Goal: Information Seeking & Learning: Learn about a topic

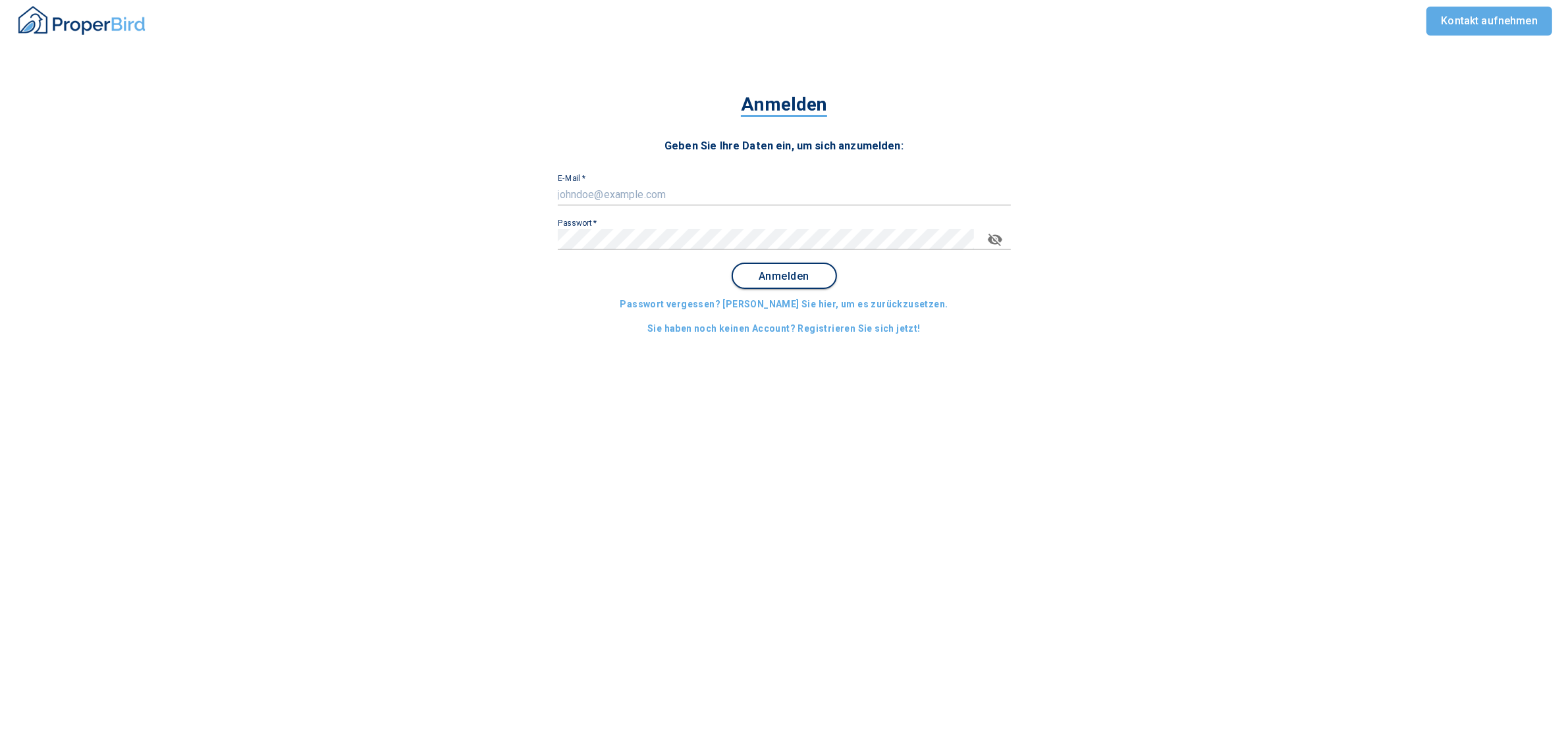
type input "[PERSON_NAME][EMAIL_ADDRESS][PERSON_NAME][DOMAIN_NAME]"
click at [789, 270] on span "Anmelden" at bounding box center [784, 276] width 81 height 12
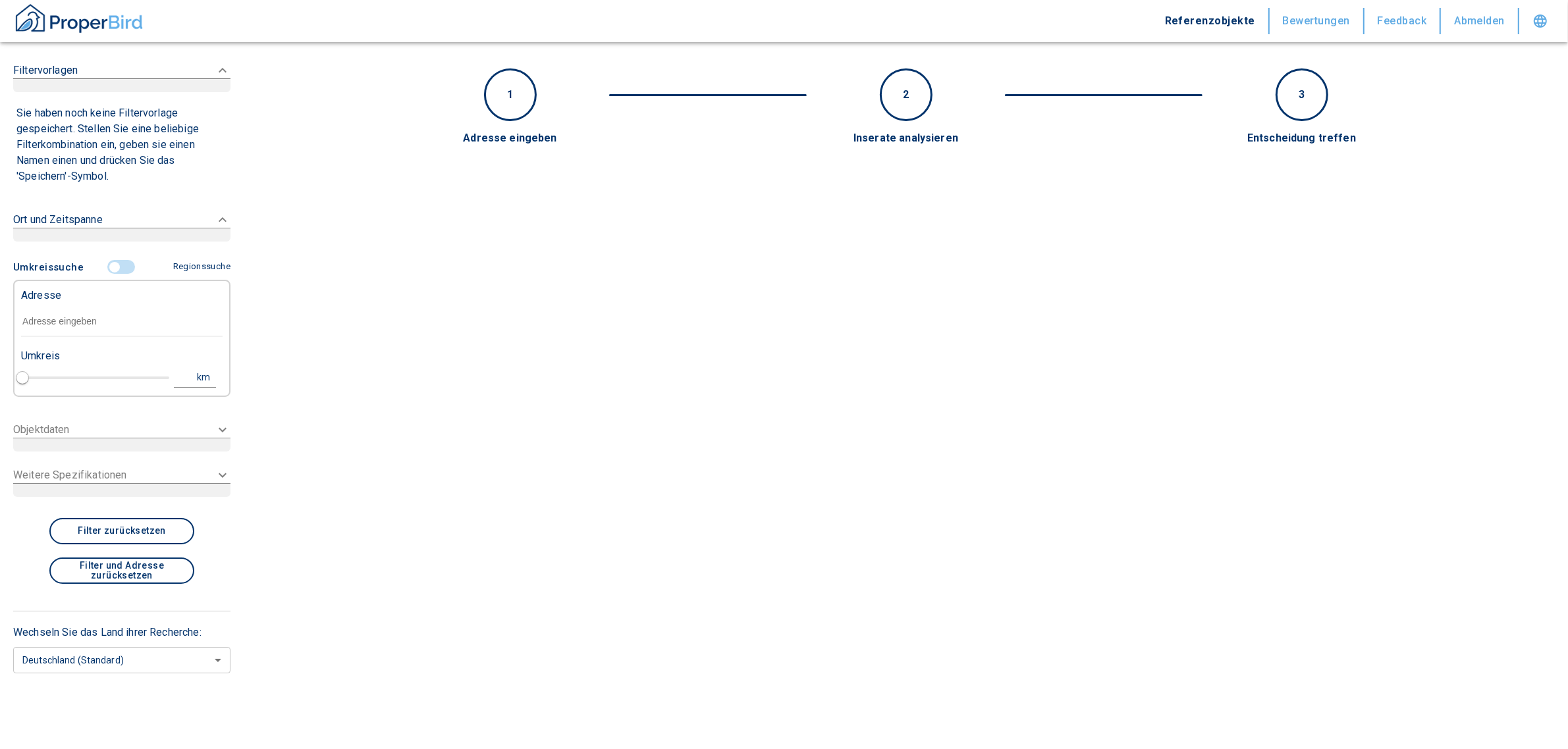
type input "2020"
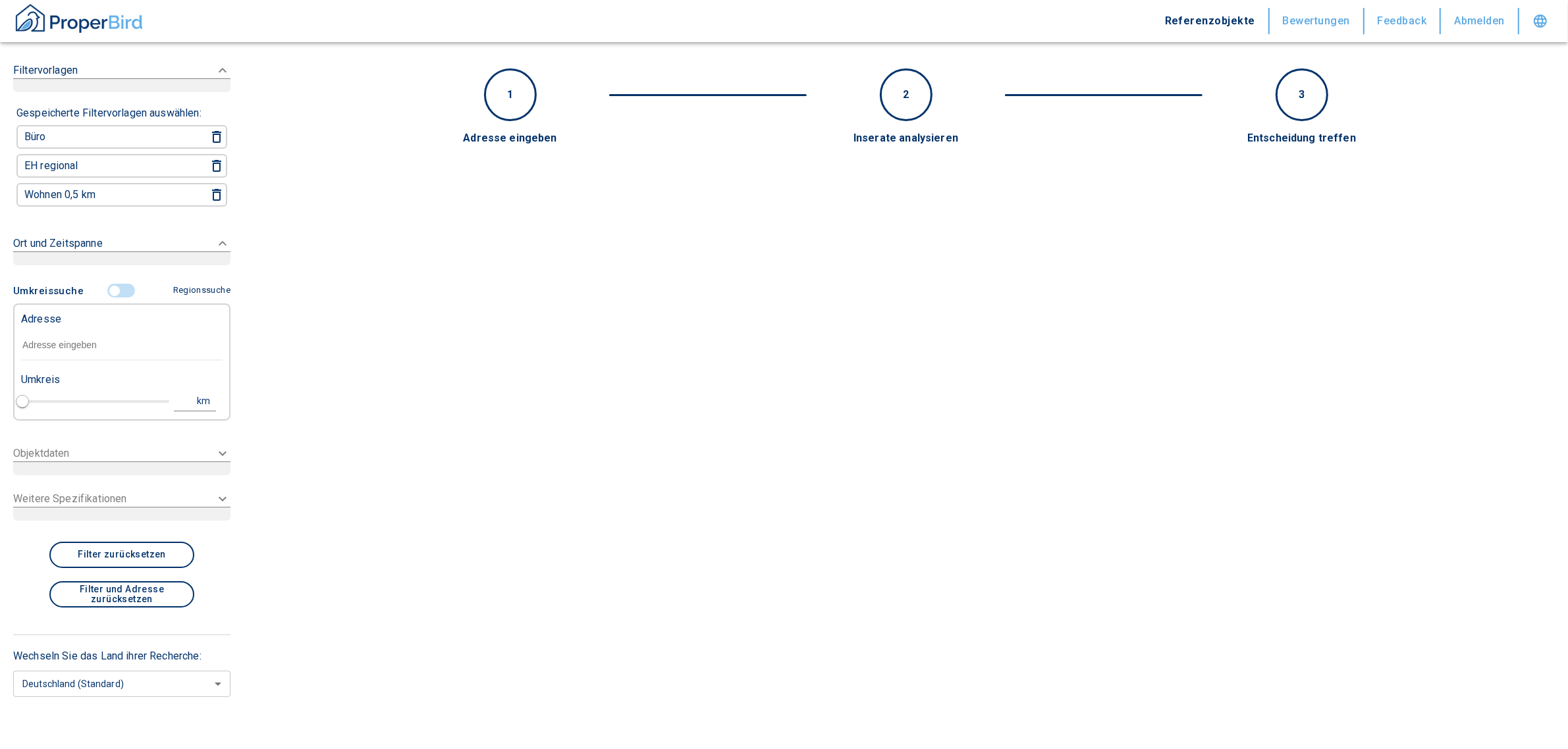
click at [64, 343] on input "text" at bounding box center [122, 346] width 202 height 30
paste input "[STREET_ADDRESS]"
type input "[STREET_ADDRESS]"
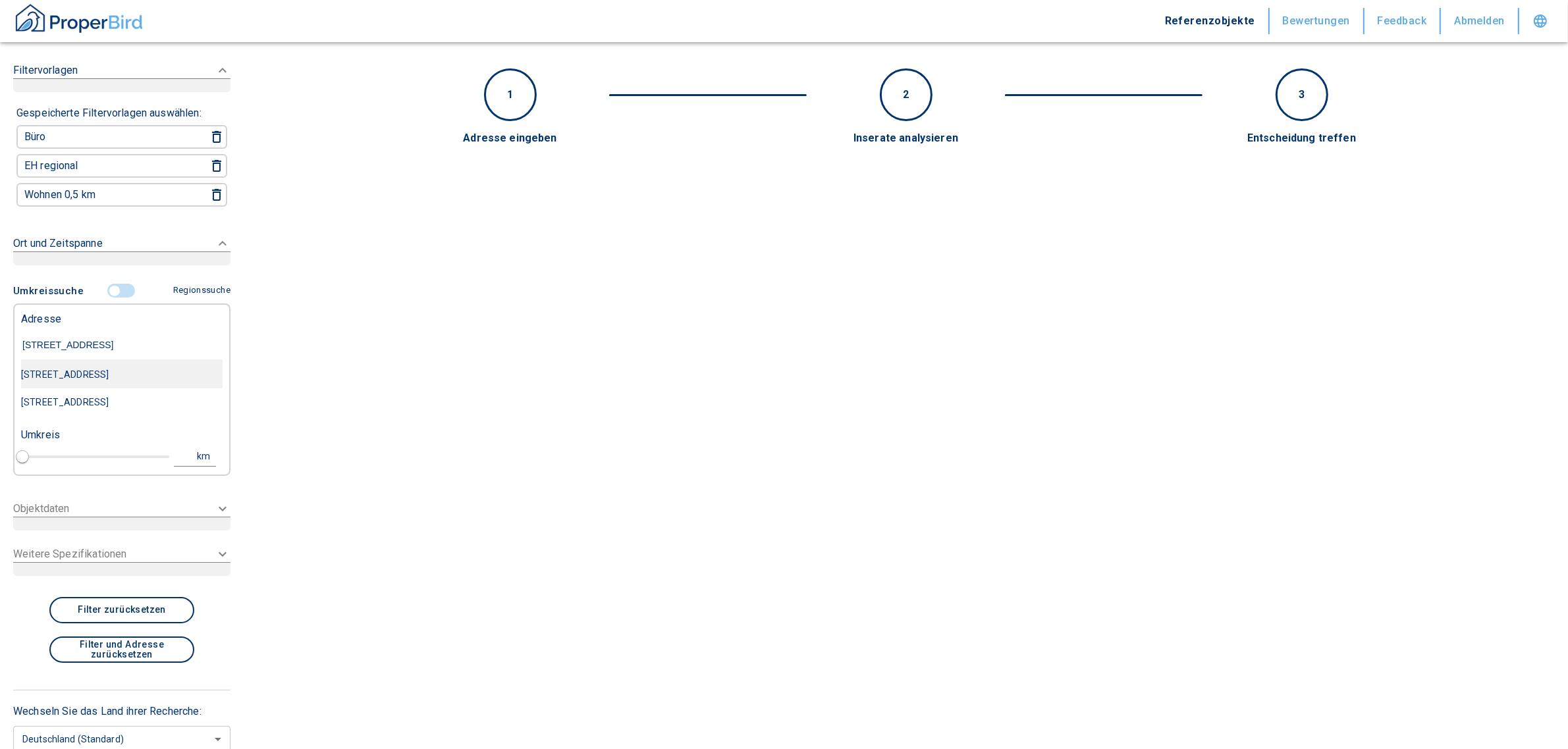
click at [166, 368] on div "[STREET_ADDRESS]" at bounding box center [122, 374] width 202 height 28
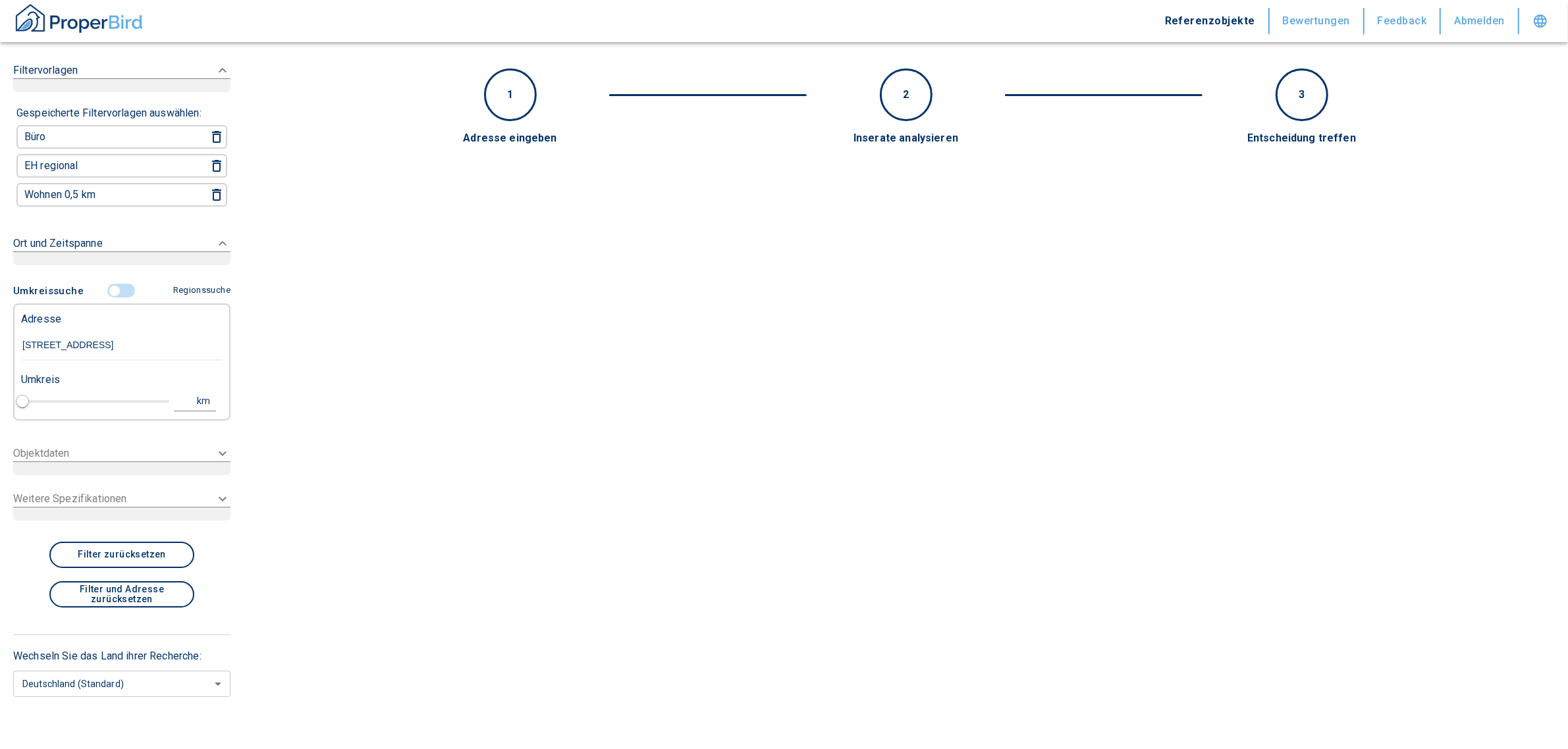
type input "1"
type input "2020"
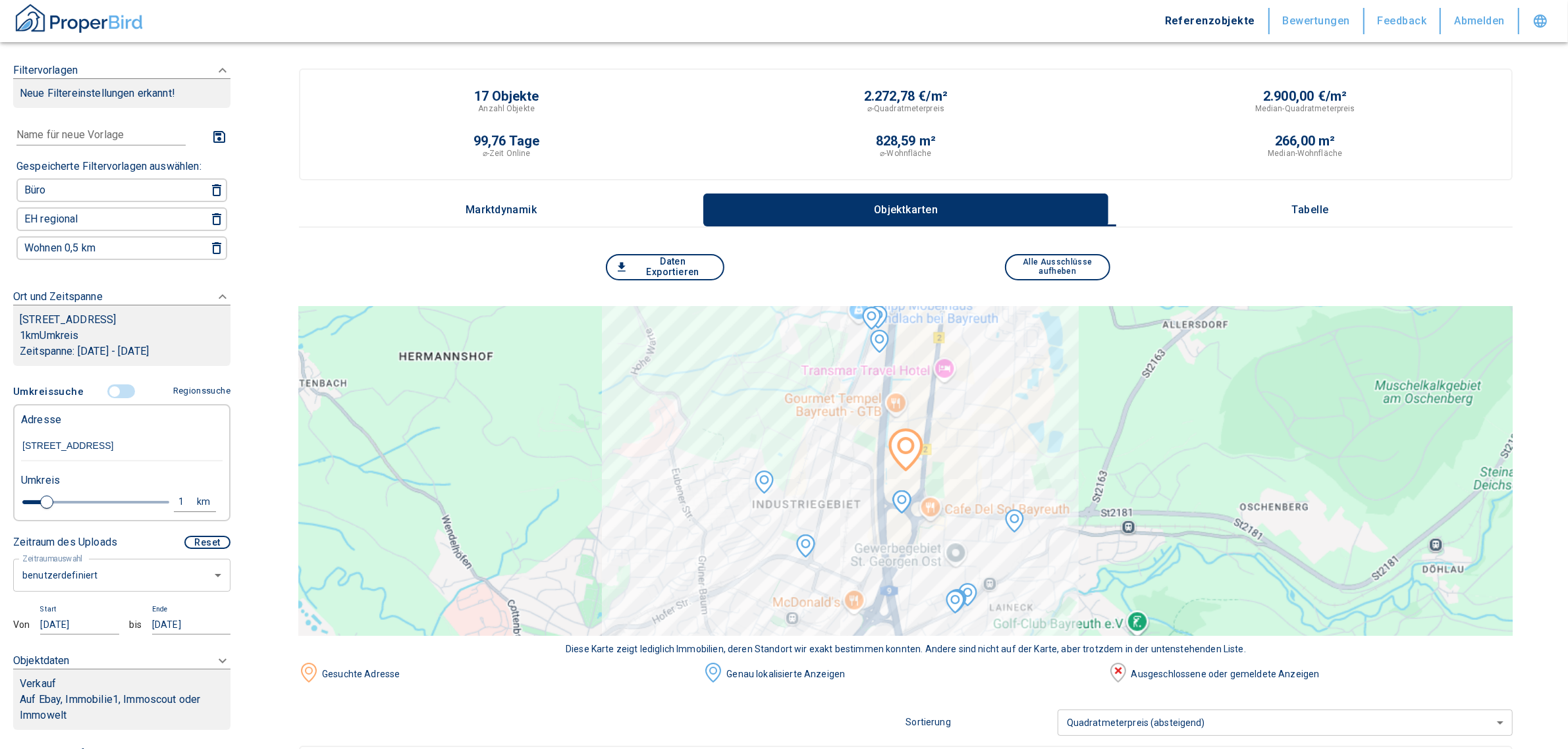
type input "[STREET_ADDRESS]"
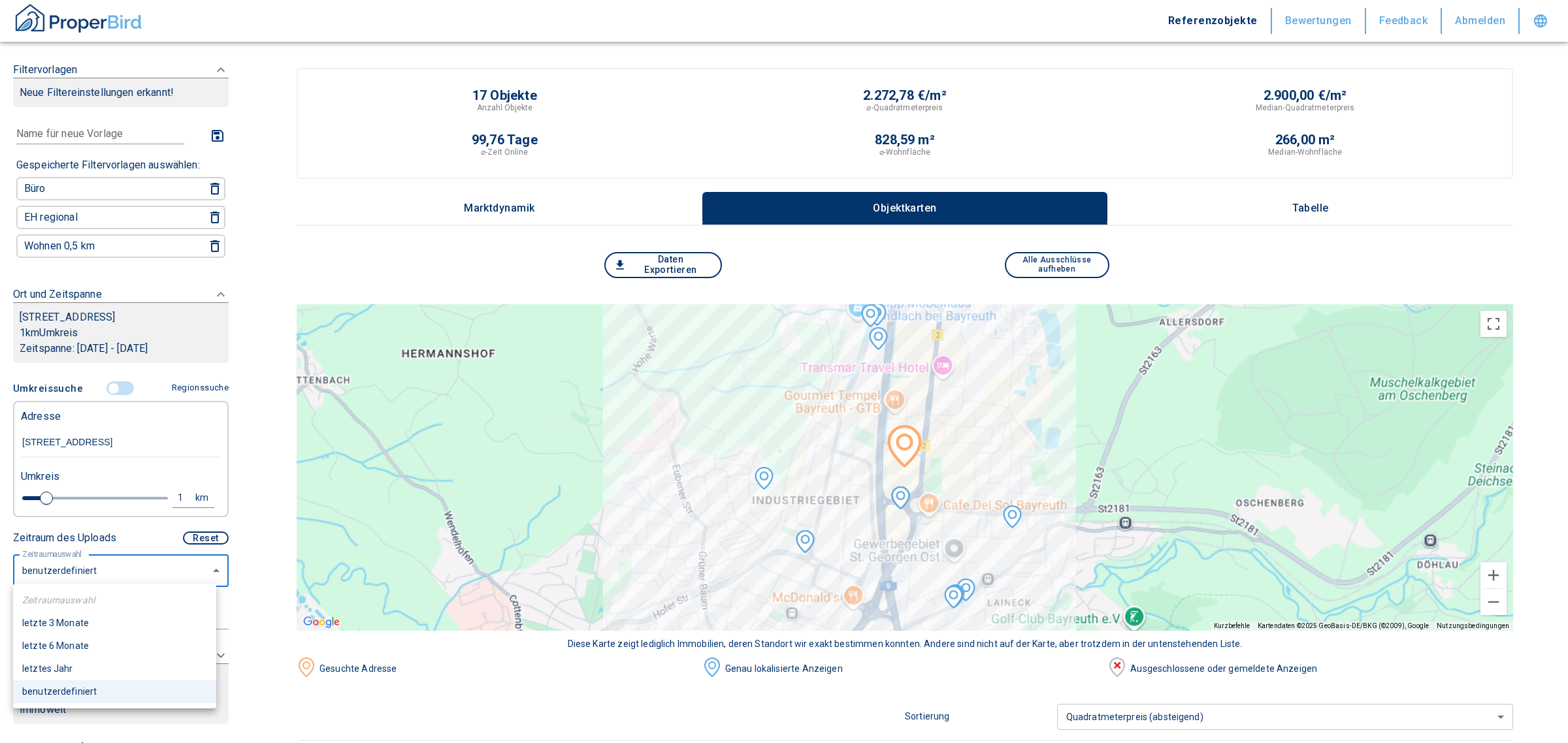
click at [76, 644] on li "letzte 6 Monate" at bounding box center [114, 646] width 203 height 23
type input "2020"
type input "6"
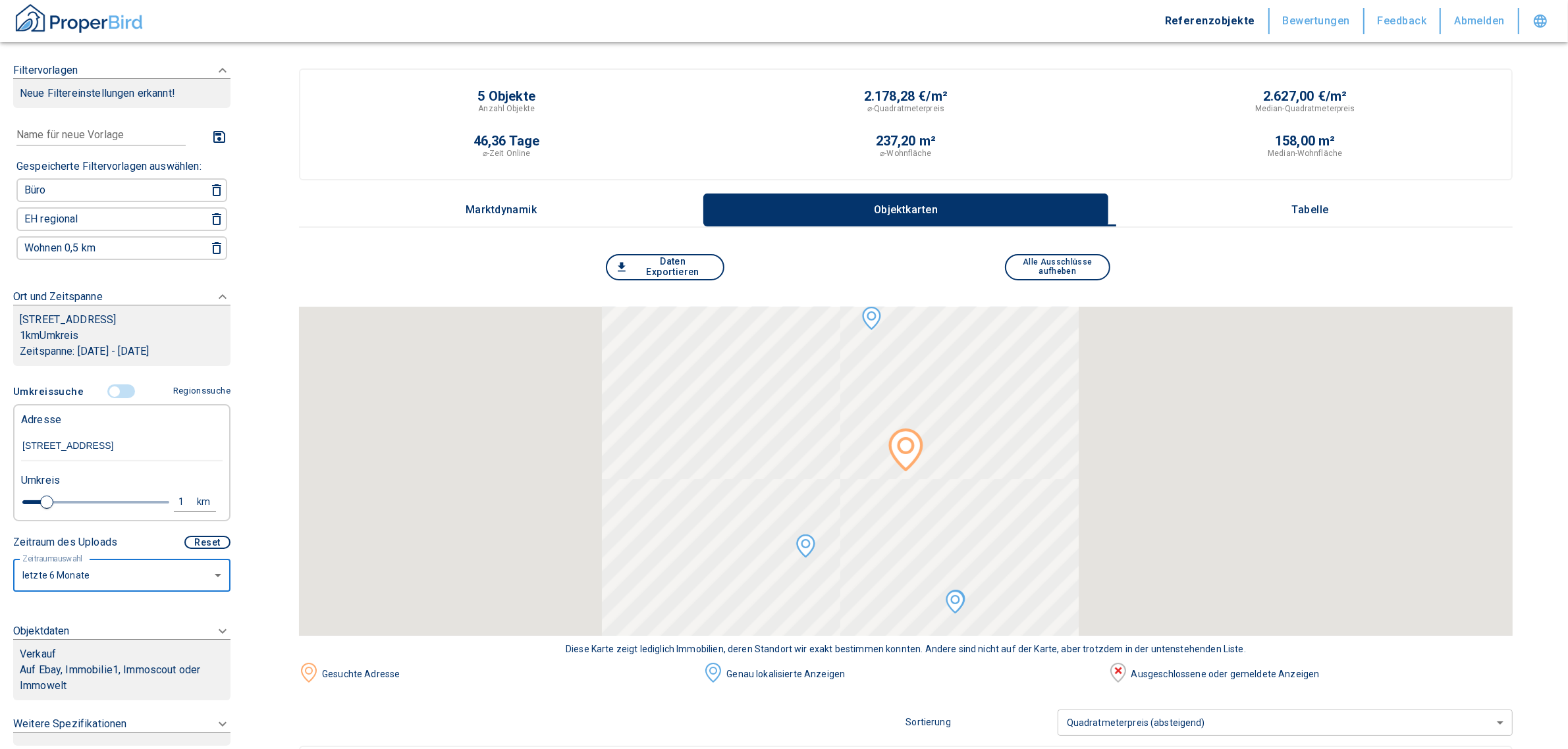
scroll to position [224, 0]
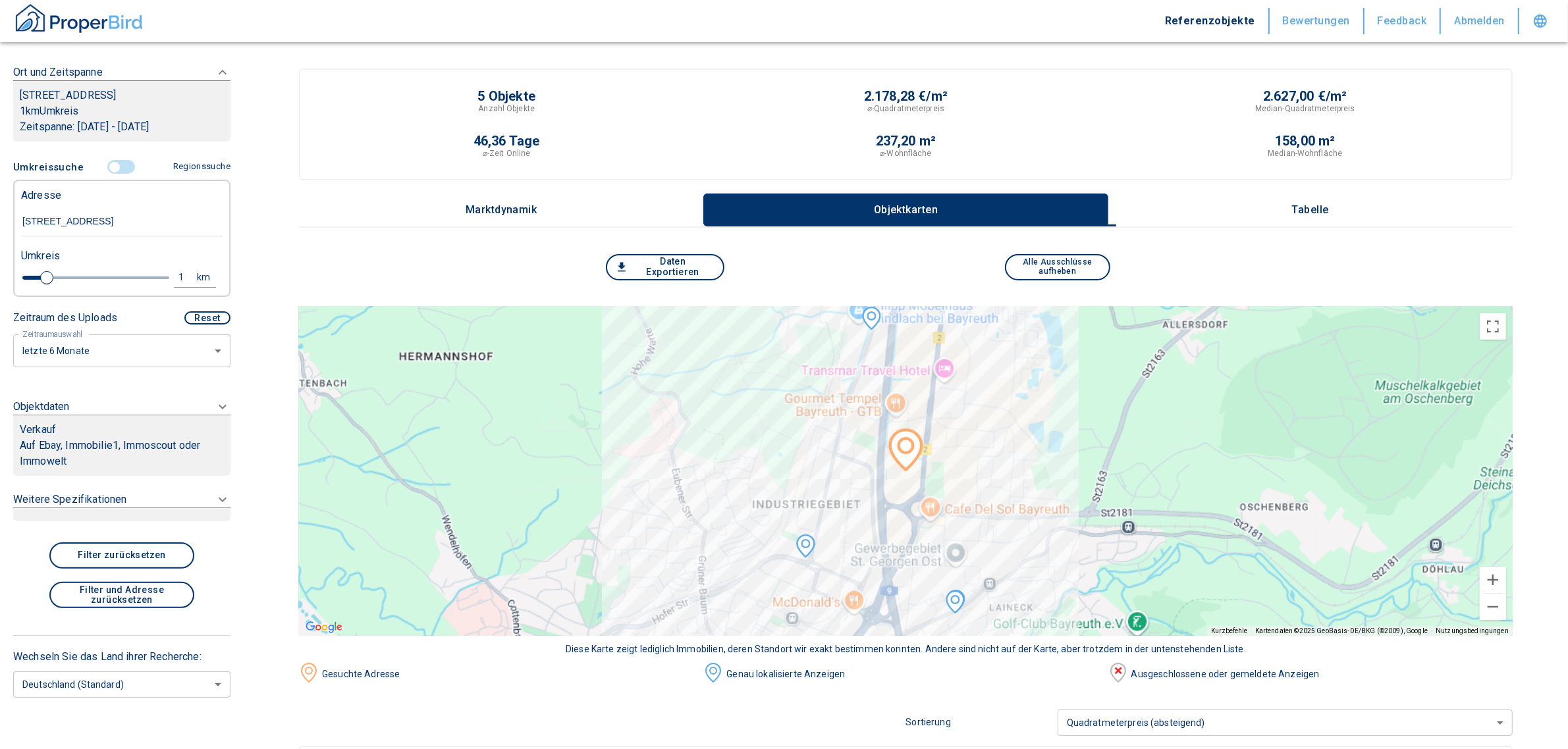
click at [215, 401] on icon at bounding box center [222, 406] width 16 height 16
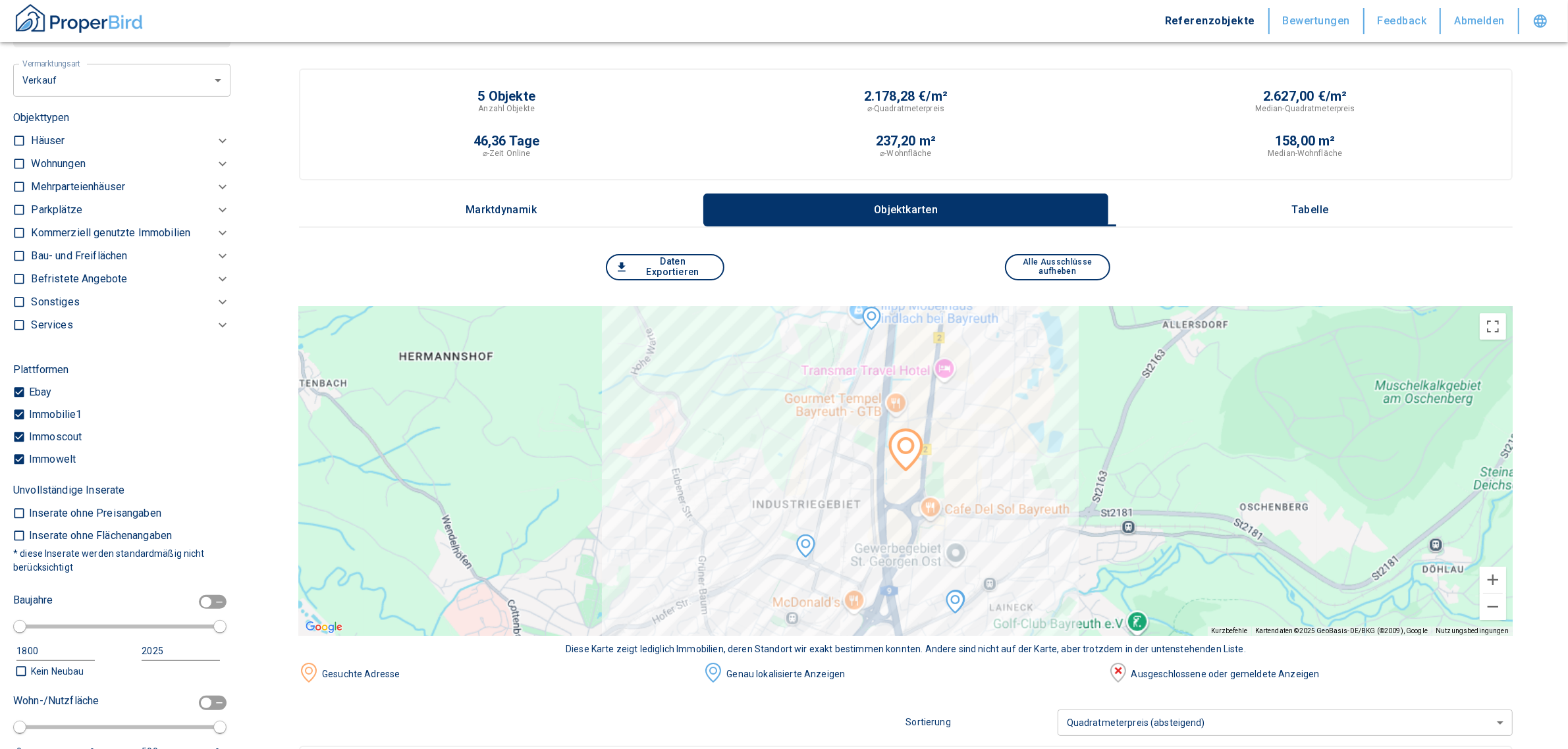
scroll to position [329, 0]
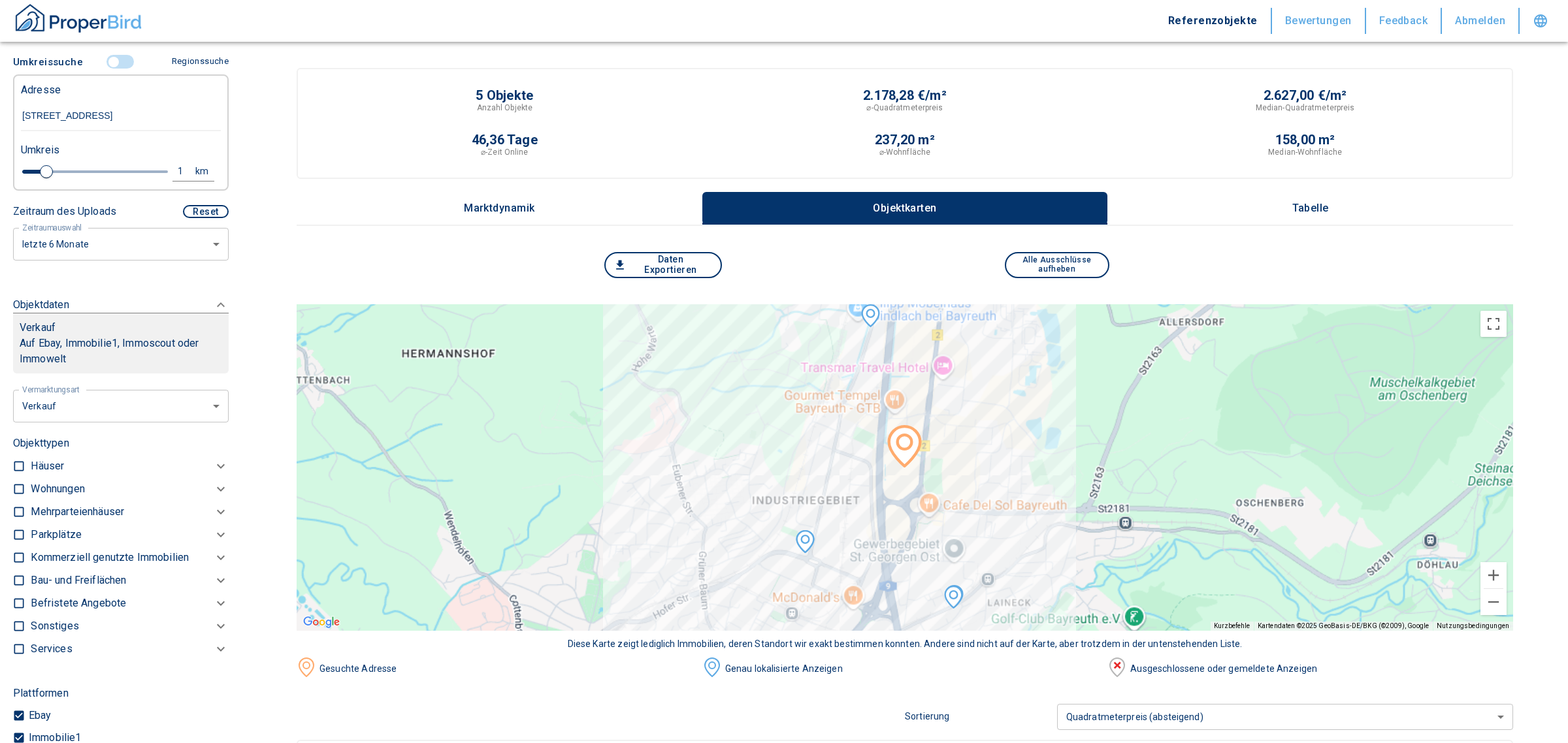
click at [77, 482] on li "Vermietung" at bounding box center [116, 481] width 209 height 23
type input "rent"
type input "2020"
click at [213, 505] on icon at bounding box center [220, 512] width 16 height 16
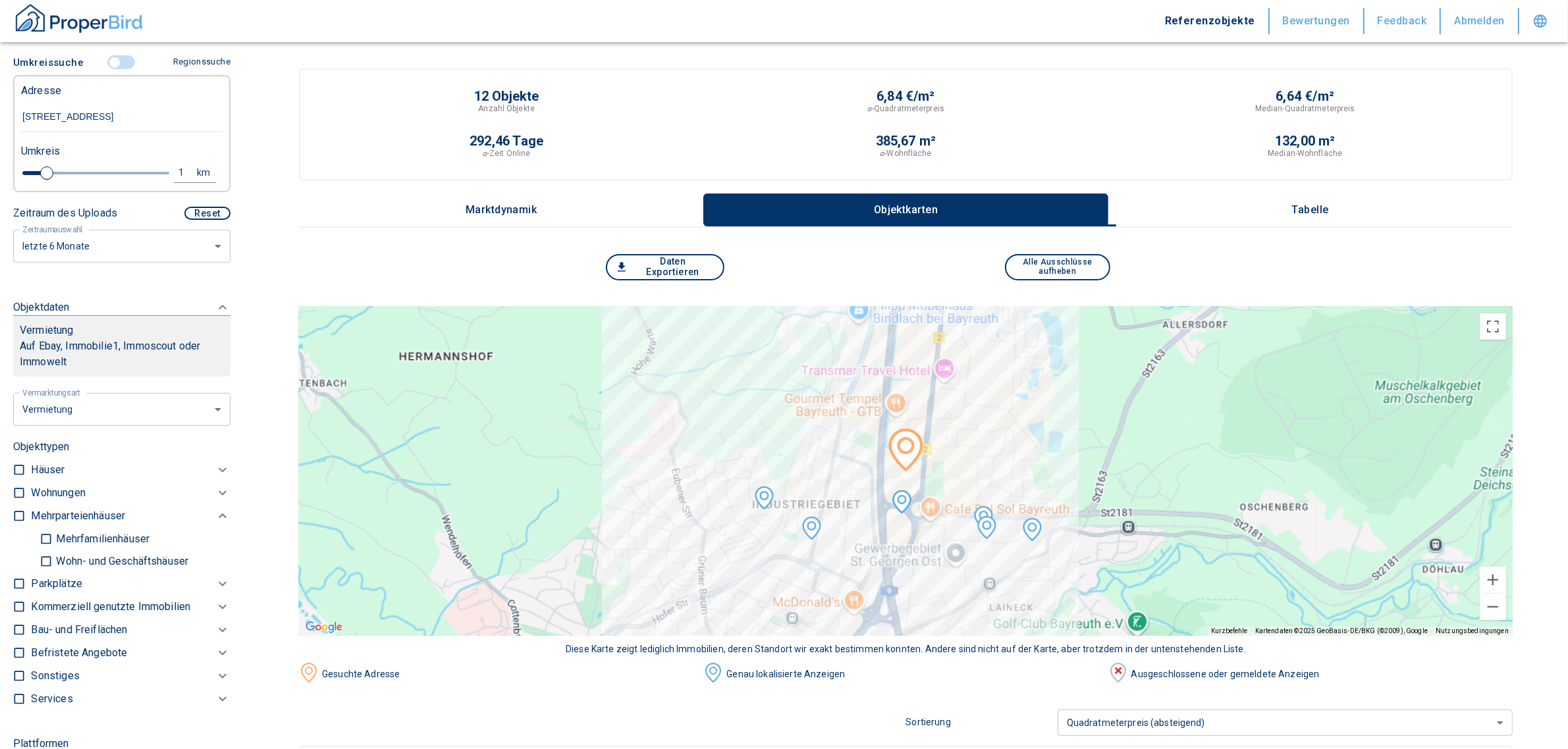
click at [215, 485] on icon at bounding box center [222, 492] width 16 height 16
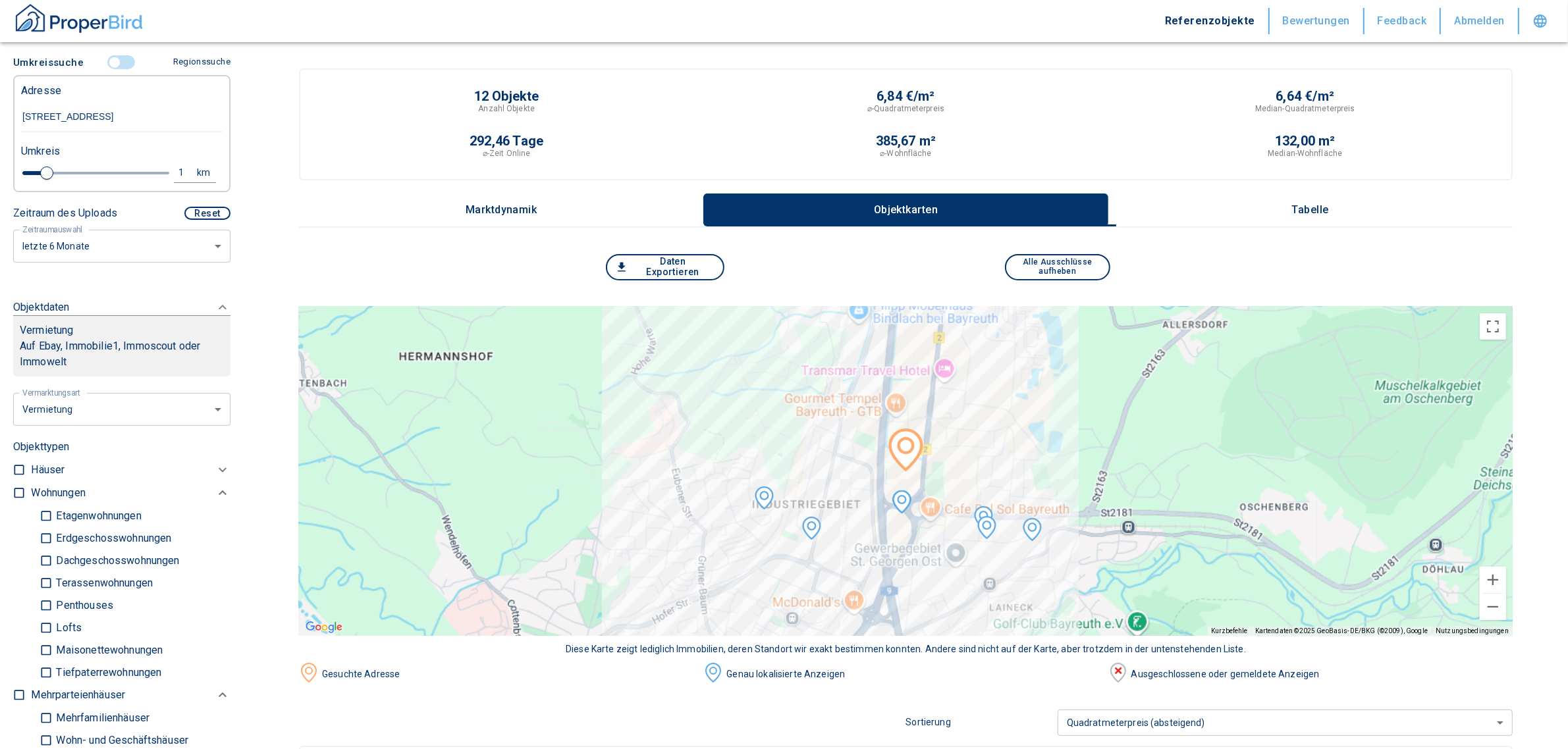
click at [12, 492] on input "checkbox" at bounding box center [19, 492] width 13 height 13
checkbox input "true"
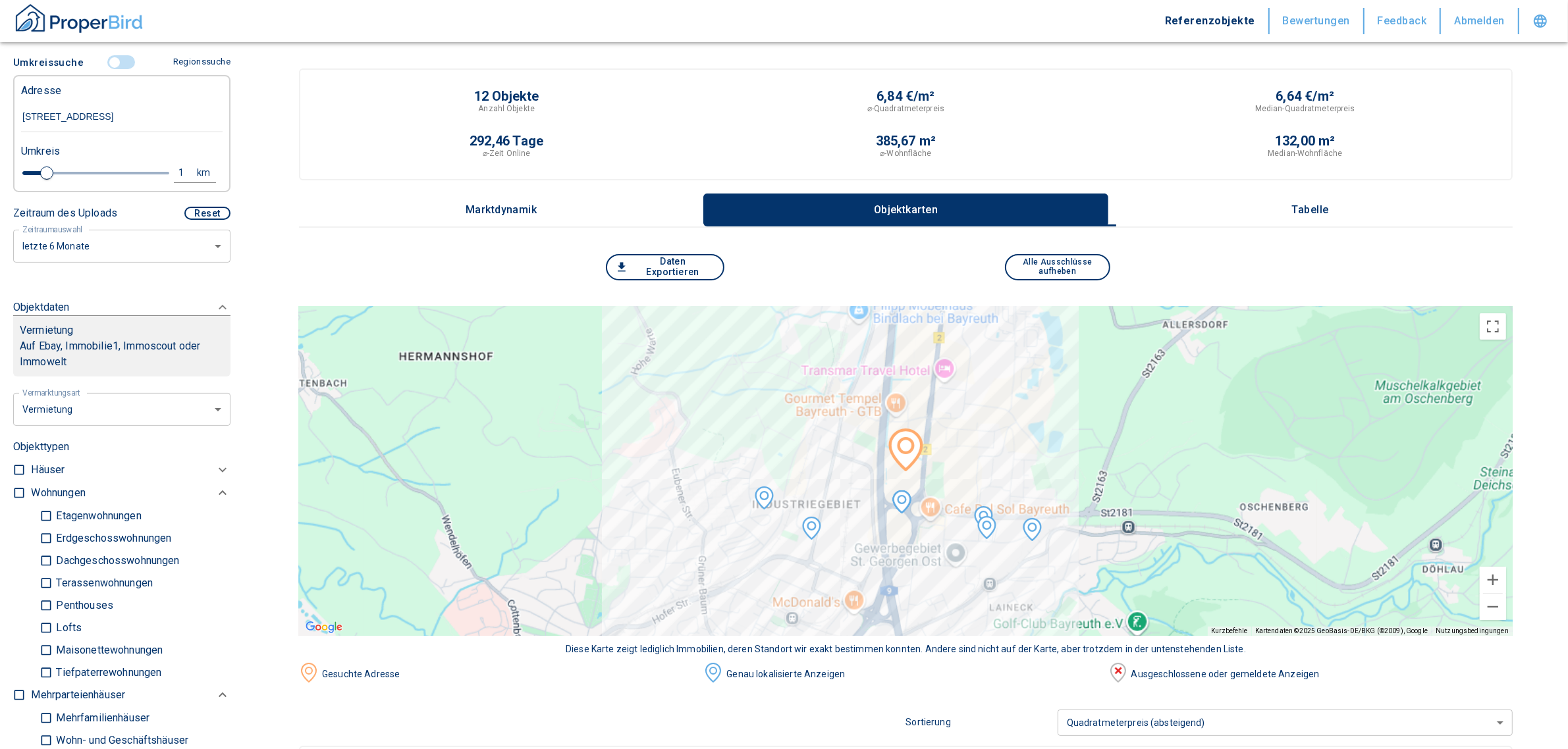
checkbox input "true"
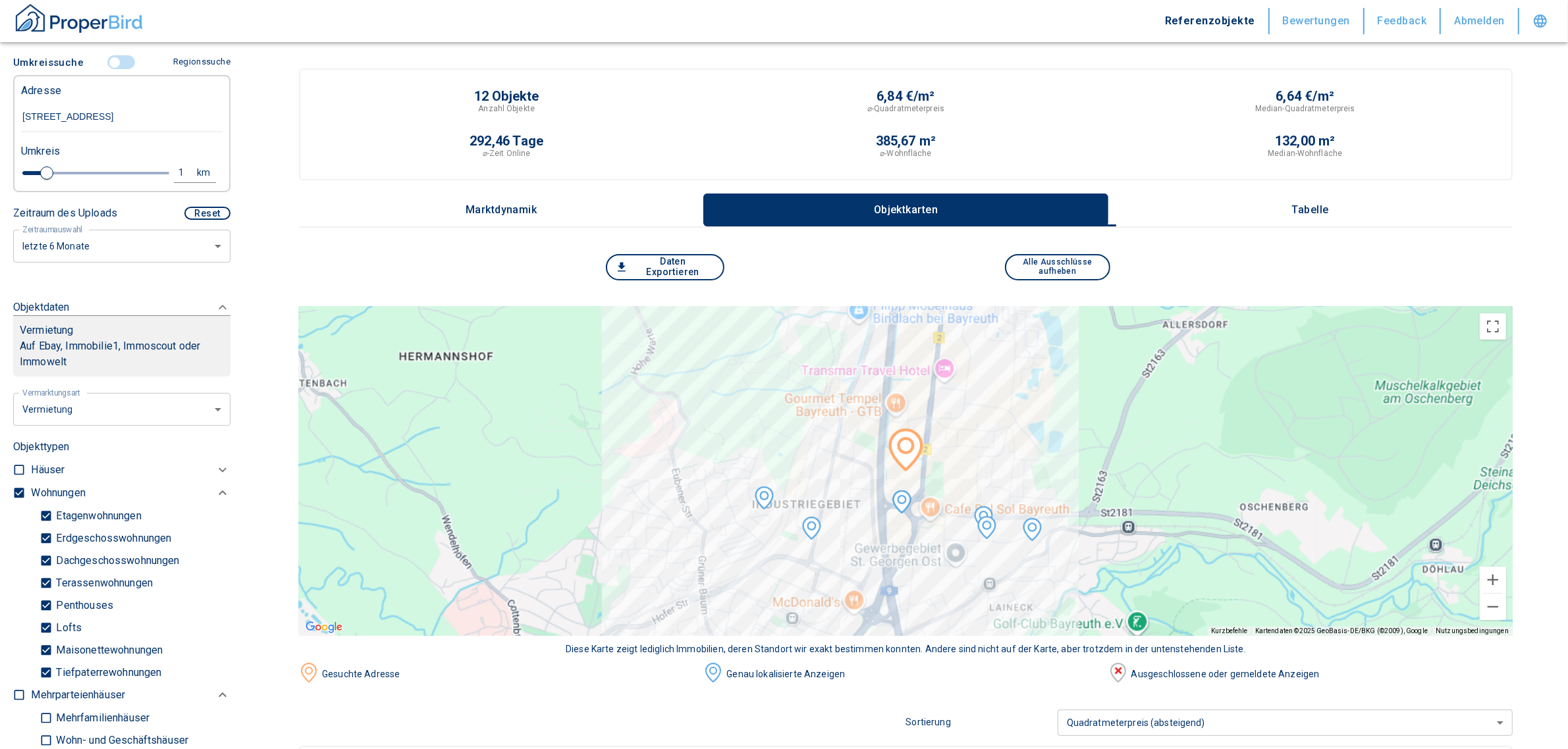
type input "2020"
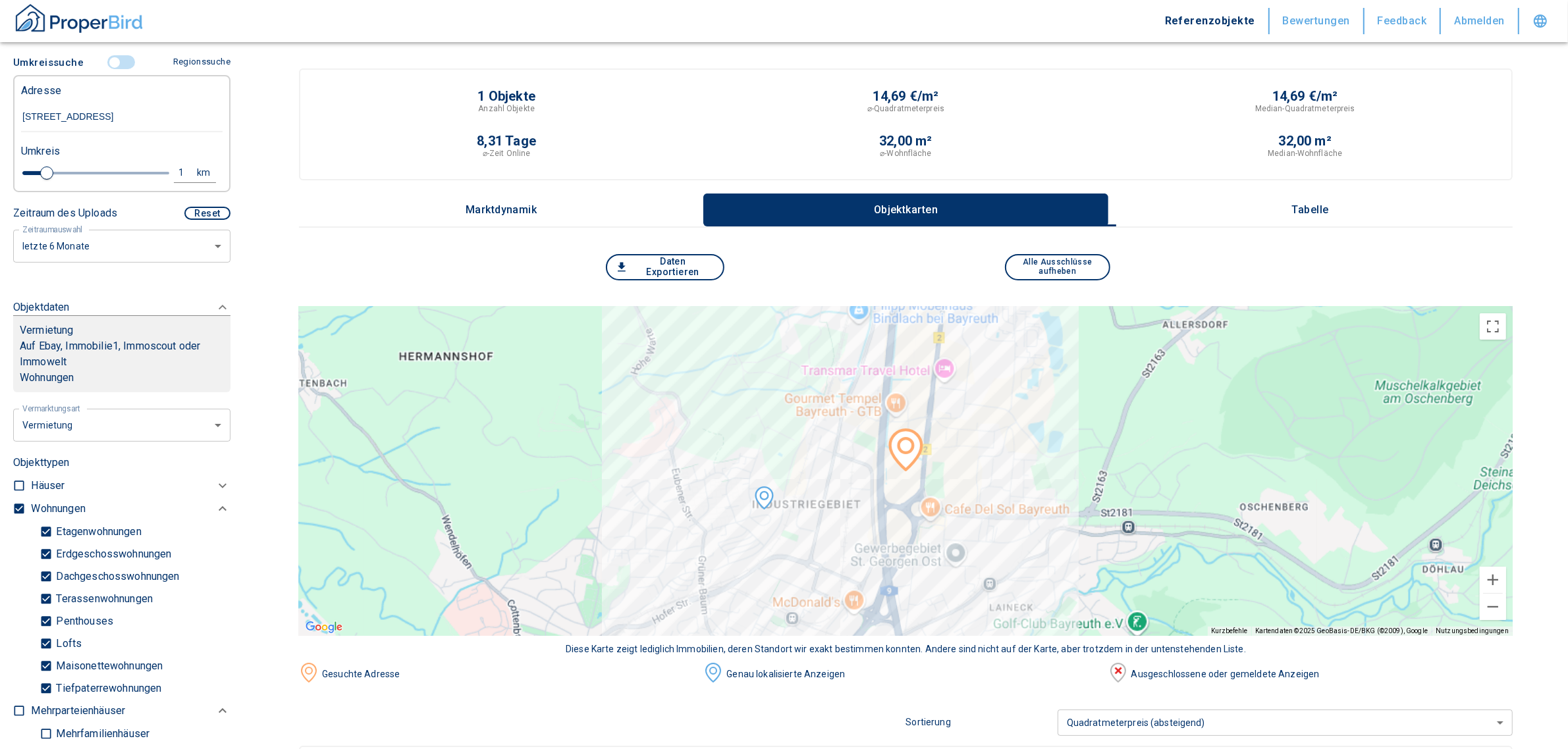
click at [17, 502] on input "checkbox" at bounding box center [19, 508] width 13 height 13
checkbox input "false"
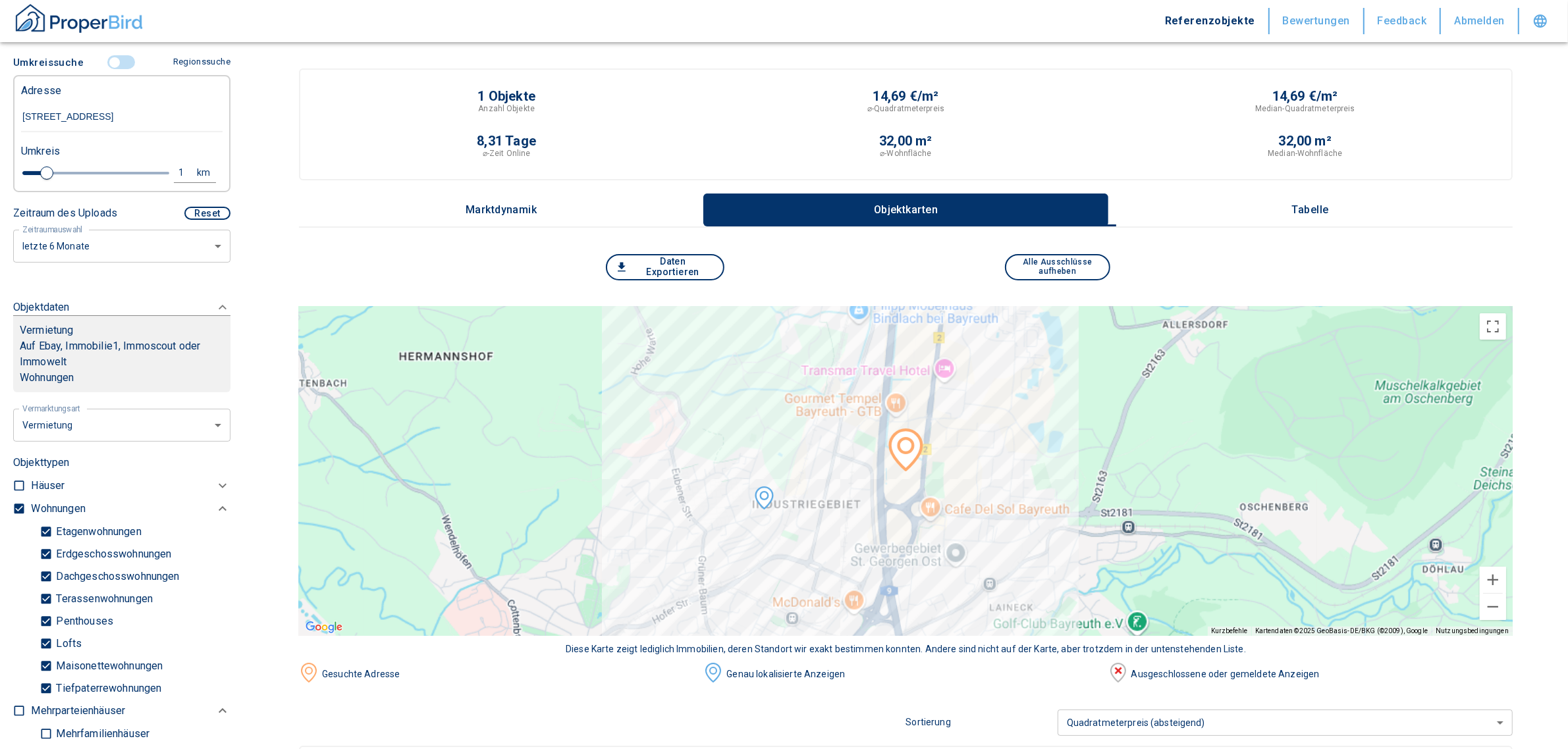
checkbox input "false"
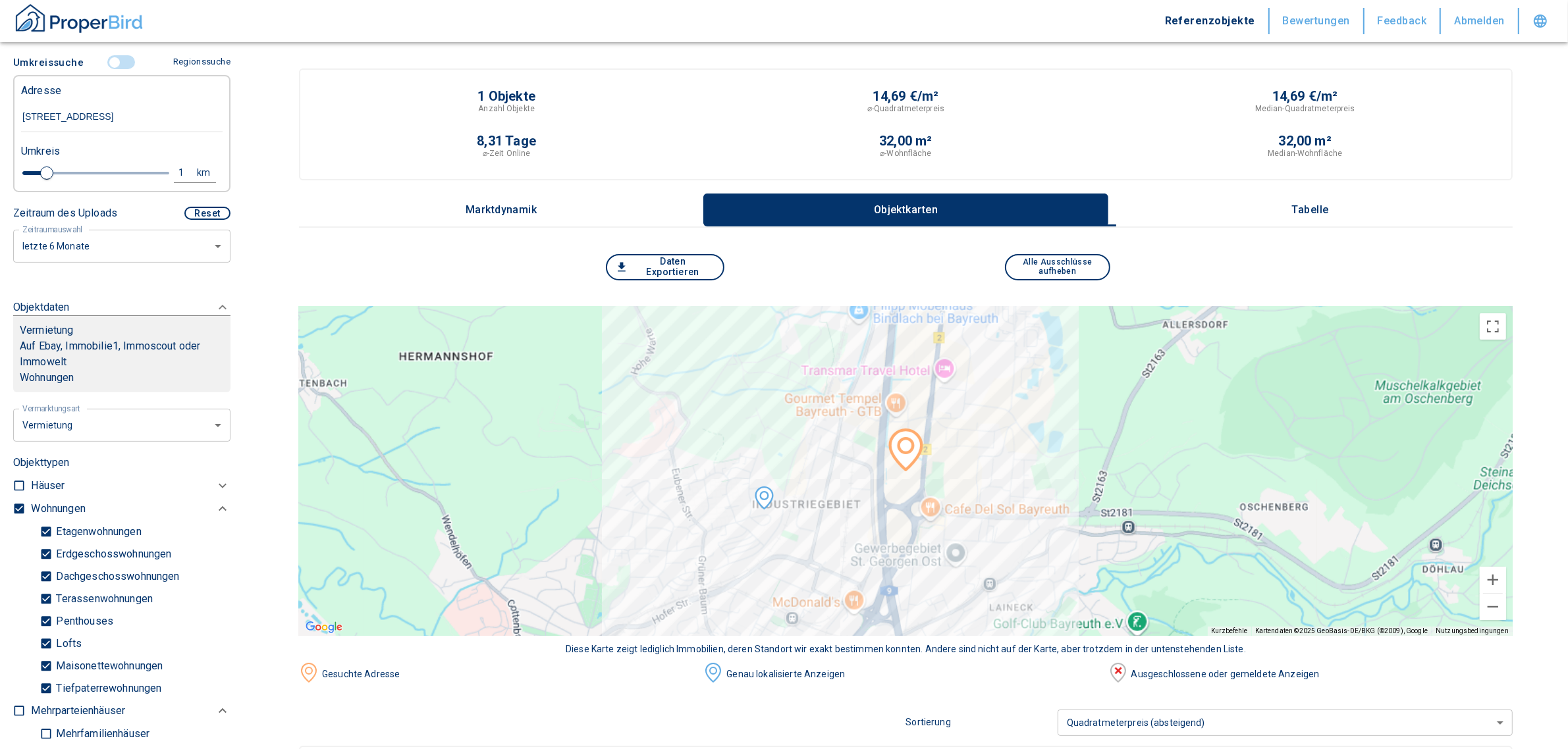
type input "2020"
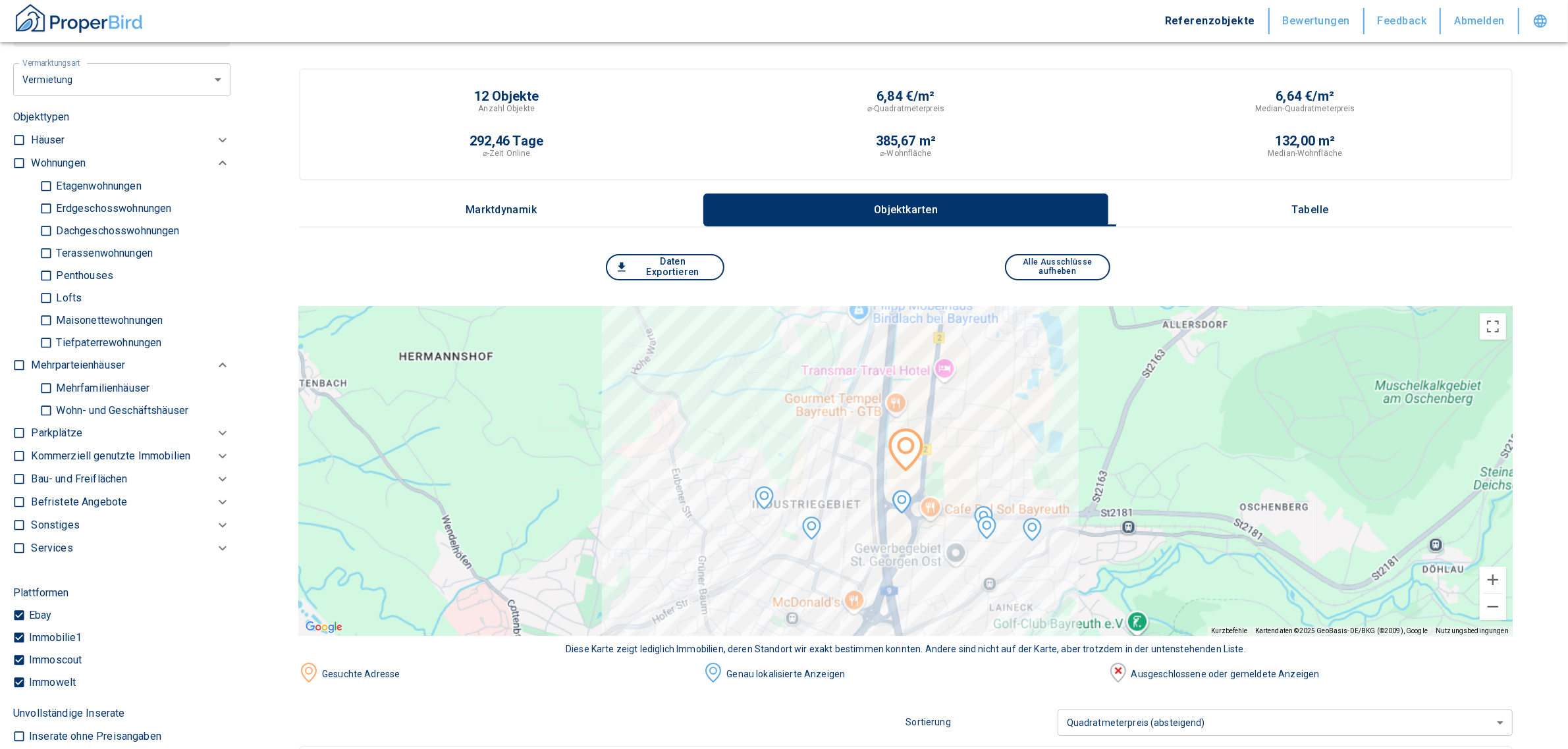
scroll to position [658, 0]
click at [106, 452] on p "Kommerziell genutzte Immobilien" at bounding box center [110, 457] width 159 height 16
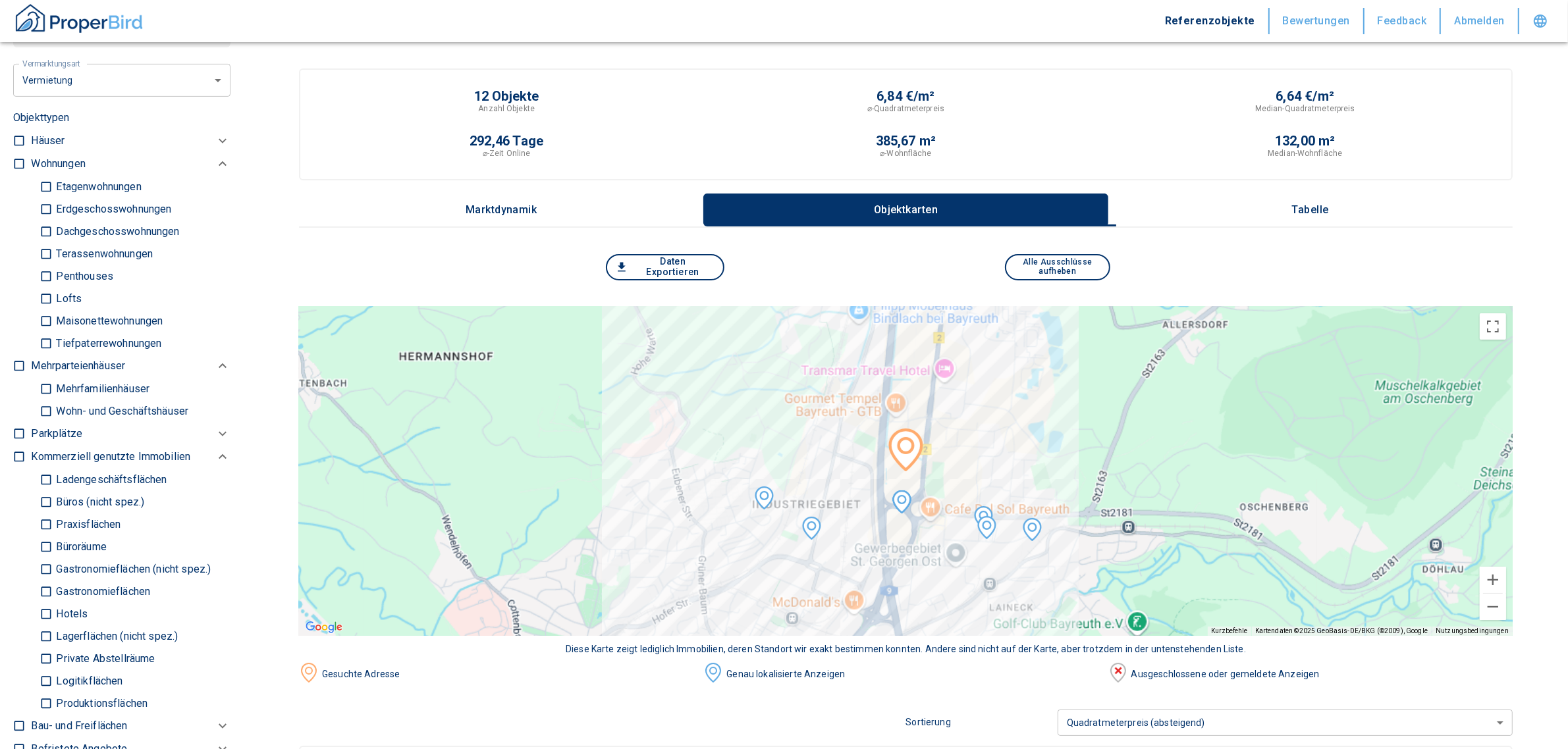
click at [50, 500] on input "Büros (nicht spez.)" at bounding box center [46, 501] width 13 height 23
checkbox input "true"
type input "2020"
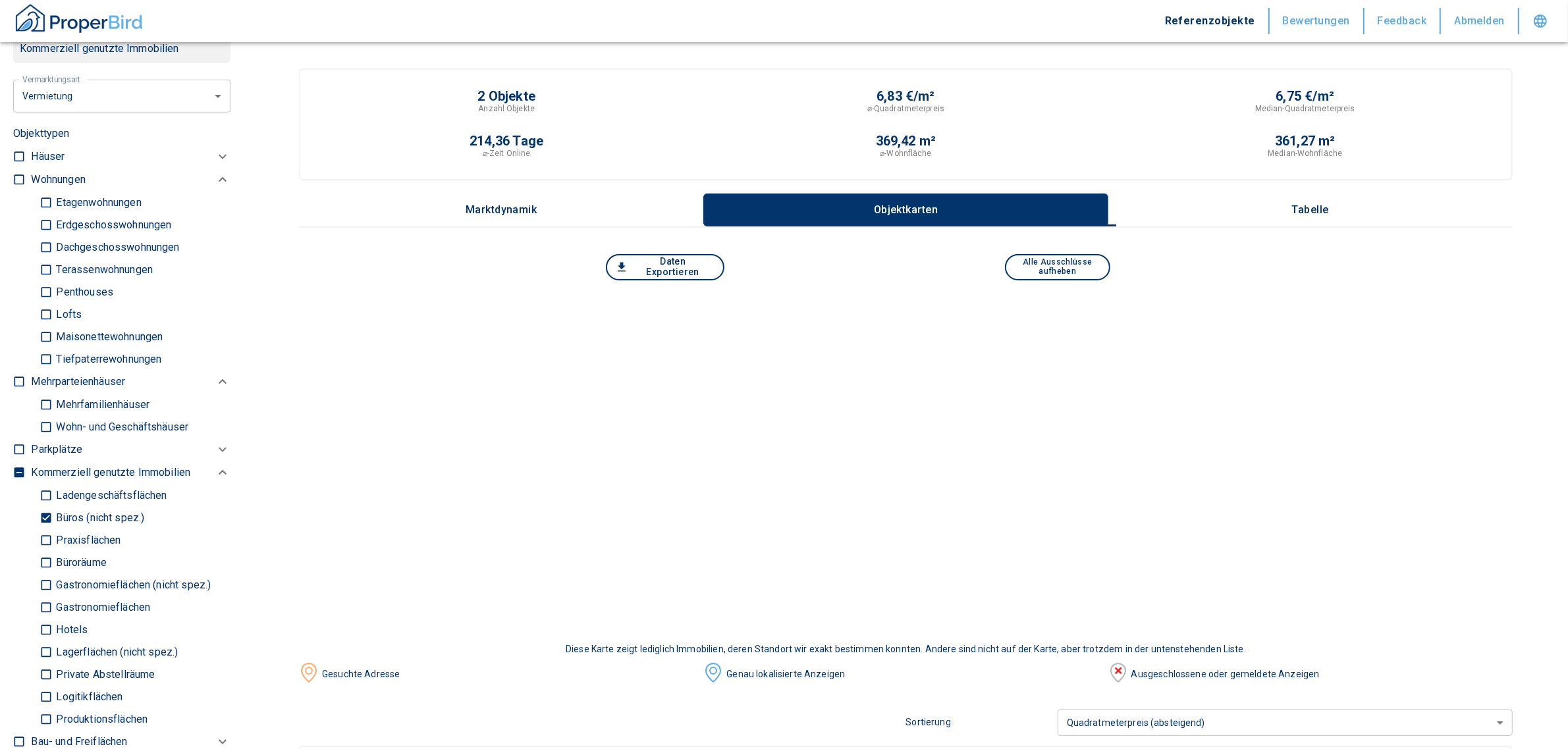
click at [44, 532] on input "Praxisflächen" at bounding box center [46, 539] width 13 height 23
checkbox input "true"
type input "2020"
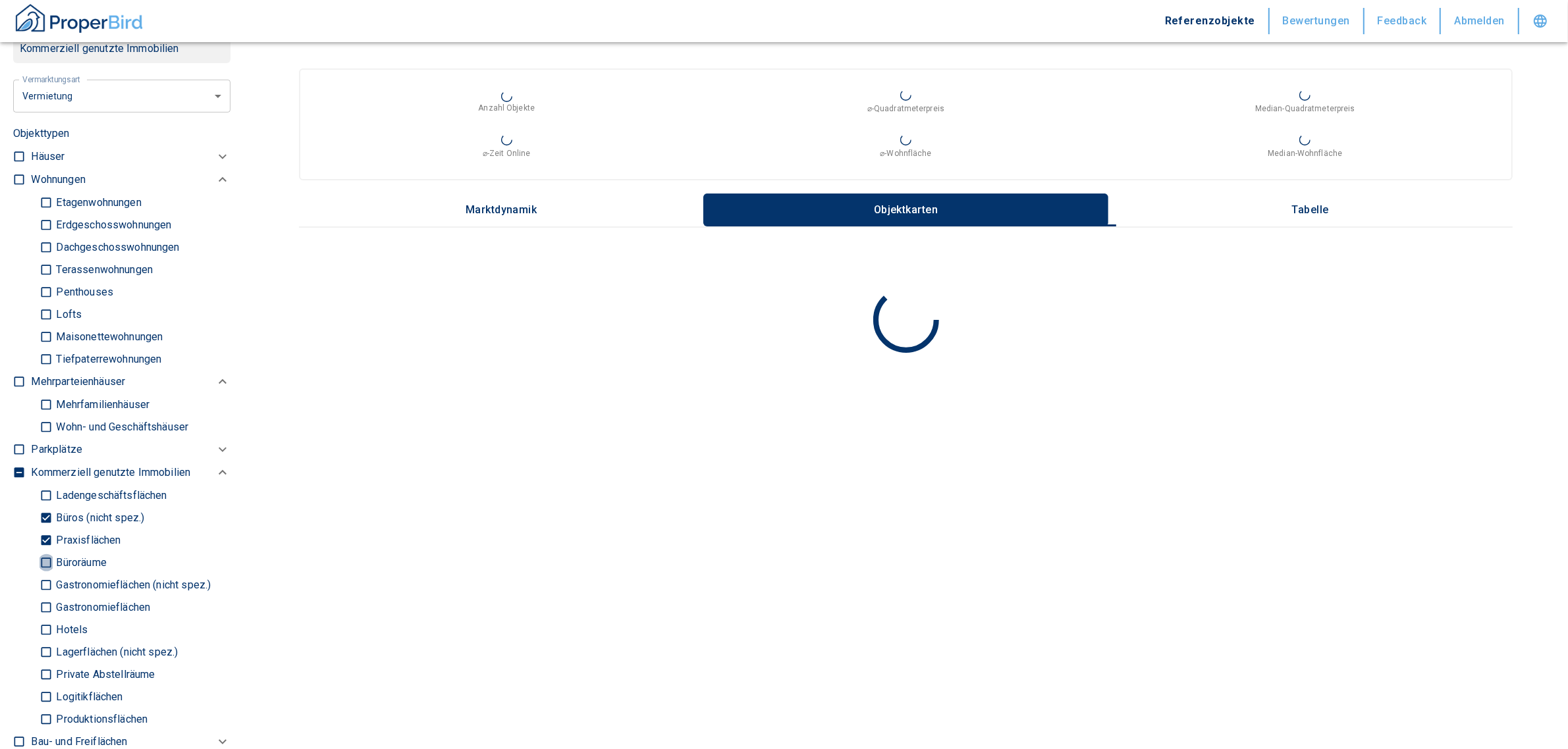
click at [40, 561] on input "Büroräume" at bounding box center [46, 562] width 13 height 23
checkbox input "true"
type input "2020"
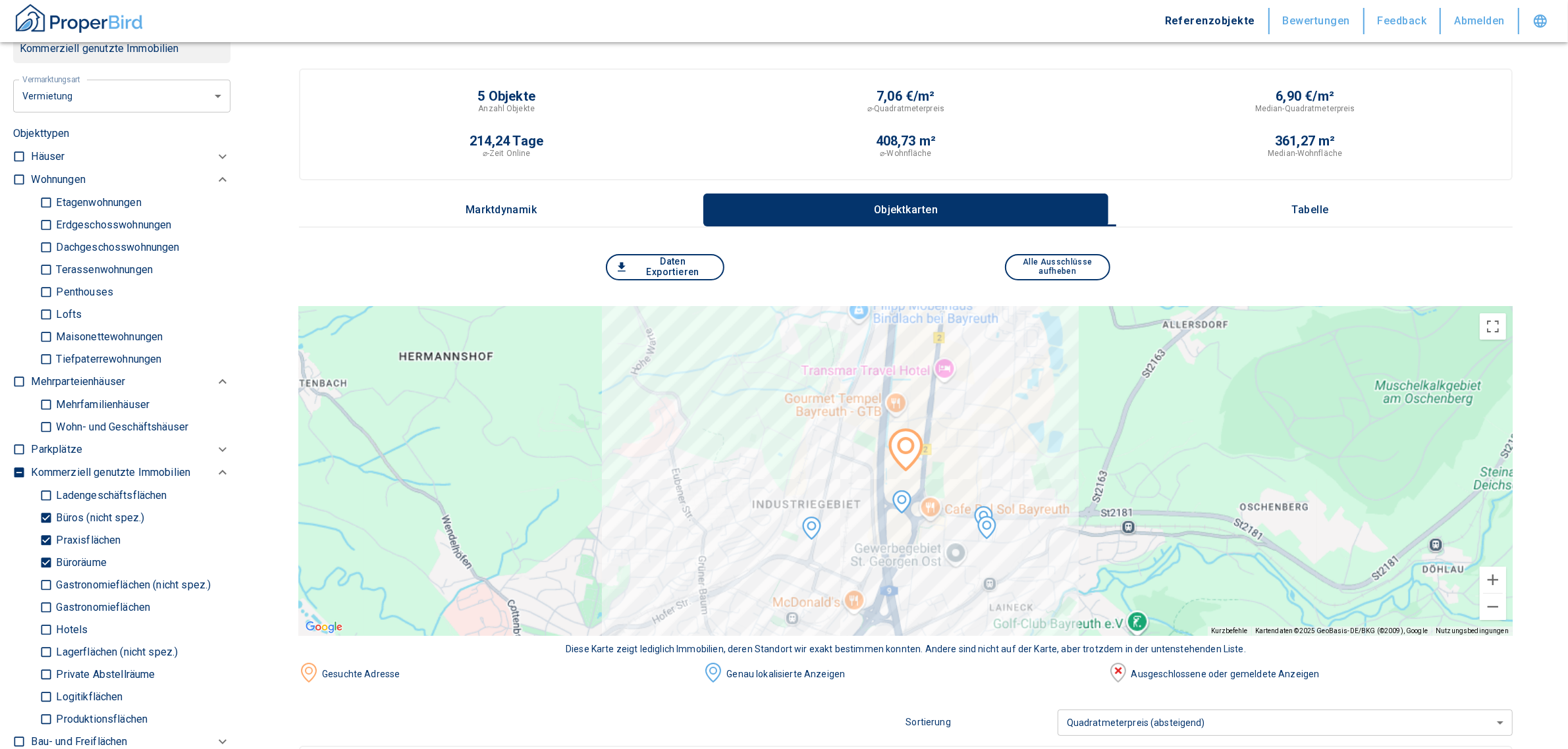
drag, startPoint x: 1325, startPoint y: 201, endPoint x: 1319, endPoint y: 204, distance: 6.7
click at [1324, 201] on button "Tabelle" at bounding box center [1311, 210] width 404 height 33
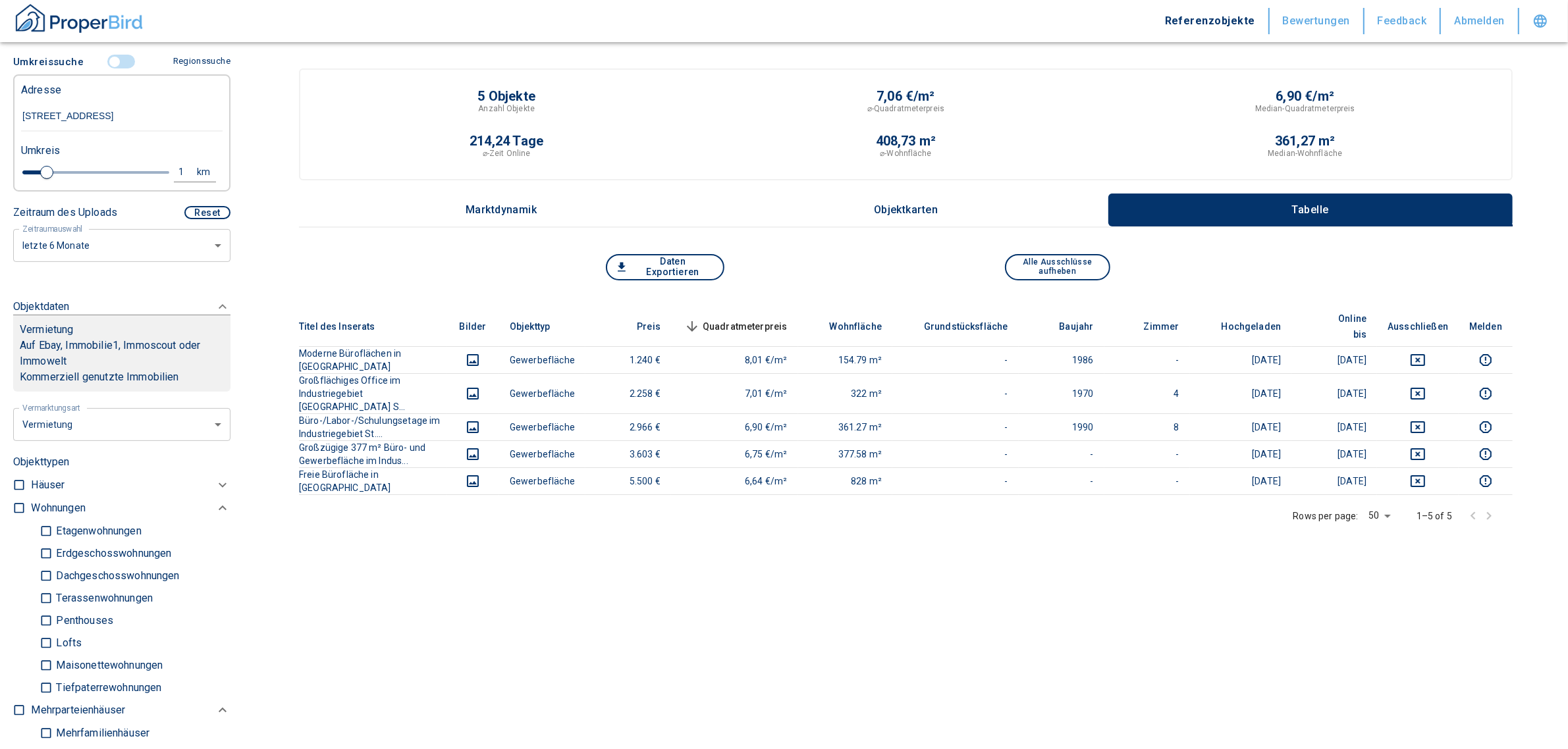
scroll to position [329, 0]
click at [177, 168] on div "1" at bounding box center [189, 173] width 23 height 17
drag, startPoint x: 73, startPoint y: 161, endPoint x: 40, endPoint y: 162, distance: 33.0
click at [40, 162] on div "1 km Neue Suchen" at bounding box center [111, 174] width 202 height 32
type input "2,0"
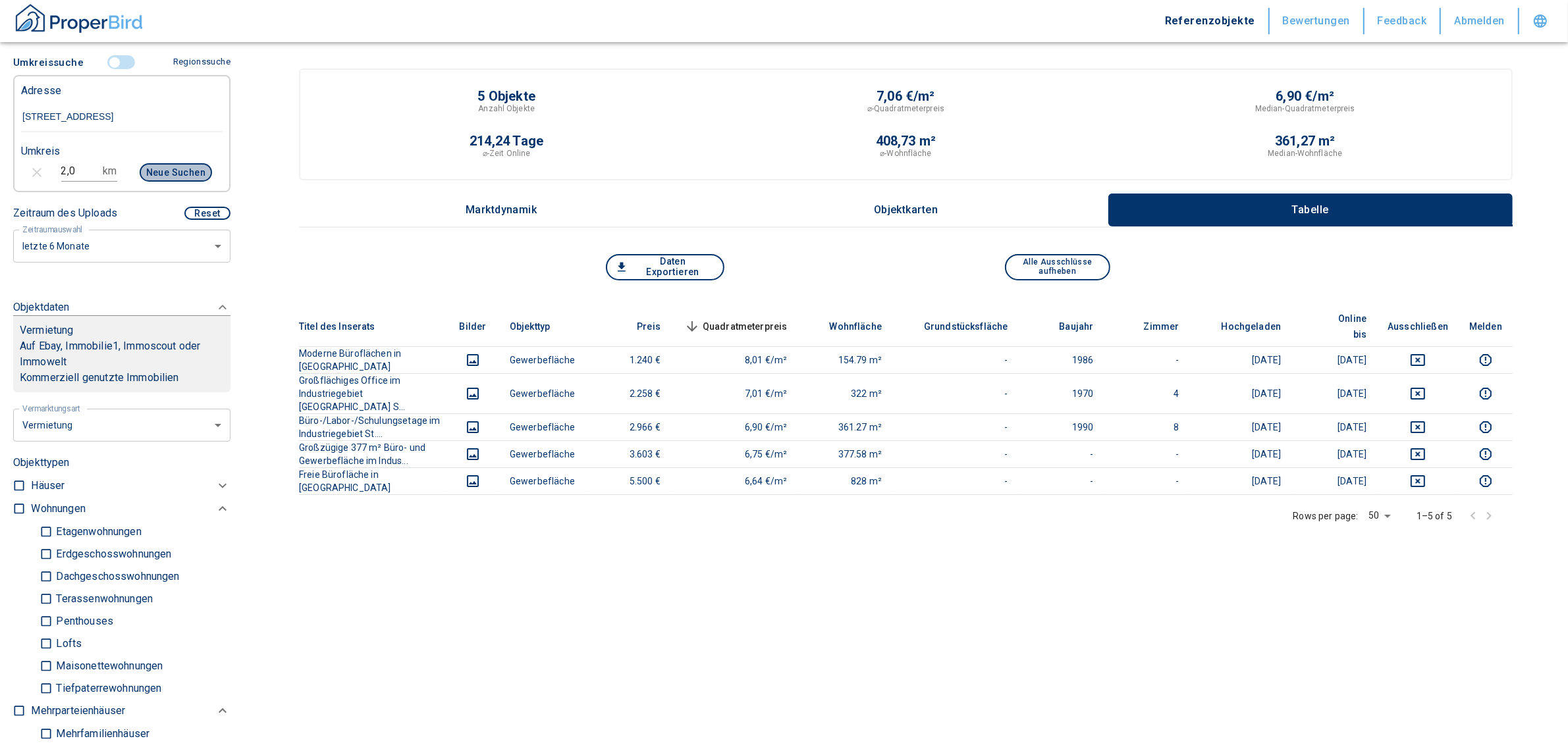
click at [150, 166] on button "Neue Suchen" at bounding box center [175, 172] width 72 height 19
type input "2020"
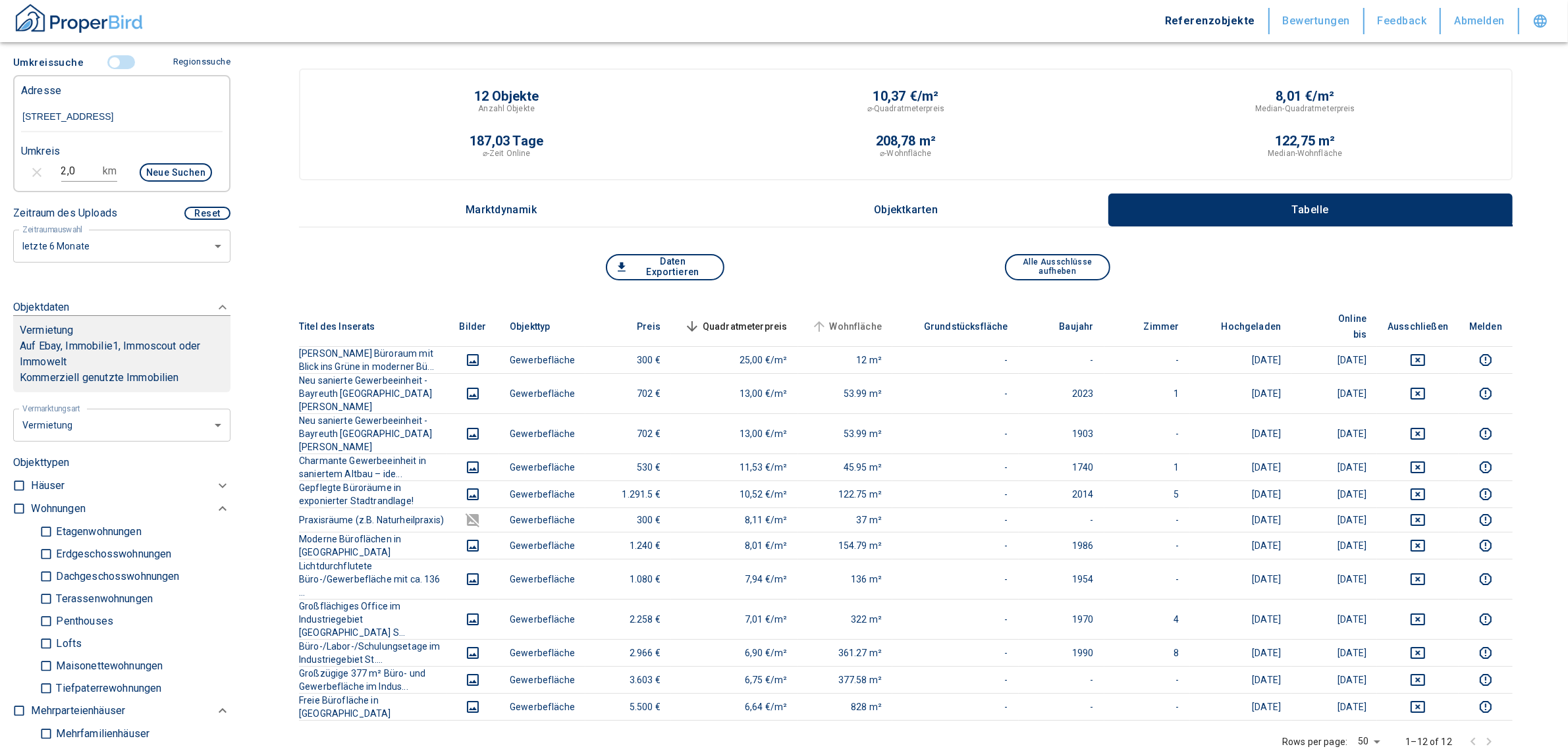
click at [883, 319] on span "Wohnfläche" at bounding box center [845, 326] width 74 height 16
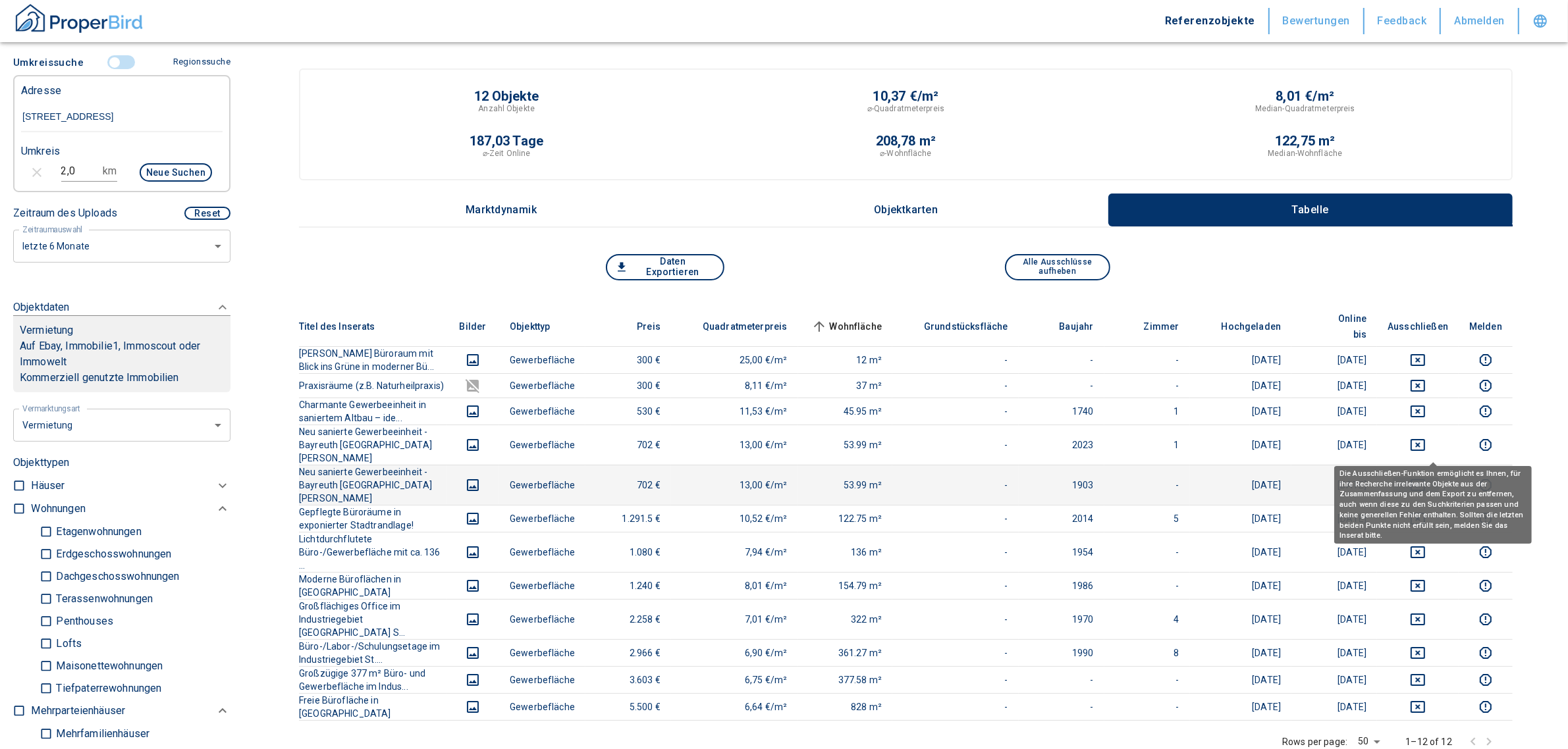
click at [1447, 477] on button "deselect this listing" at bounding box center [1418, 485] width 61 height 16
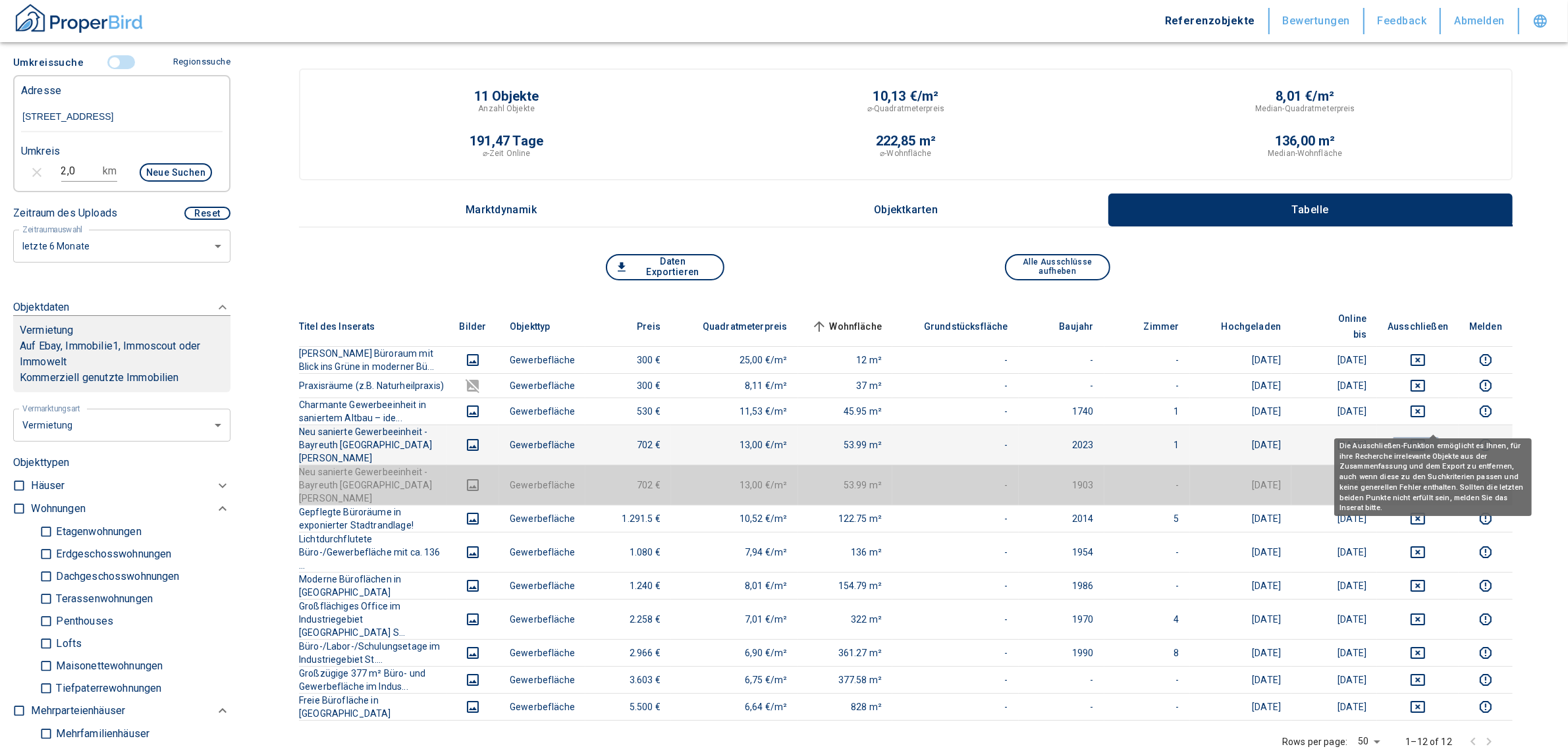
click at [1426, 437] on icon "deselect this listing" at bounding box center [1418, 445] width 16 height 16
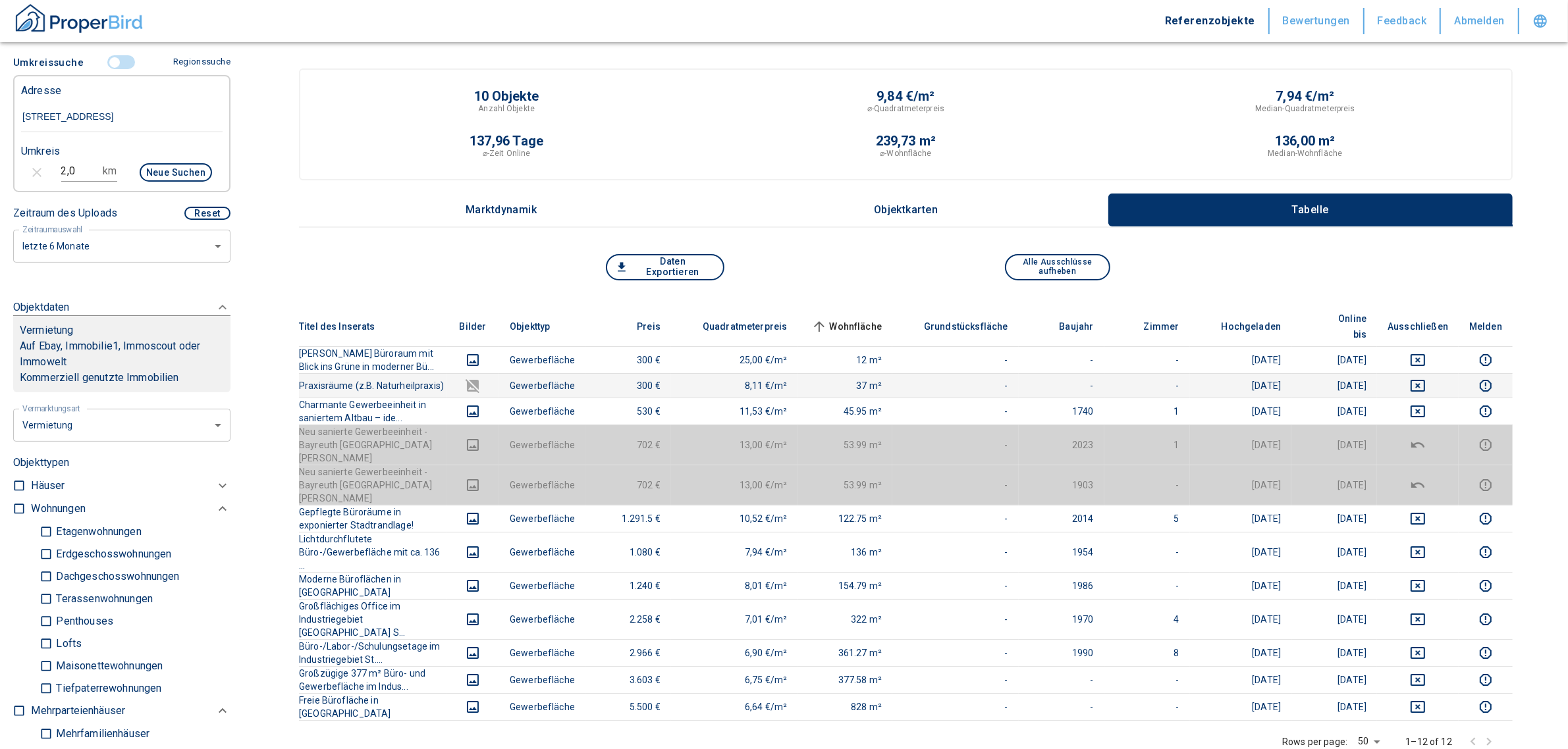
click at [1437, 379] on td at bounding box center [1418, 385] width 81 height 24
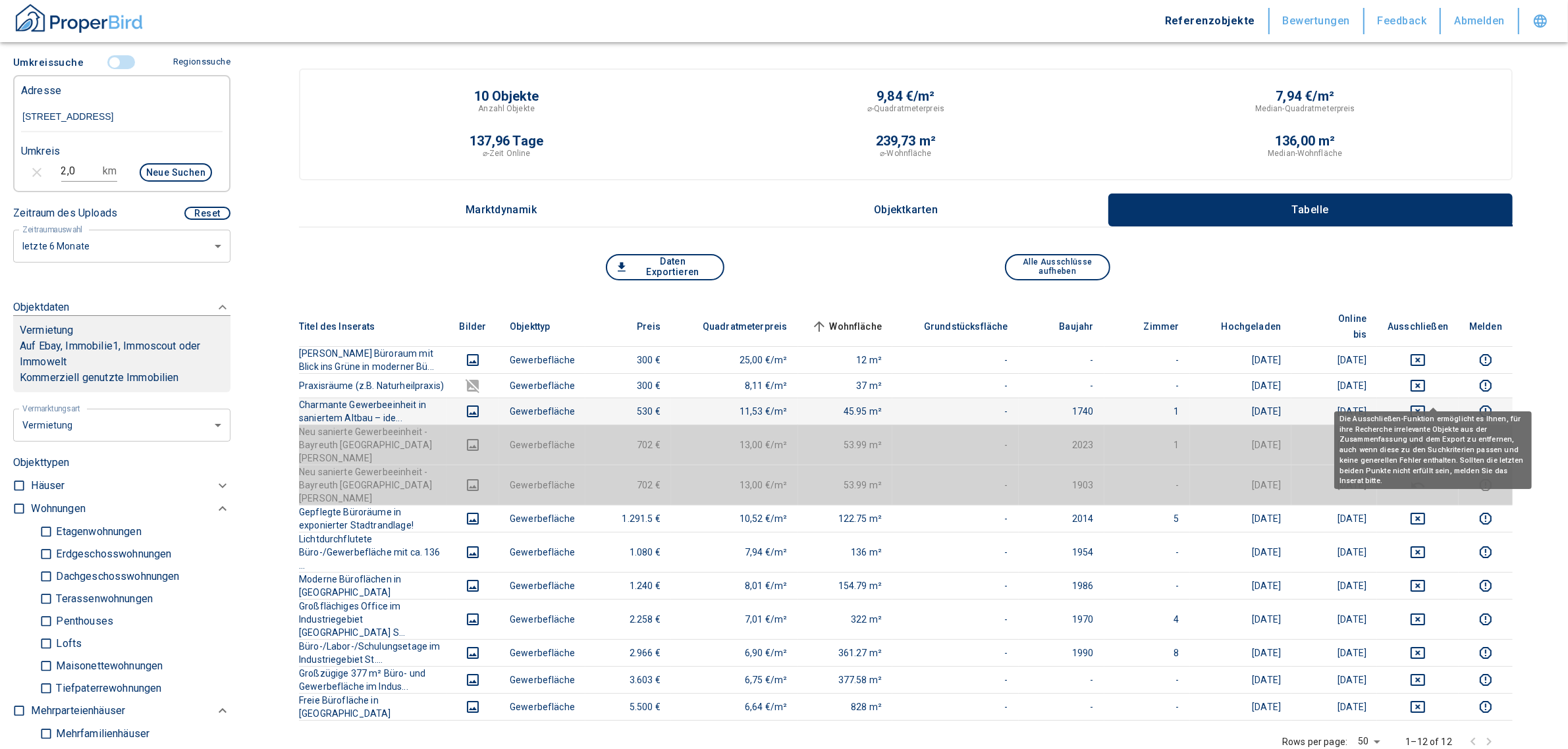
click at [1426, 403] on icon "deselect this listing" at bounding box center [1418, 411] width 16 height 16
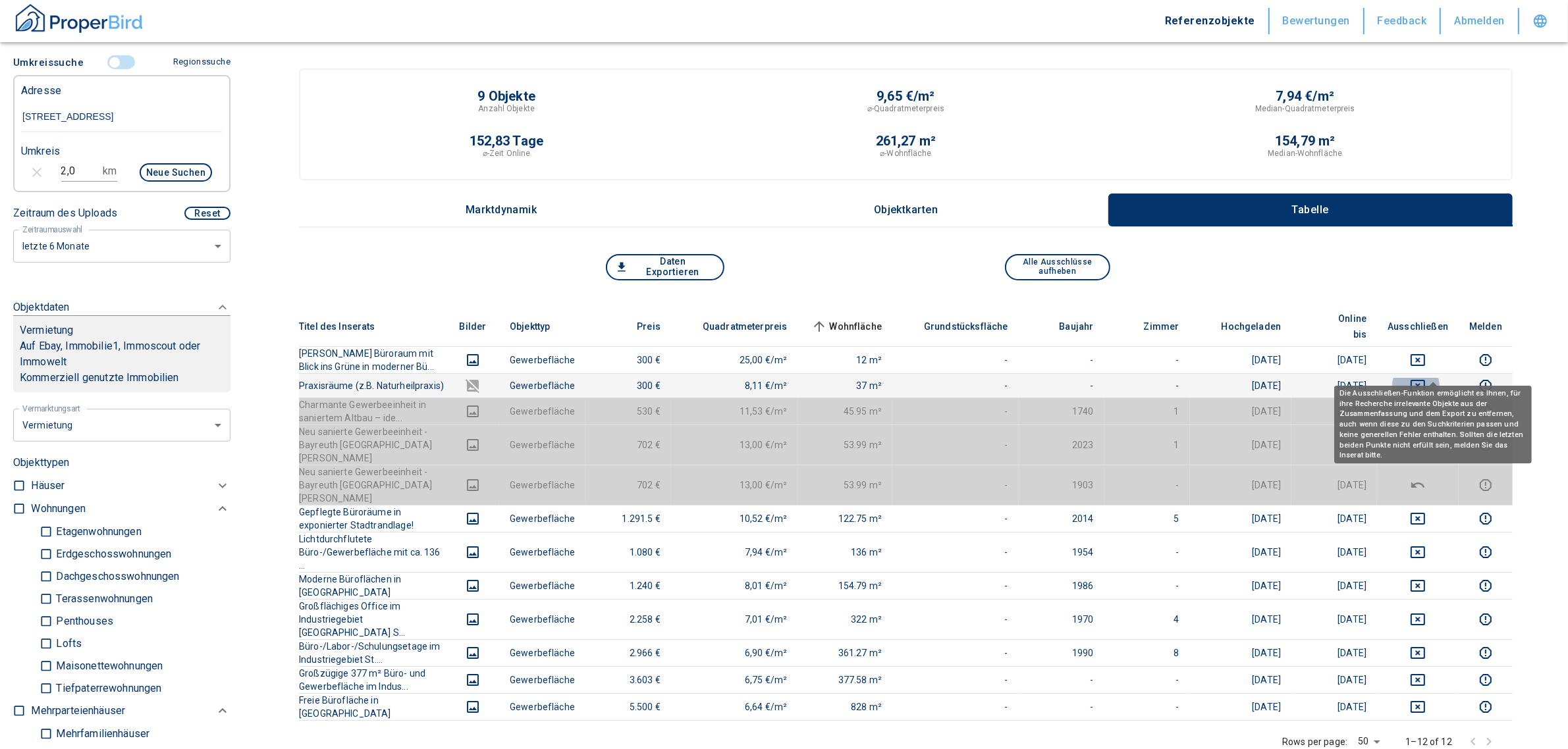
click at [1426, 378] on icon "deselect this listing" at bounding box center [1418, 386] width 16 height 16
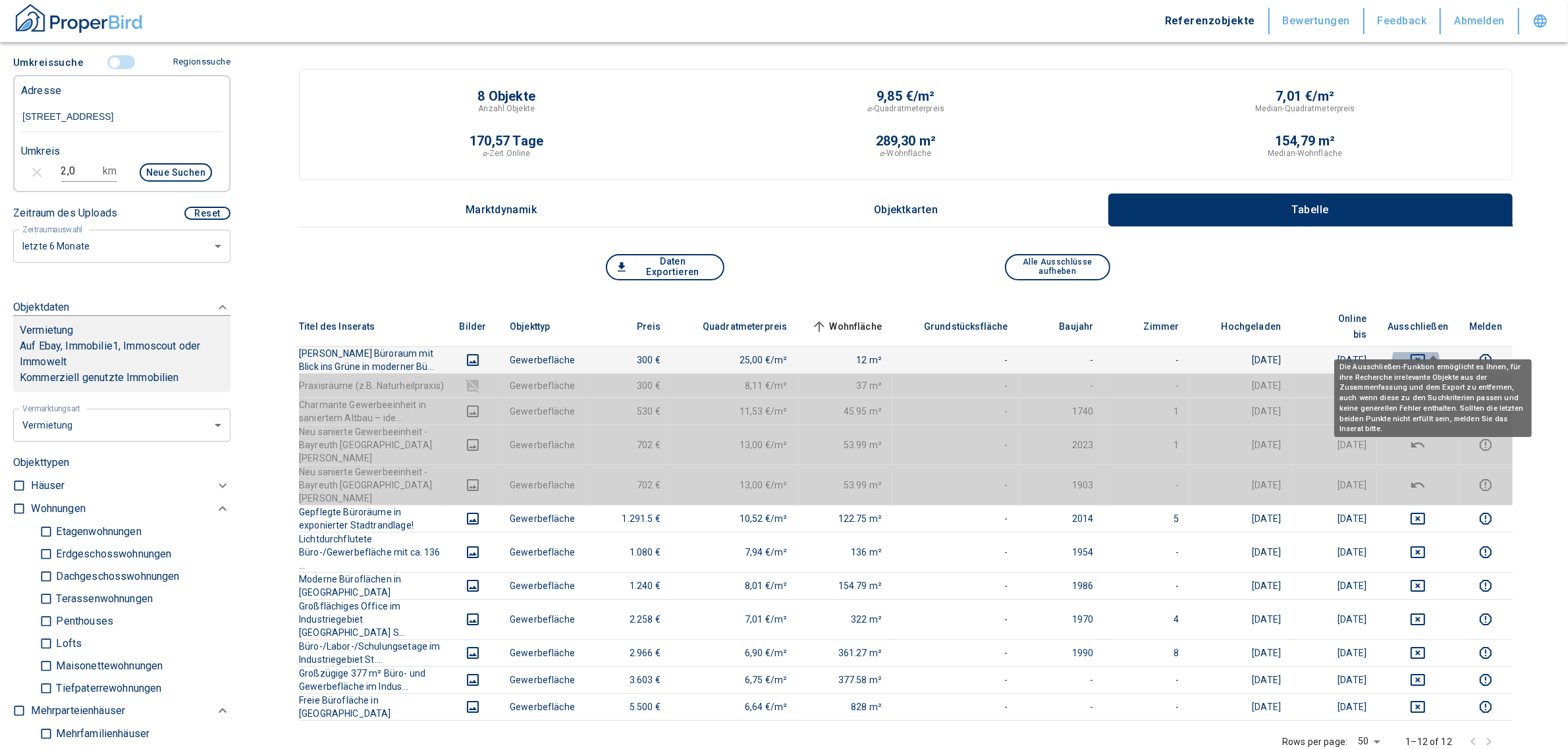
click at [1426, 352] on icon "deselect this listing" at bounding box center [1418, 360] width 16 height 16
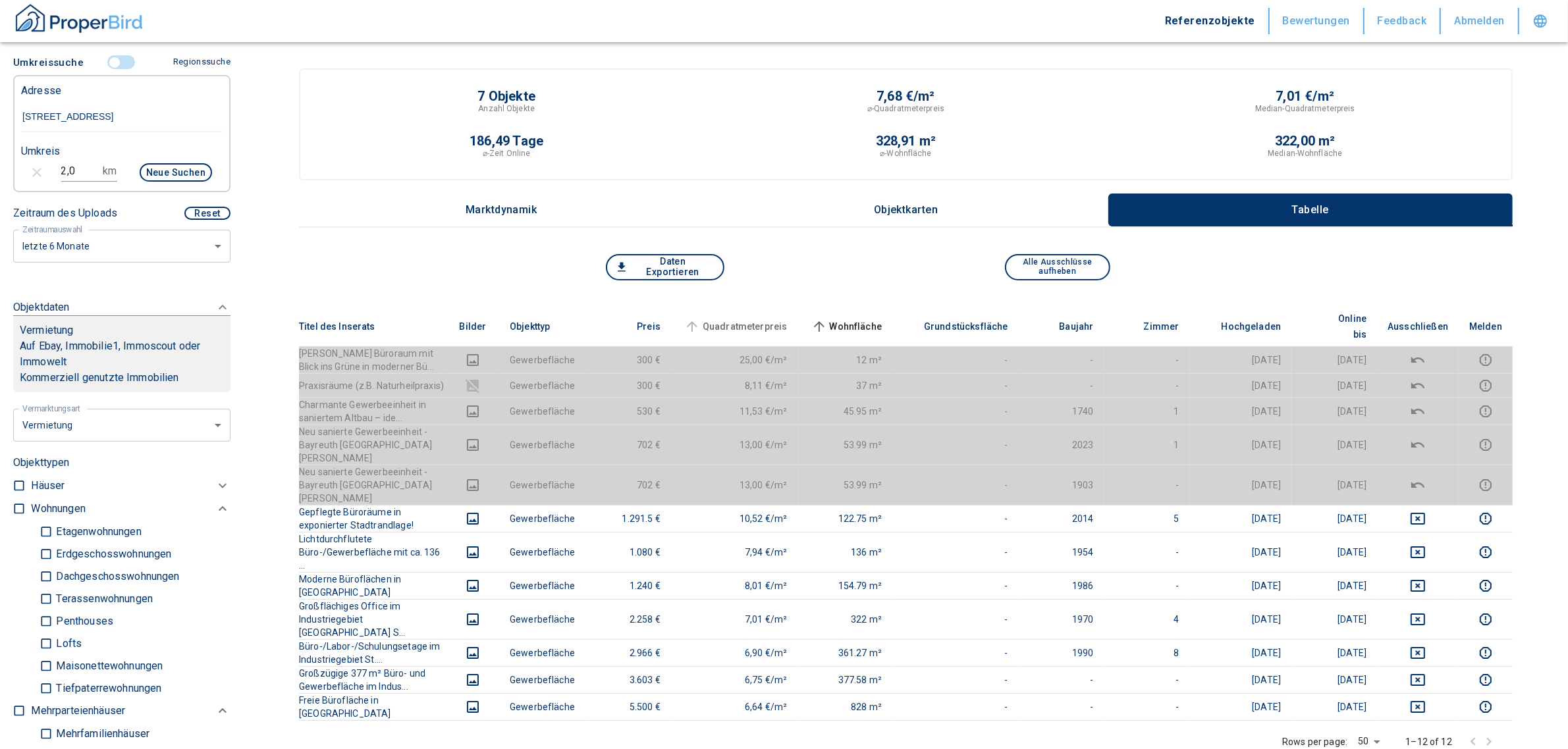
click at [787, 319] on span "Quadratmeterpreis" at bounding box center [735, 326] width 106 height 16
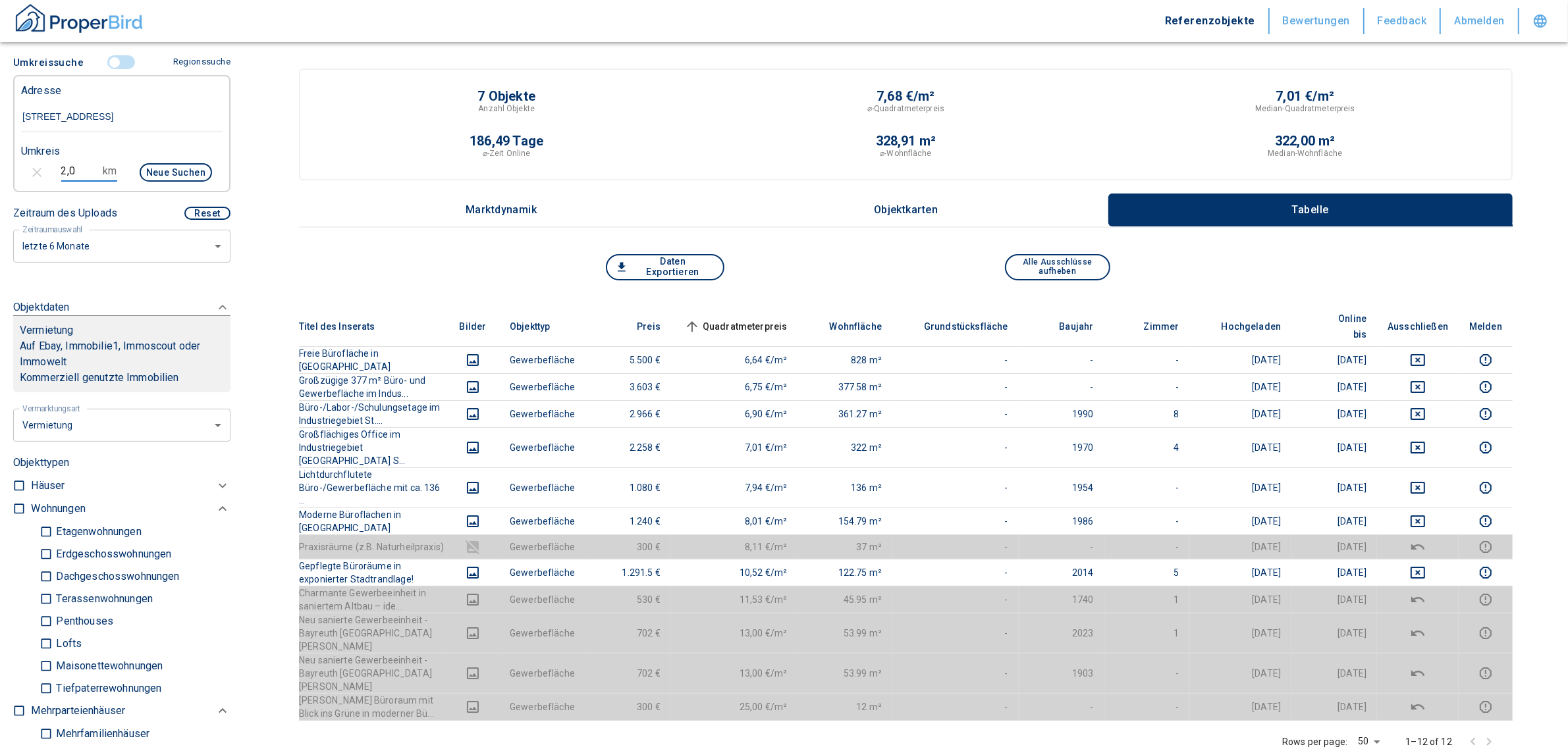
drag, startPoint x: 71, startPoint y: 166, endPoint x: 37, endPoint y: 163, distance: 34.1
click at [37, 163] on div "2,0 km Neue Suchen" at bounding box center [111, 174] width 202 height 32
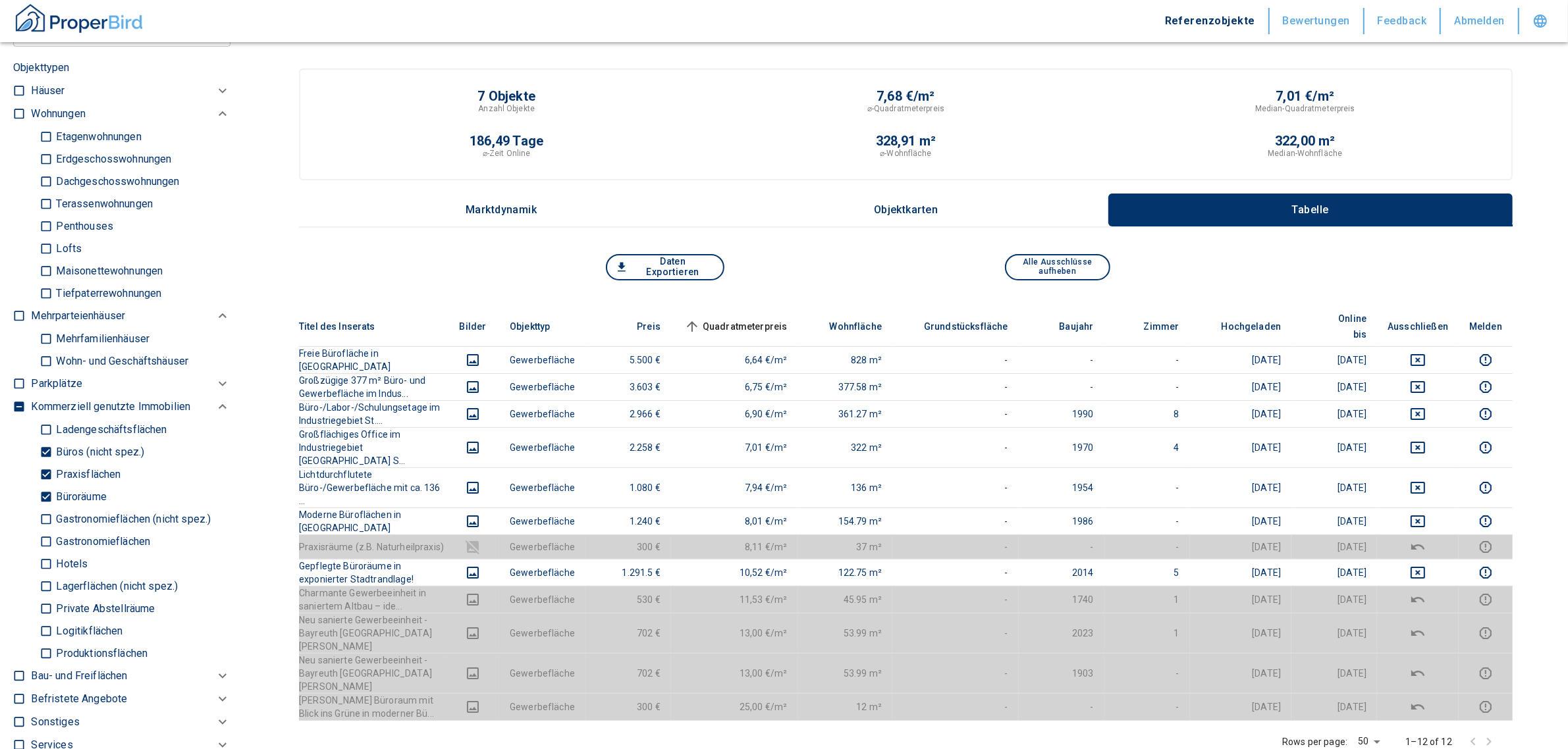
scroll to position [801, 0]
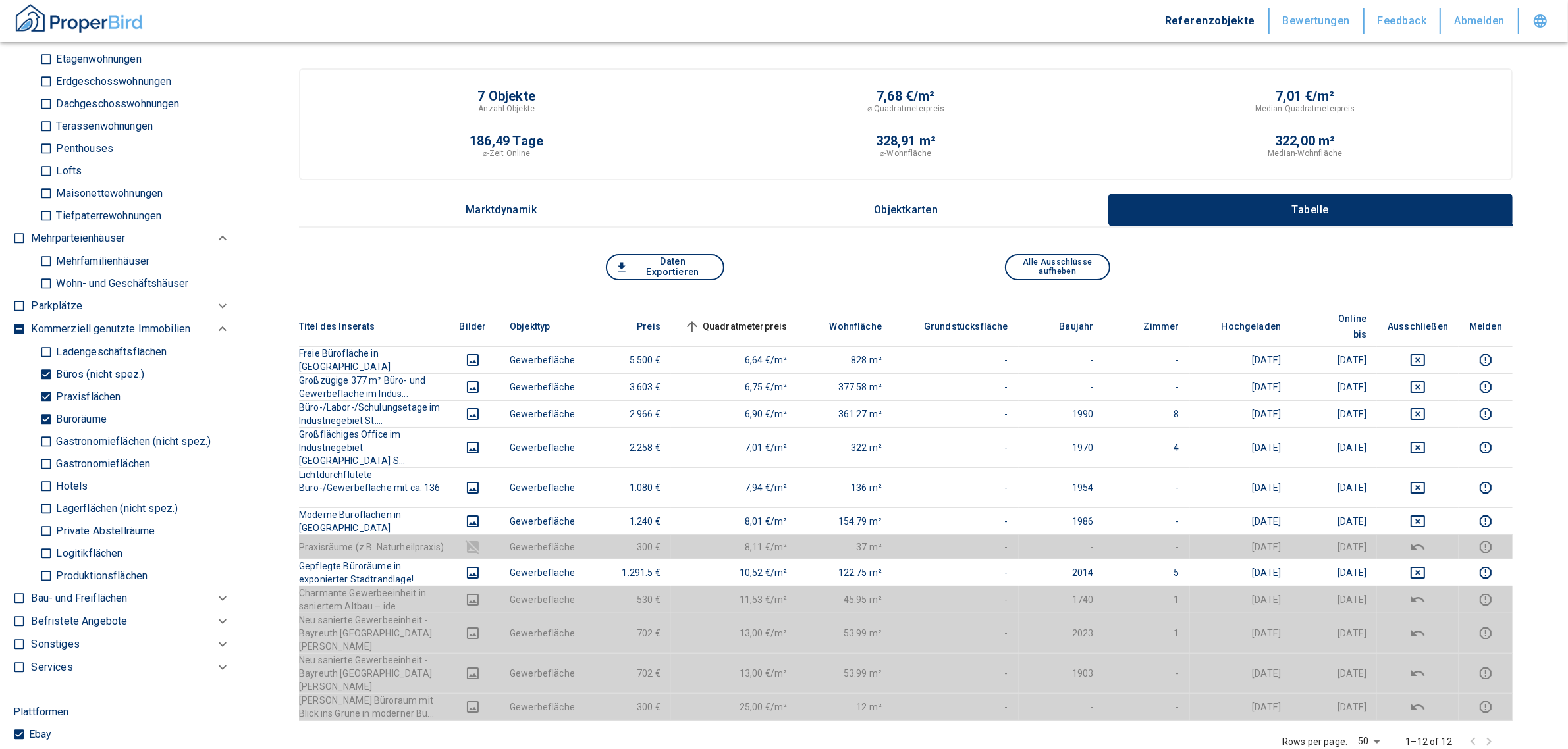
type input "5,0"
click at [91, 369] on p "Büros (nicht spez.)" at bounding box center [98, 374] width 92 height 10
click at [52, 368] on input "Büros (nicht spez.)" at bounding box center [46, 374] width 13 height 23
checkbox input "false"
type input "2020"
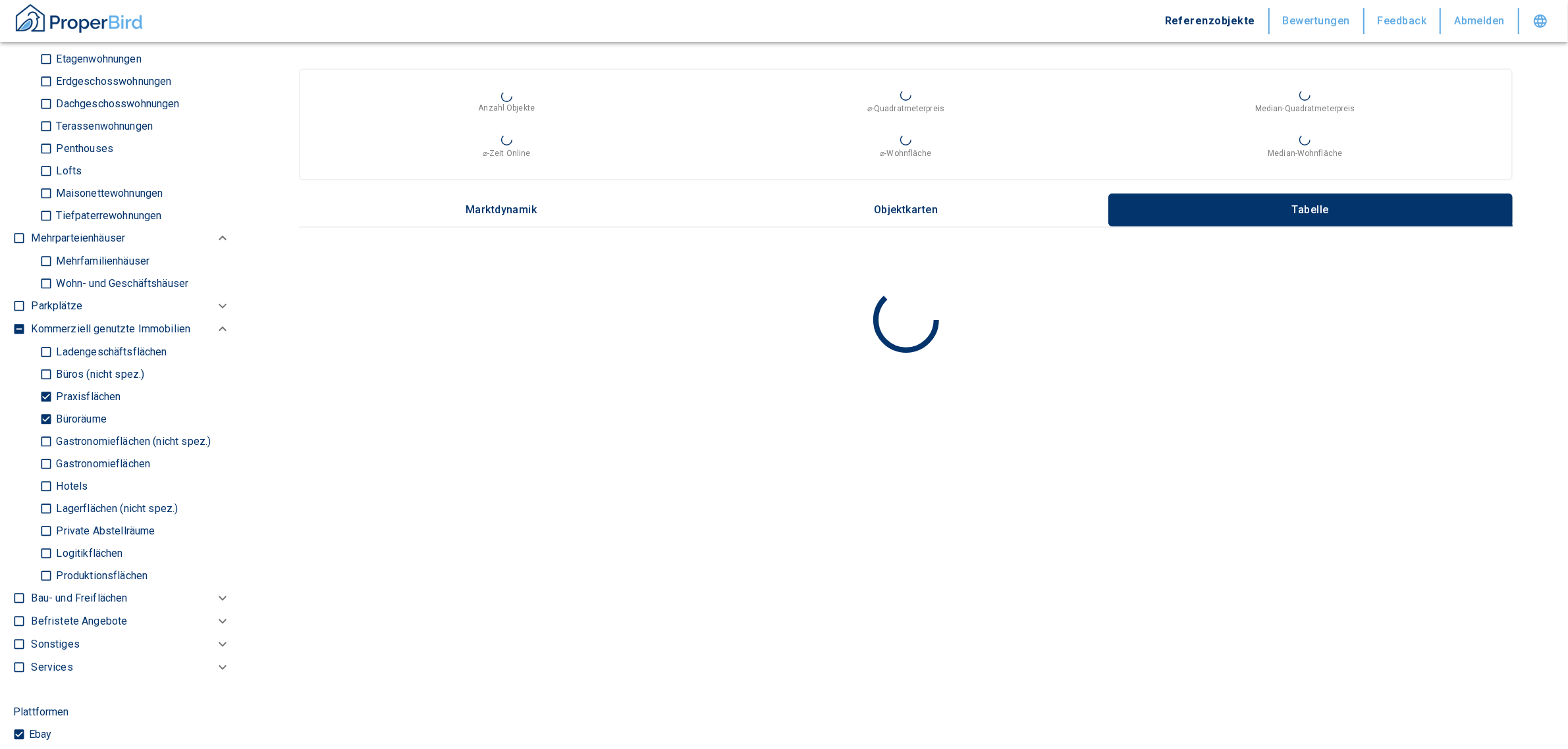
click at [45, 389] on input "Praxisflächen" at bounding box center [46, 396] width 13 height 23
checkbox input "false"
type input "2020"
click at [39, 412] on input "Büroräume" at bounding box center [46, 419] width 13 height 23
checkbox input "false"
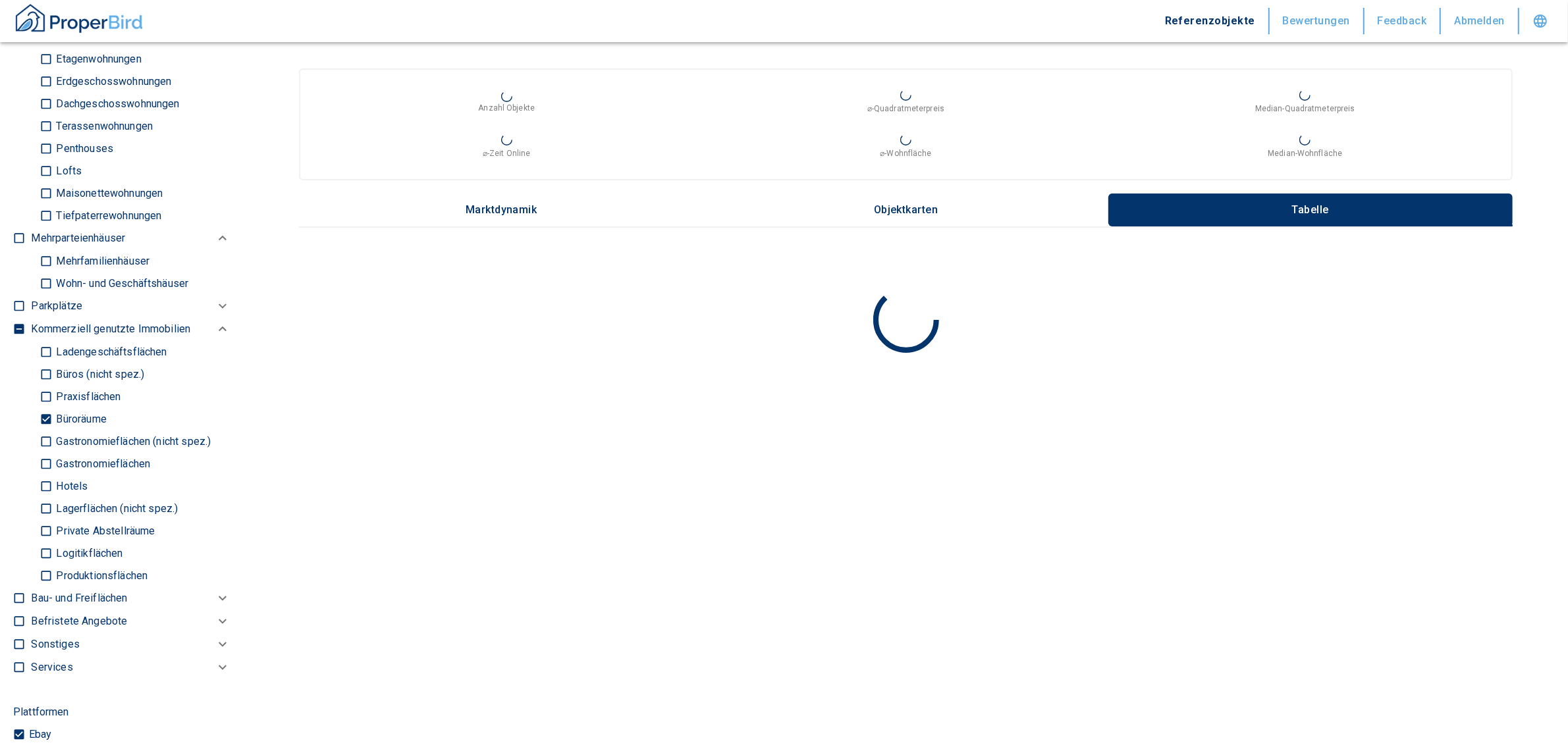
type input "2020"
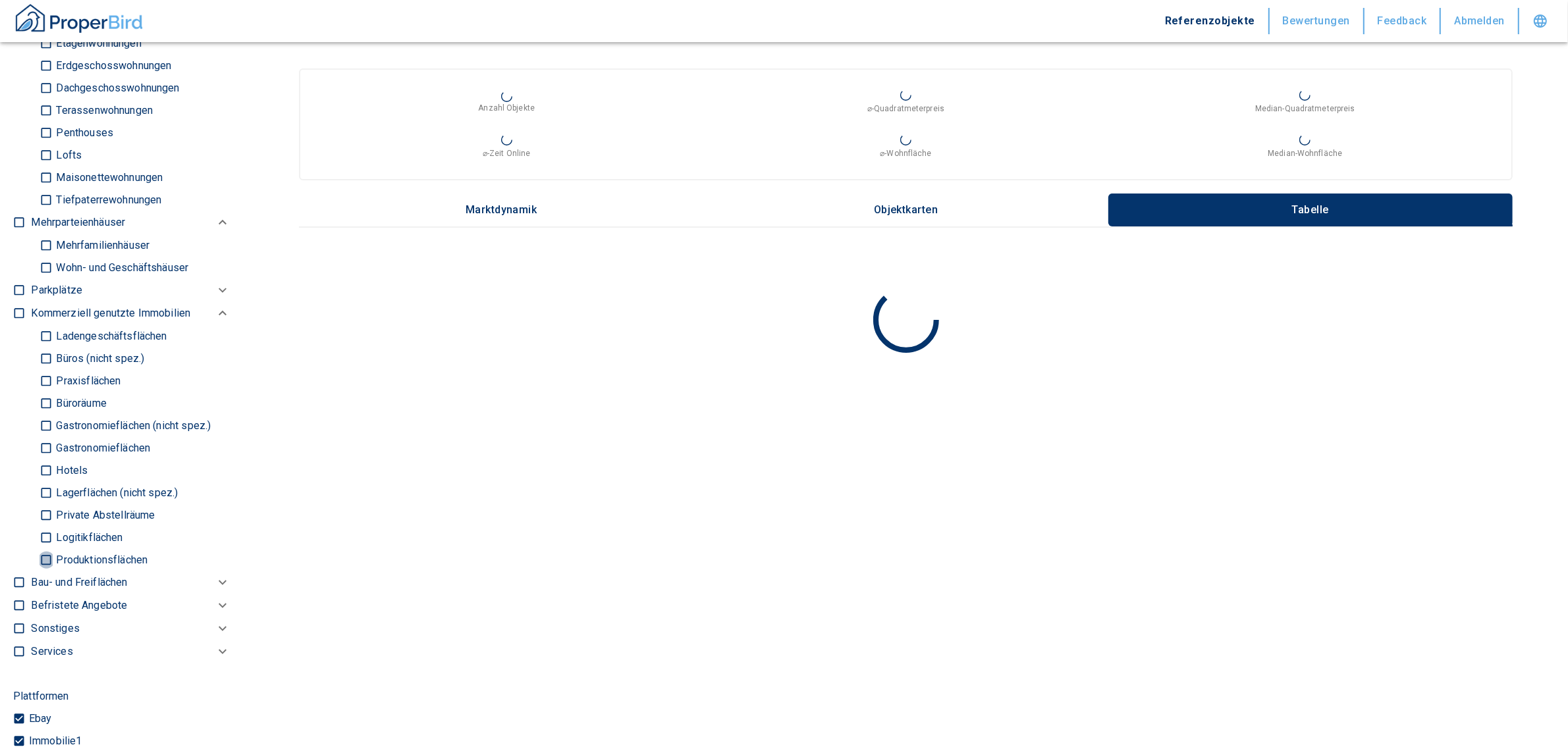
click at [39, 555] on input "Produktionsflächen" at bounding box center [46, 559] width 13 height 23
checkbox input "true"
type input "2020"
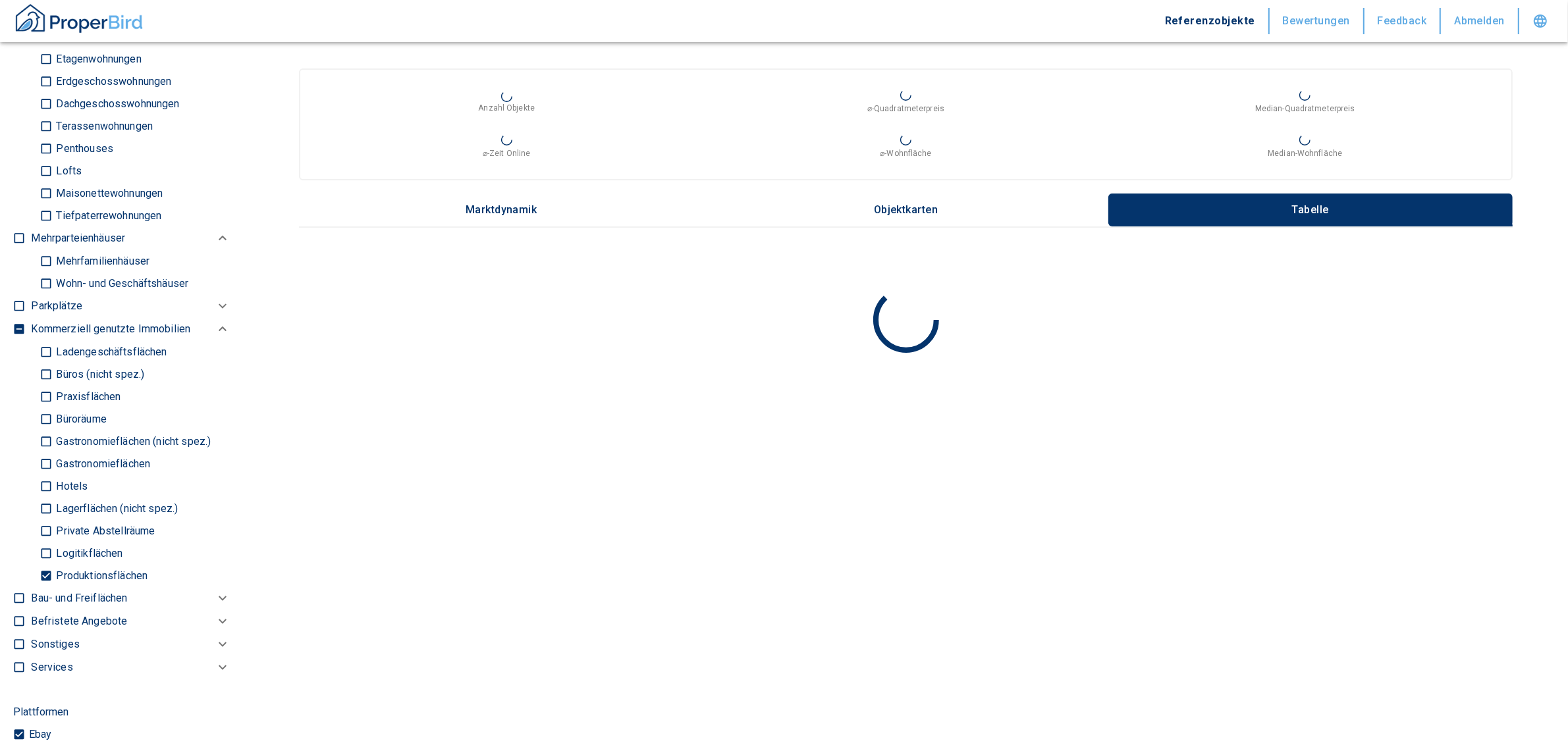
click at [41, 551] on input "Logitikflächen" at bounding box center [46, 552] width 13 height 23
checkbox input "true"
type input "2020"
click at [46, 501] on input "Lagerflächen (nicht spez.)" at bounding box center [46, 508] width 13 height 23
checkbox input "true"
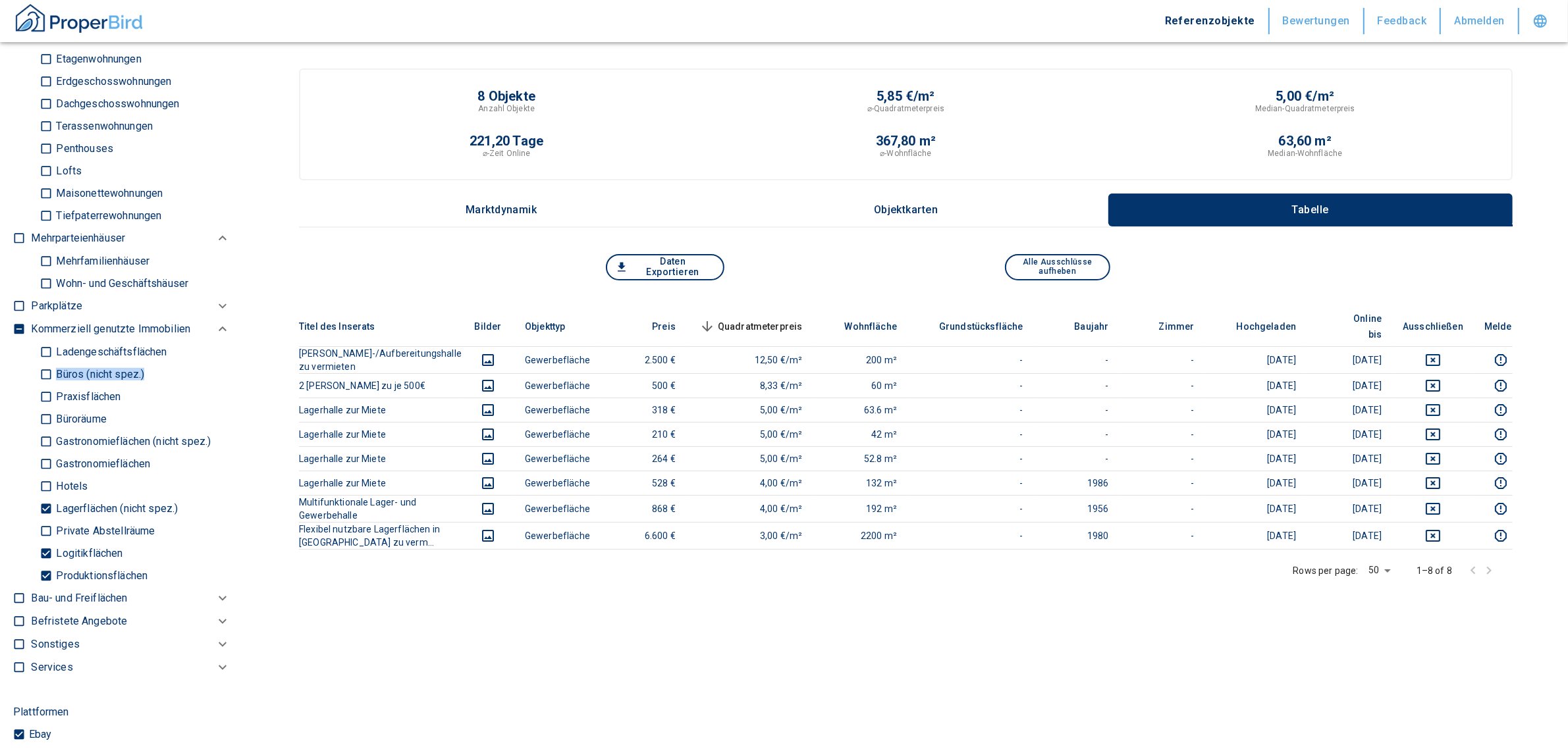
drag, startPoint x: 227, startPoint y: 374, endPoint x: 233, endPoint y: 354, distance: 20.9
click at [233, 354] on div "Filtervorlagen Neue Filtereinstellungen erkannt! Name für neue Vorlage x Gespei…" at bounding box center [121, 374] width 244 height 749
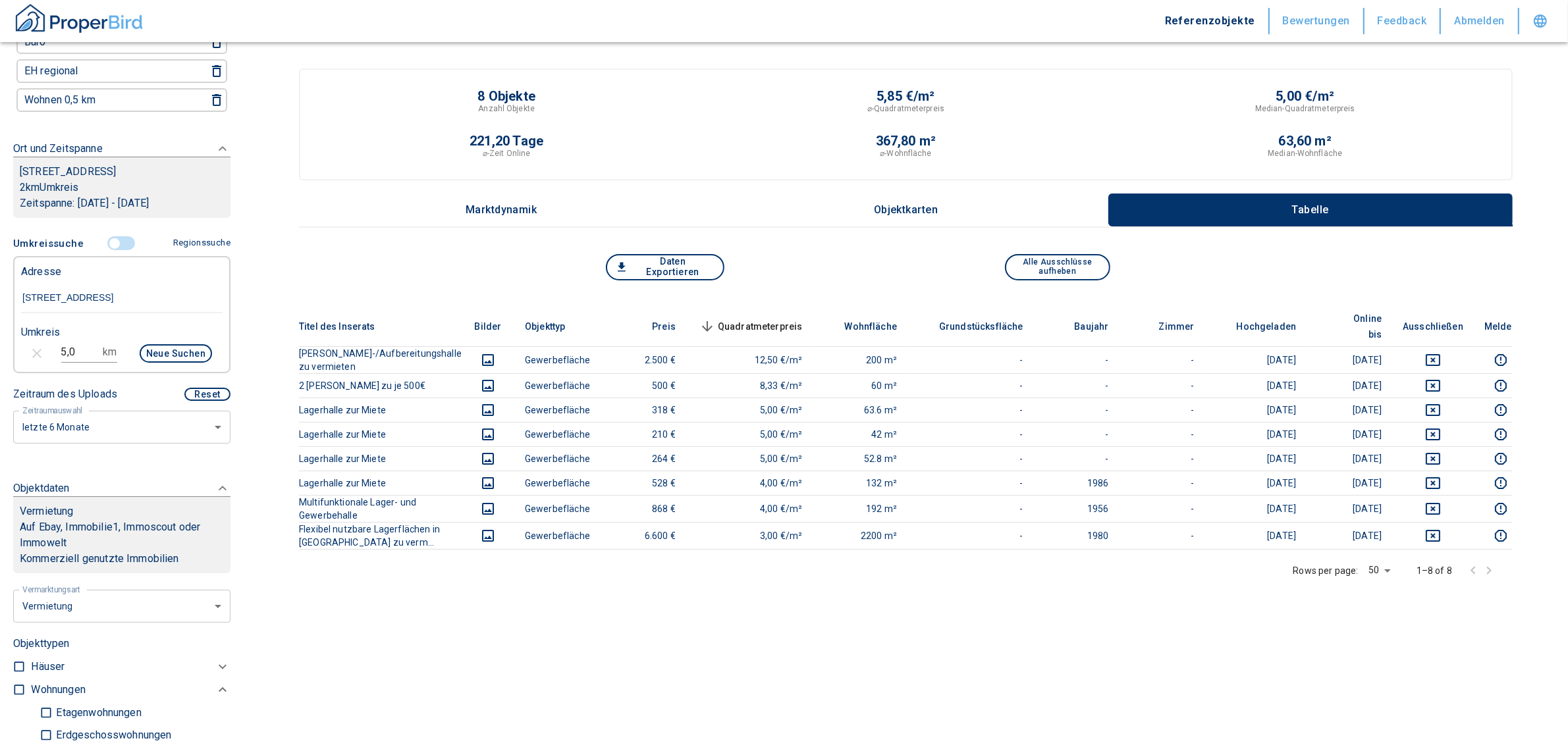
scroll to position [160, 0]
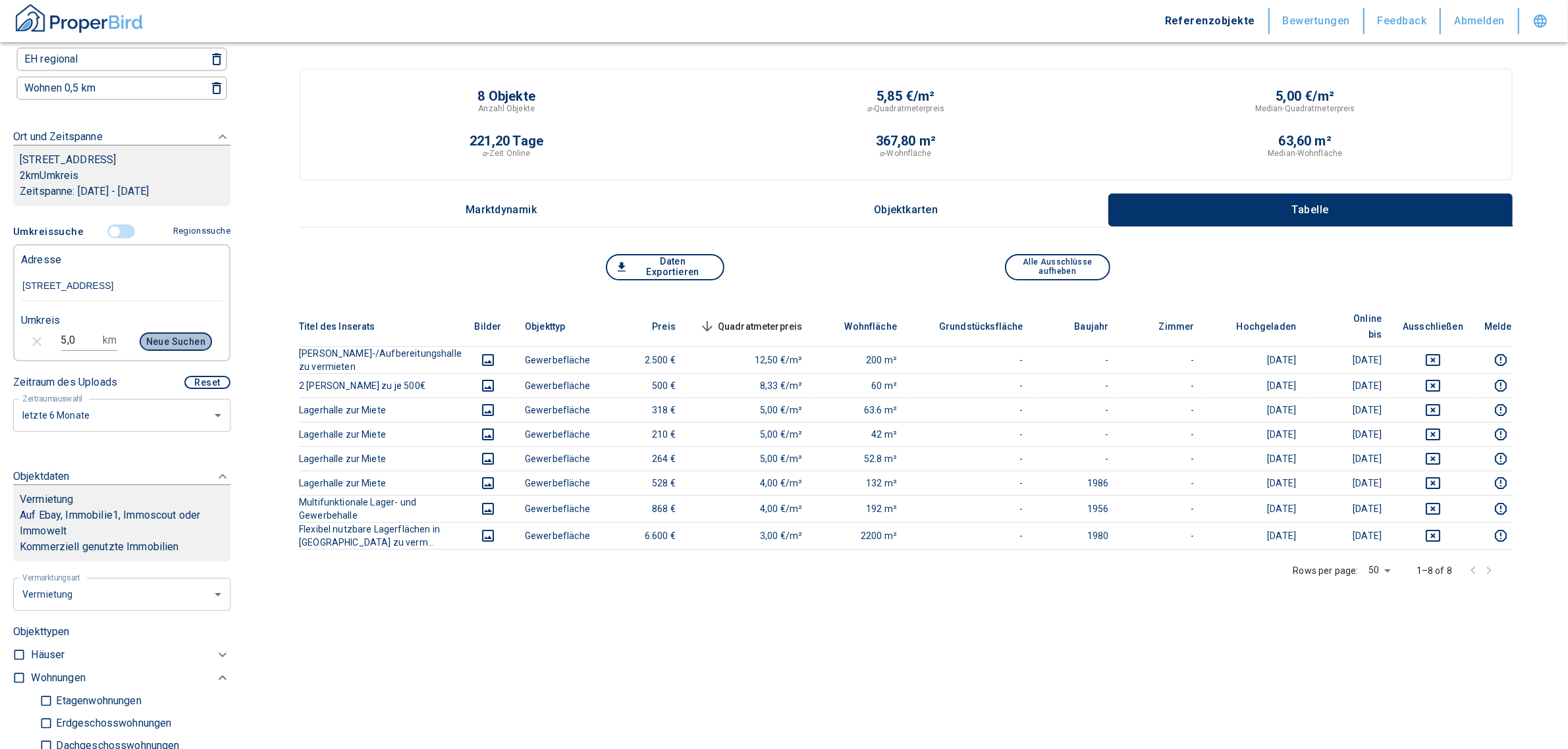
click at [156, 332] on button "Neue Suchen" at bounding box center [175, 341] width 72 height 19
type input "2020"
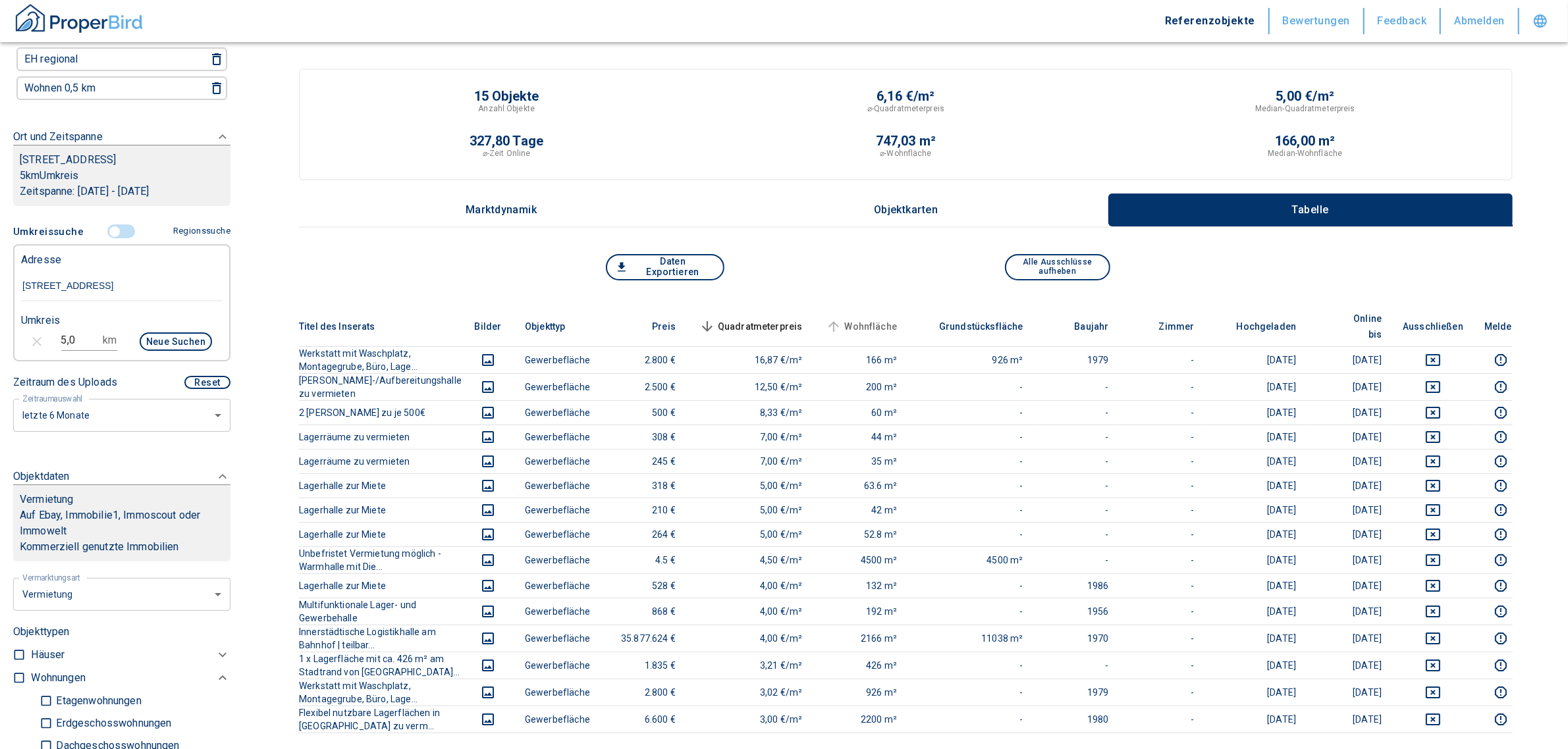
click at [876, 319] on span "Wohnfläche" at bounding box center [860, 326] width 74 height 16
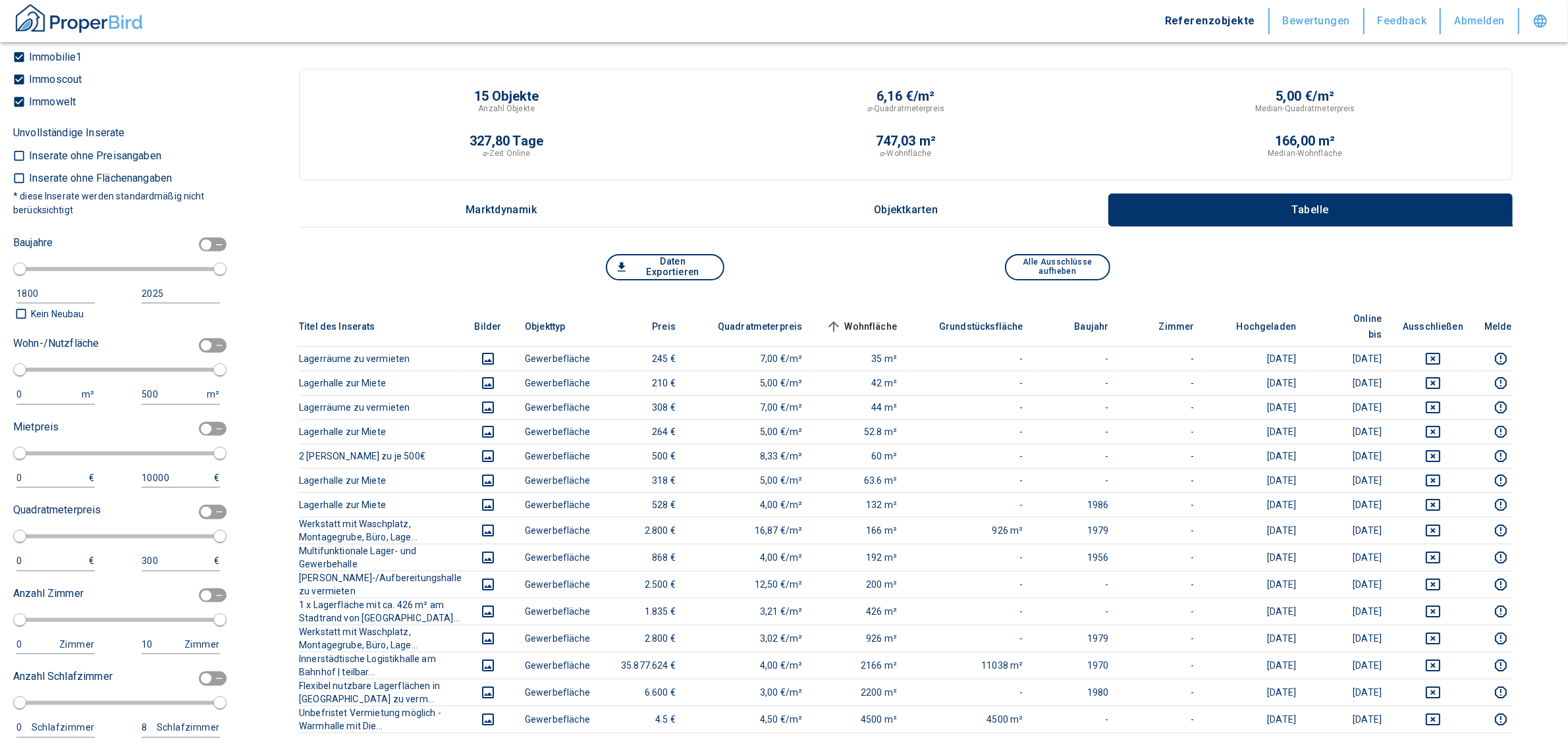
scroll to position [1505, 0]
click at [195, 335] on input "checkbox" at bounding box center [206, 342] width 39 height 14
checkbox input "true"
type input "2020"
type input "50"
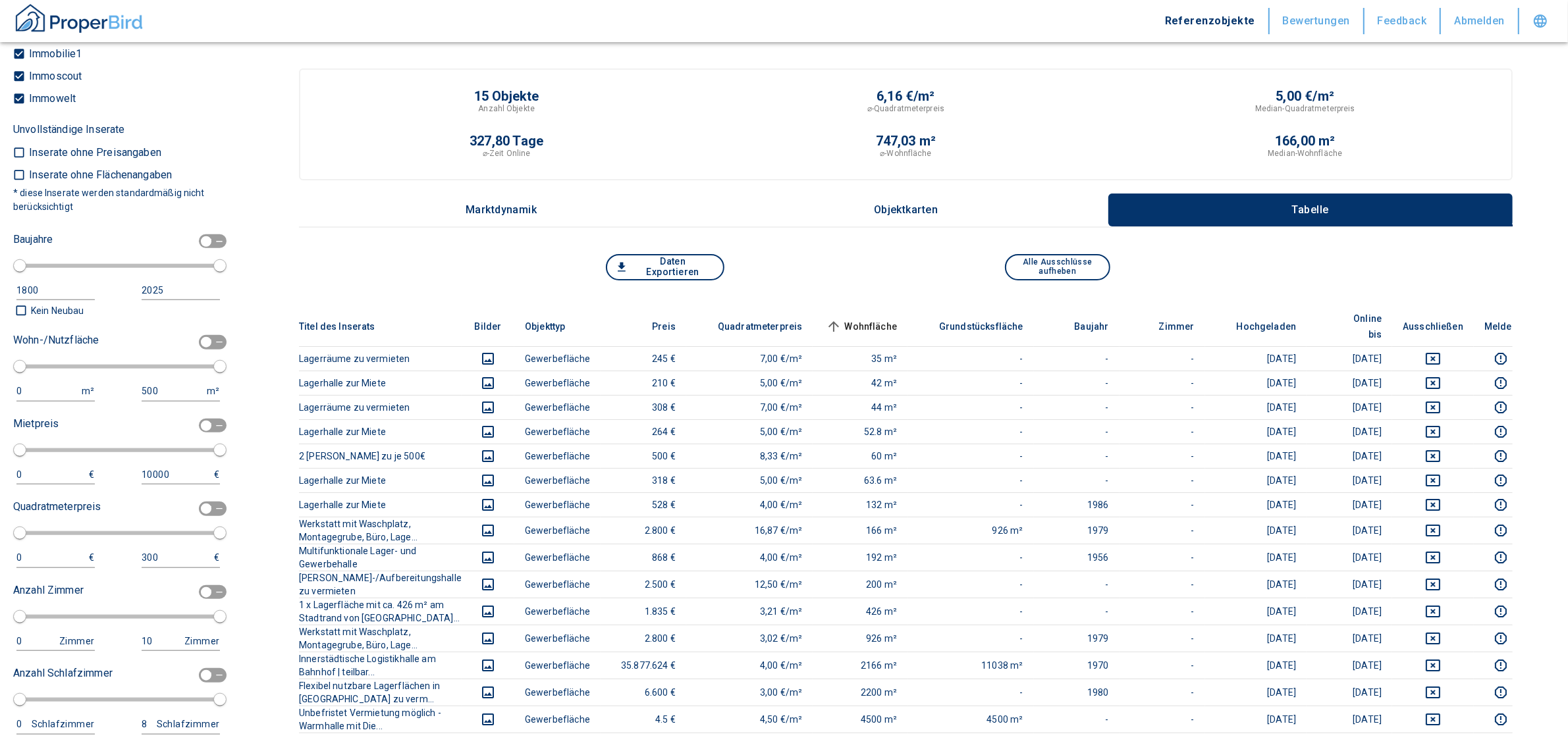
type input "150"
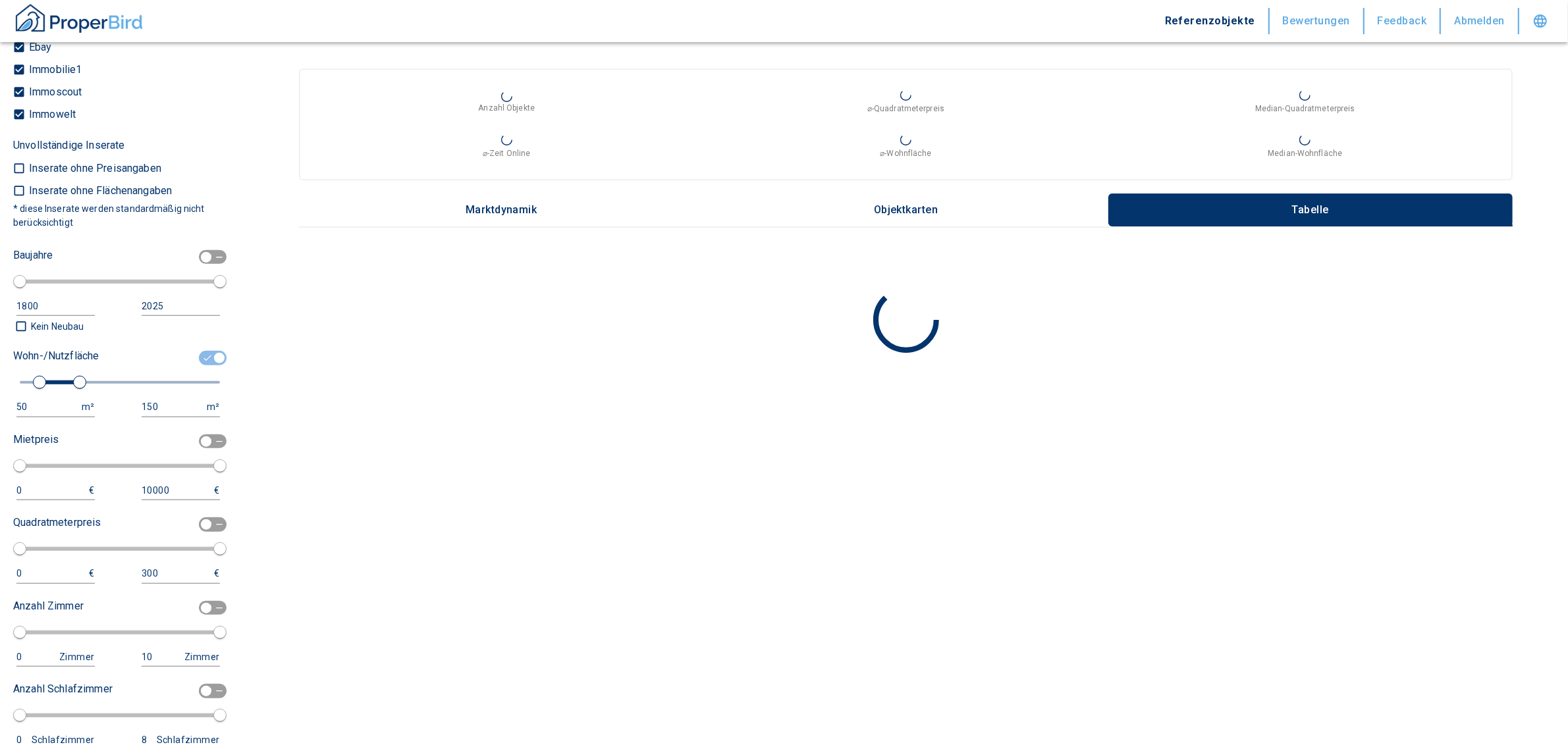
click at [48, 406] on div "50" at bounding box center [42, 407] width 52 height 17
click at [38, 406] on input "50" at bounding box center [46, 407] width 60 height 19
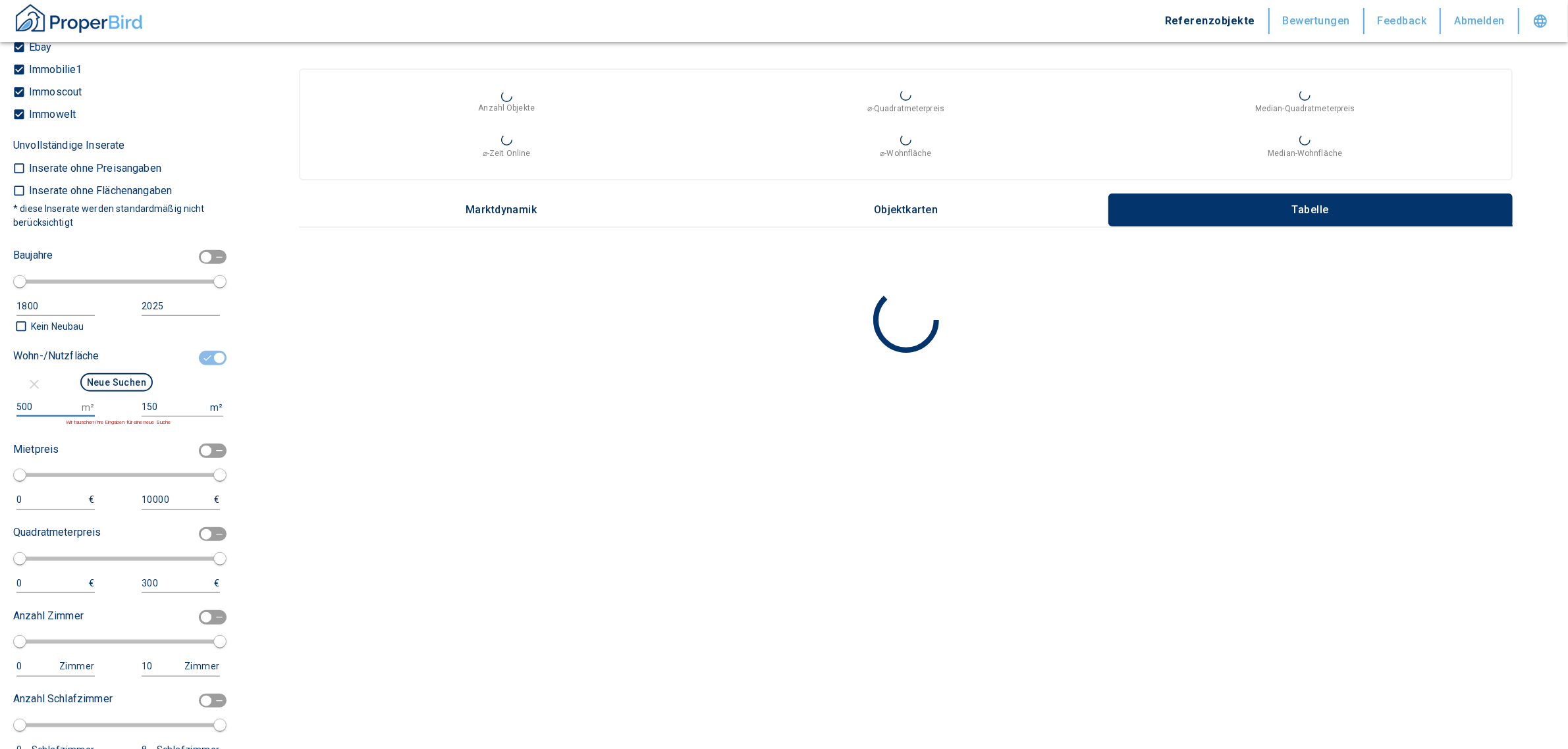
type input "500"
click at [170, 407] on input "150" at bounding box center [173, 407] width 63 height 19
type input "1500000"
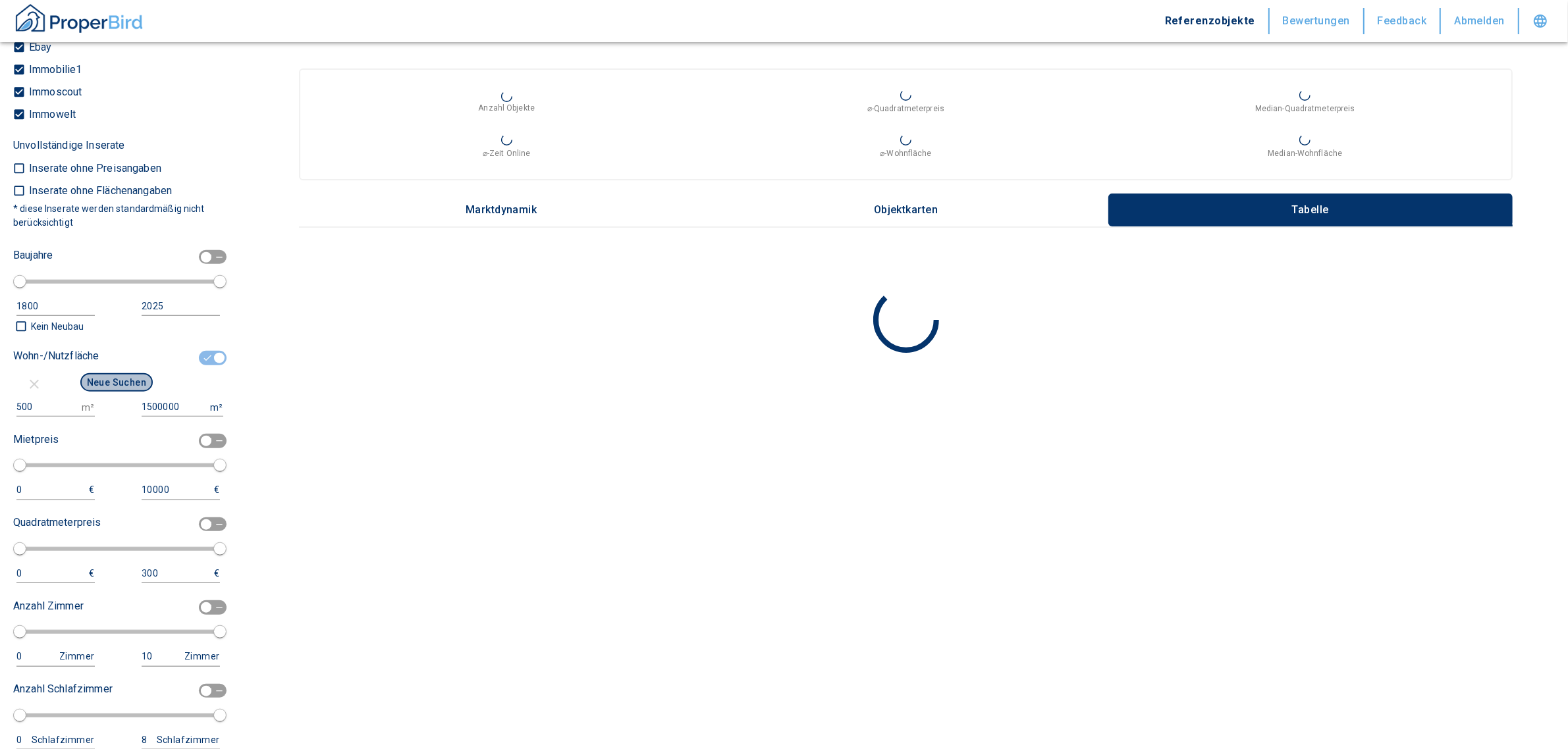
click at [110, 376] on button "Neue Suchen" at bounding box center [116, 382] width 72 height 19
type input "2020"
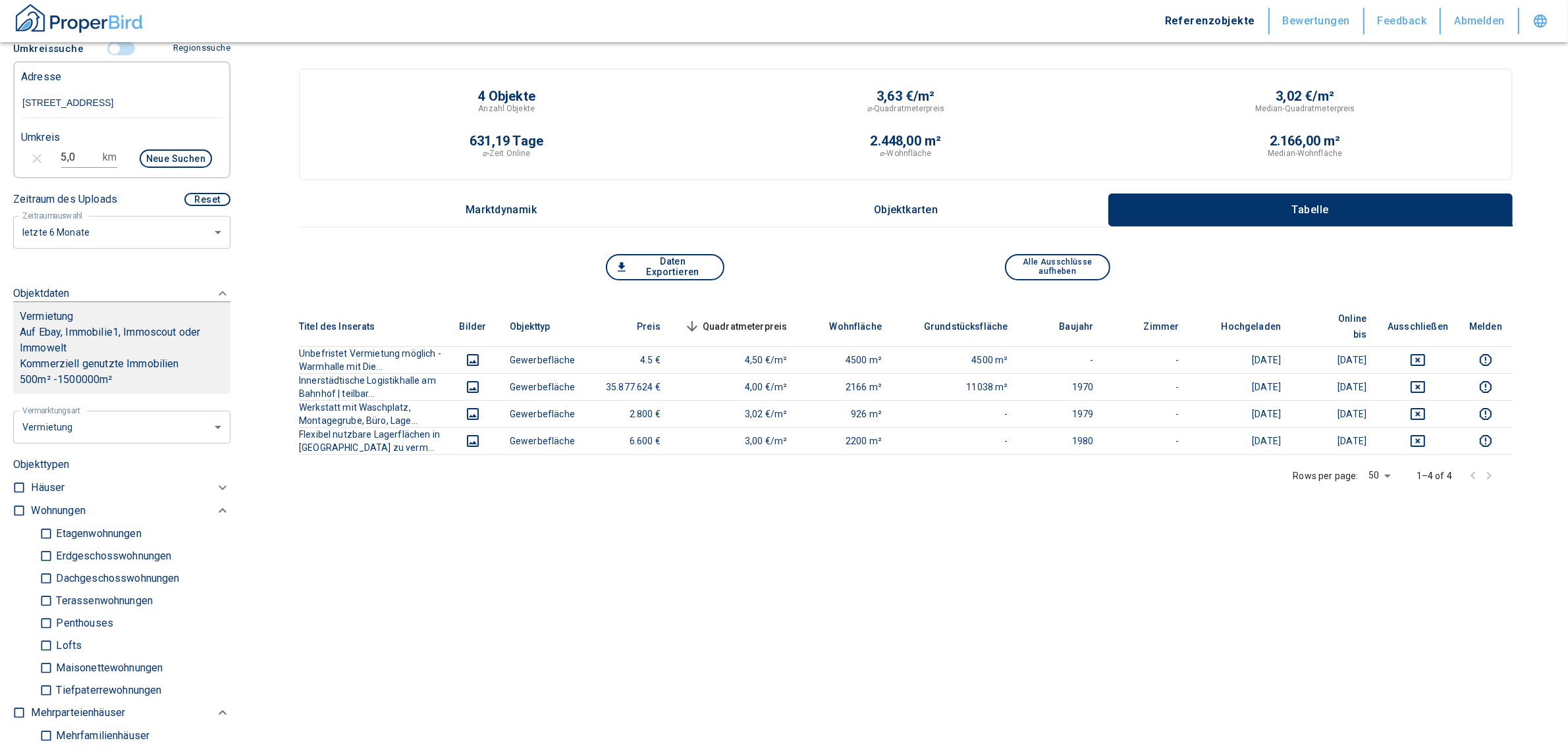
scroll to position [188, 0]
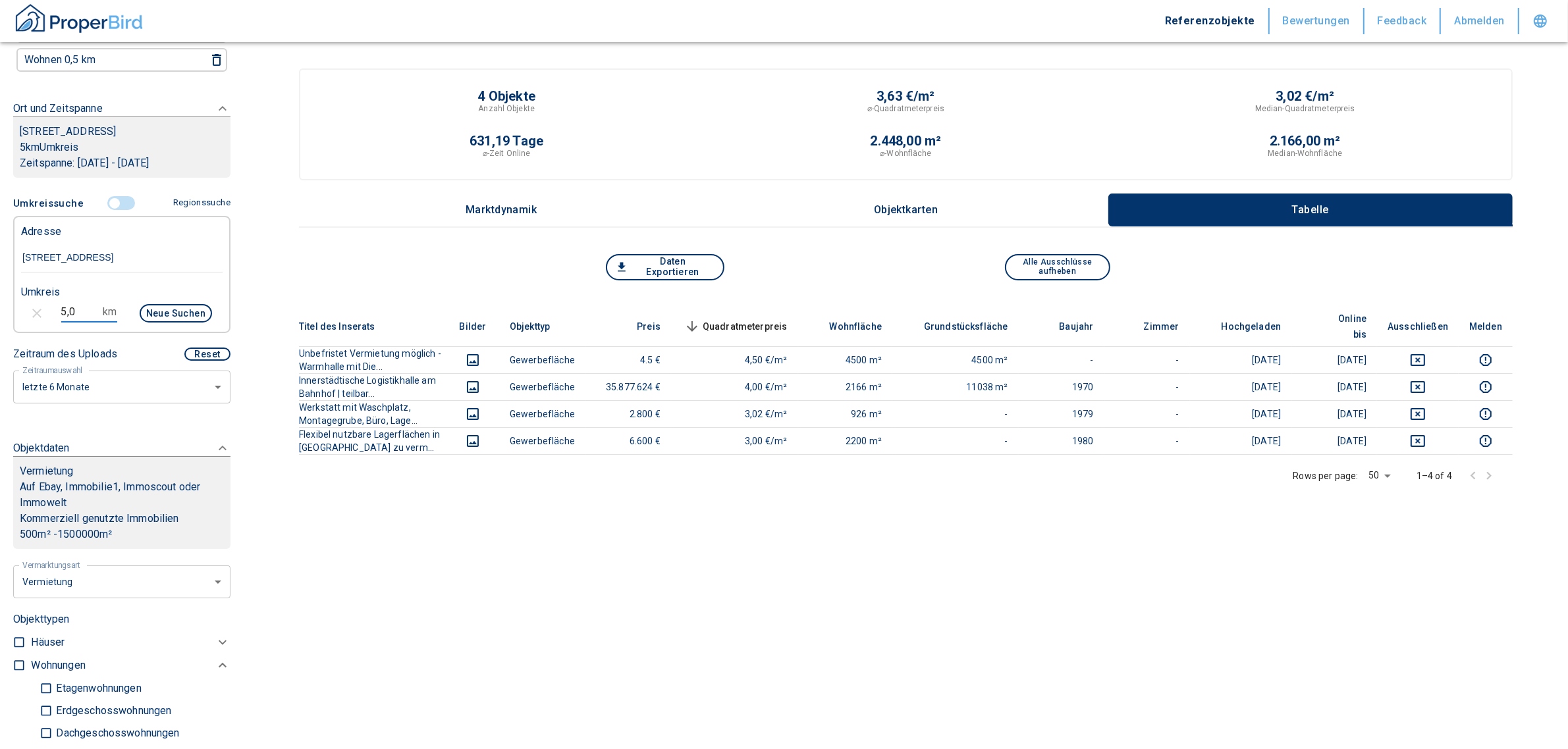
drag, startPoint x: 72, startPoint y: 307, endPoint x: 20, endPoint y: 305, distance: 52.0
click at [20, 305] on div "5,0 km Neue Suchen" at bounding box center [111, 314] width 202 height 32
type input "7,0"
click at [173, 312] on button "Neue Suchen" at bounding box center [175, 313] width 72 height 19
type input "2020"
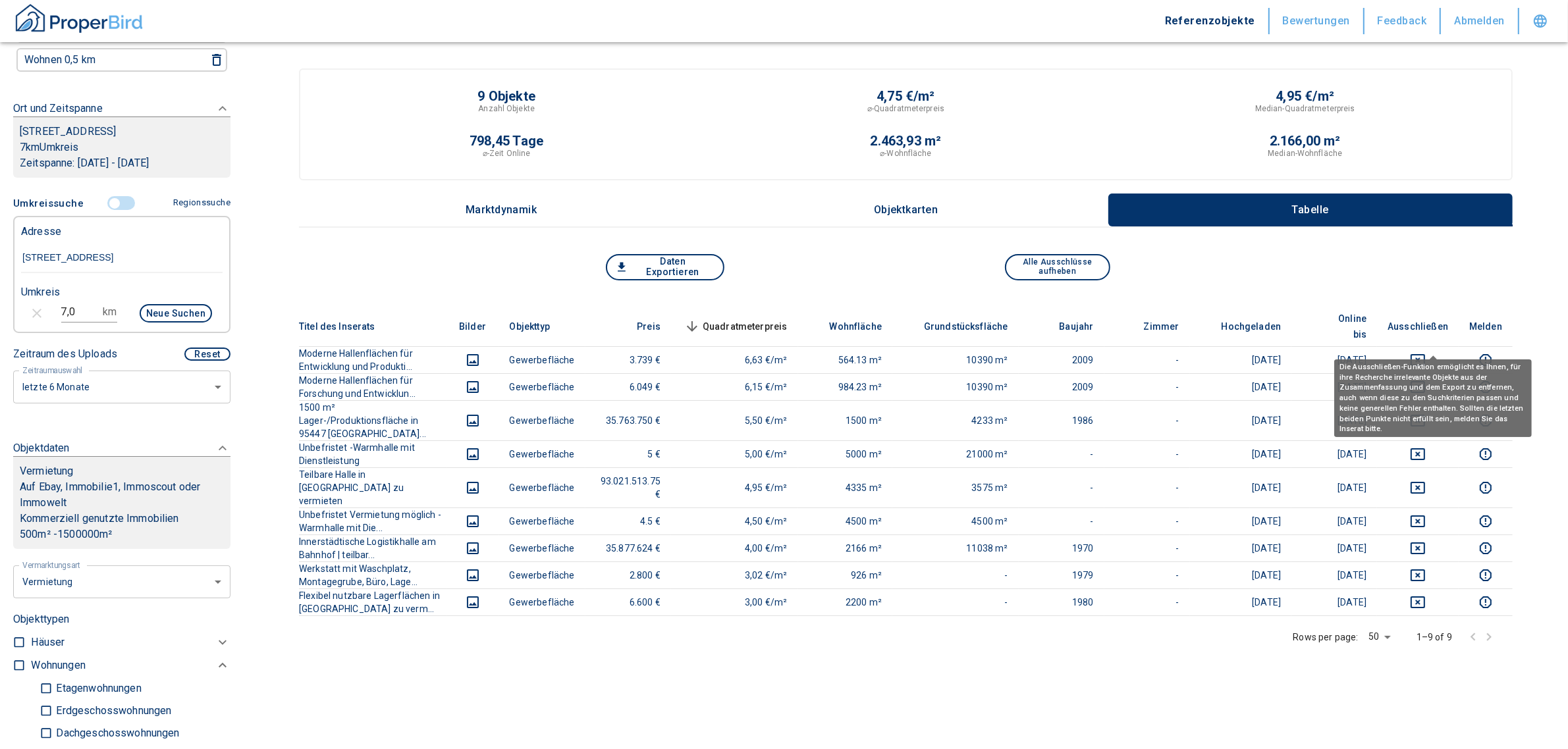
click at [1443, 352] on button "deselect this listing" at bounding box center [1418, 360] width 61 height 16
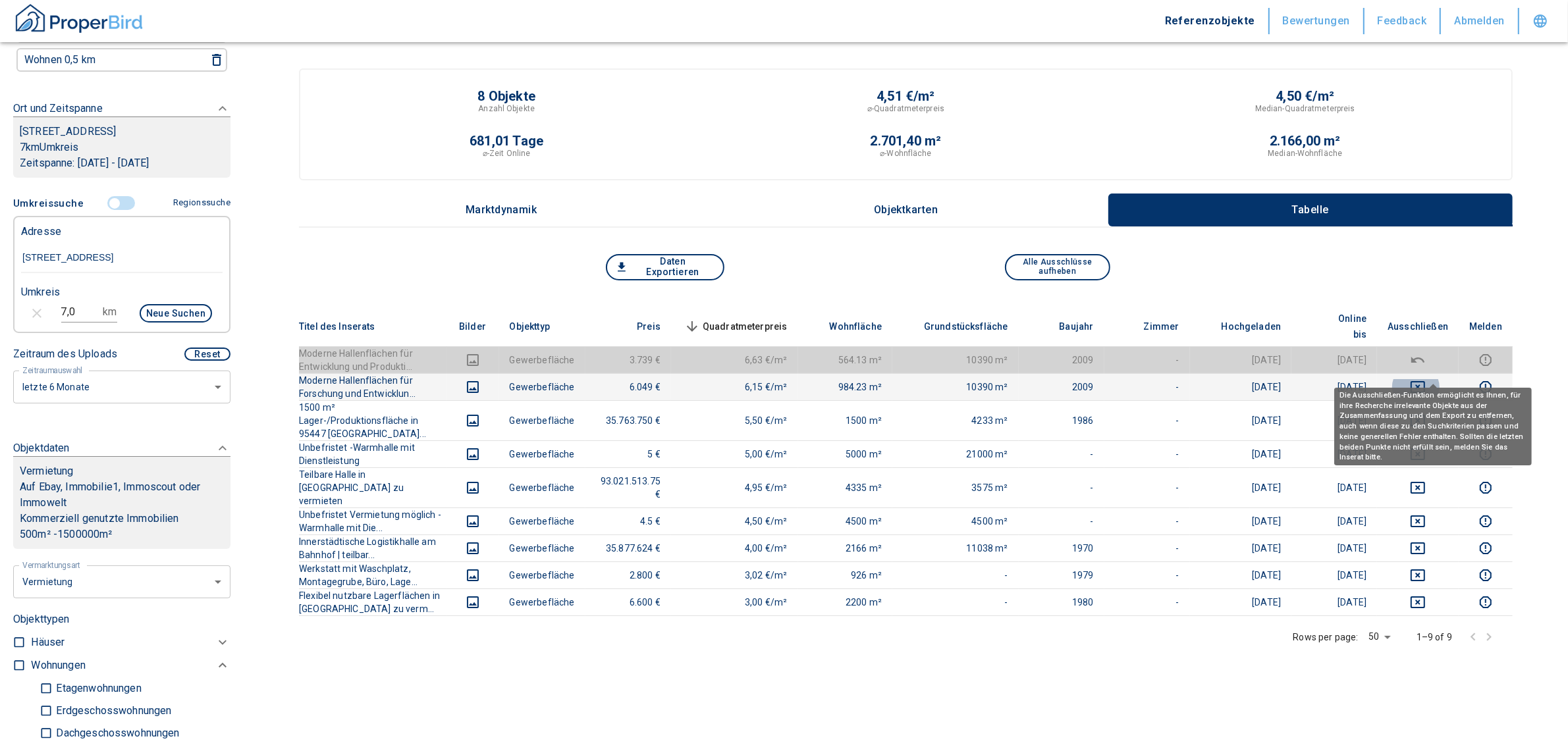
click at [1425, 381] on icon "deselect this listing" at bounding box center [1418, 387] width 14 height 12
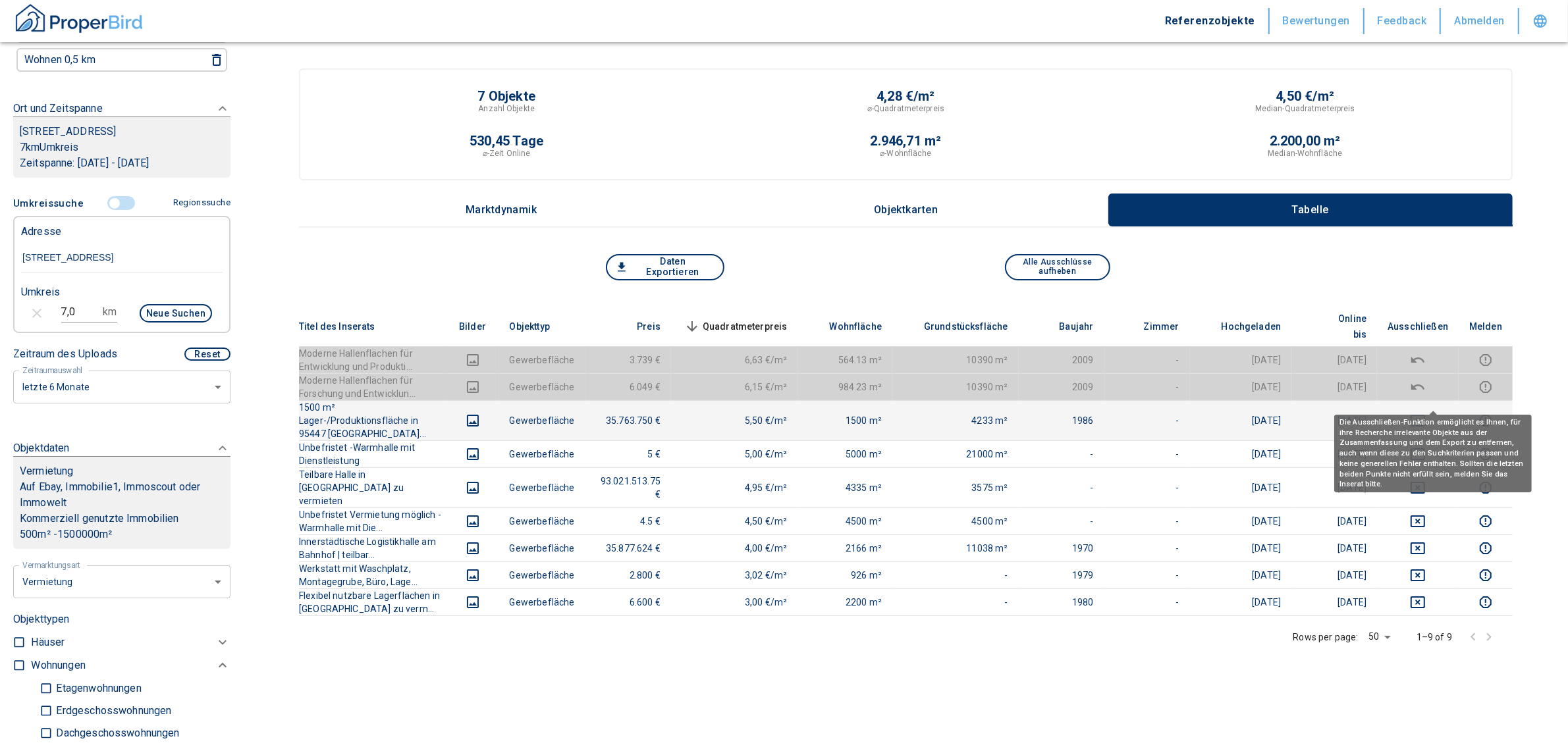
click at [1426, 412] on icon "deselect this listing" at bounding box center [1418, 420] width 16 height 16
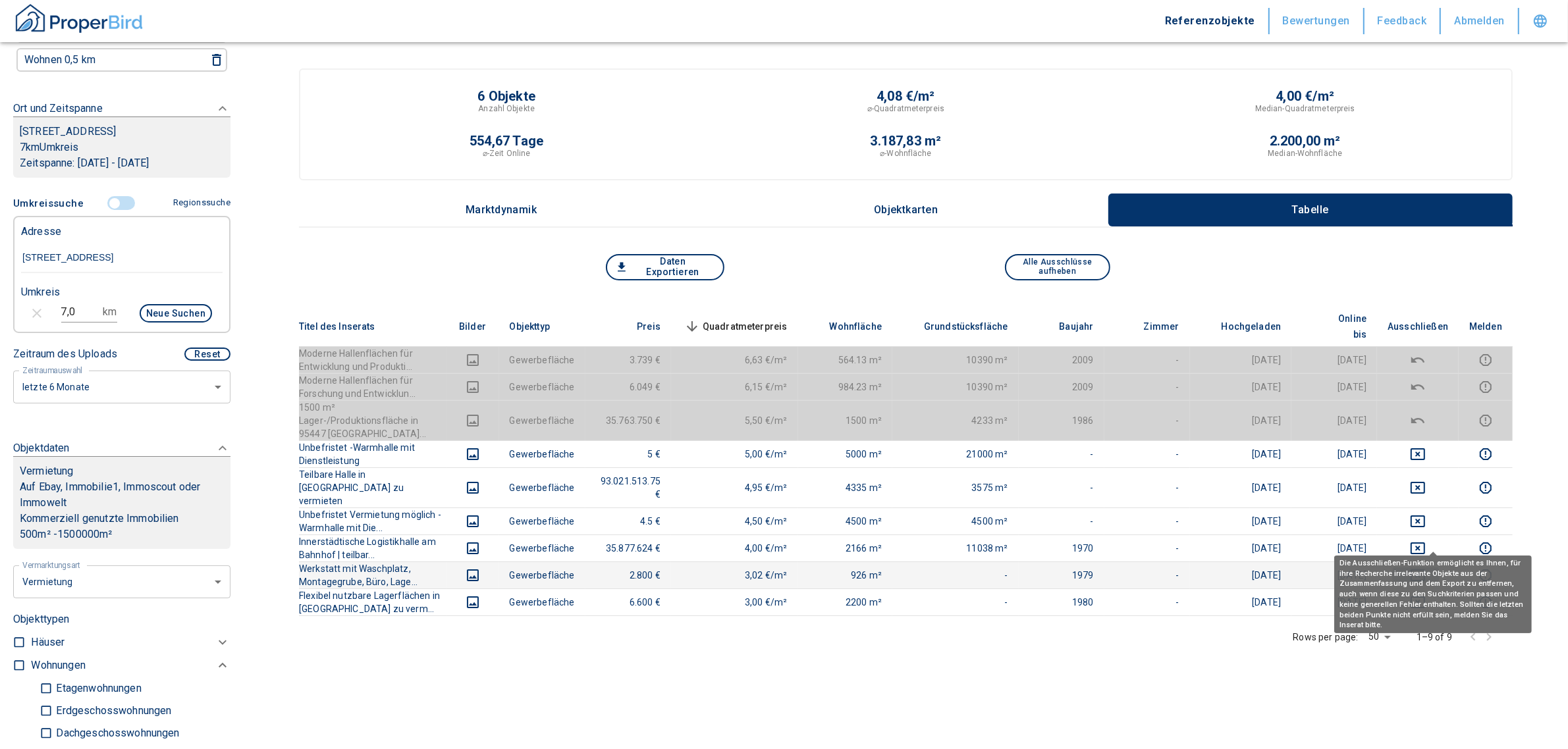
click at [1426, 568] on icon "deselect this listing" at bounding box center [1418, 575] width 16 height 16
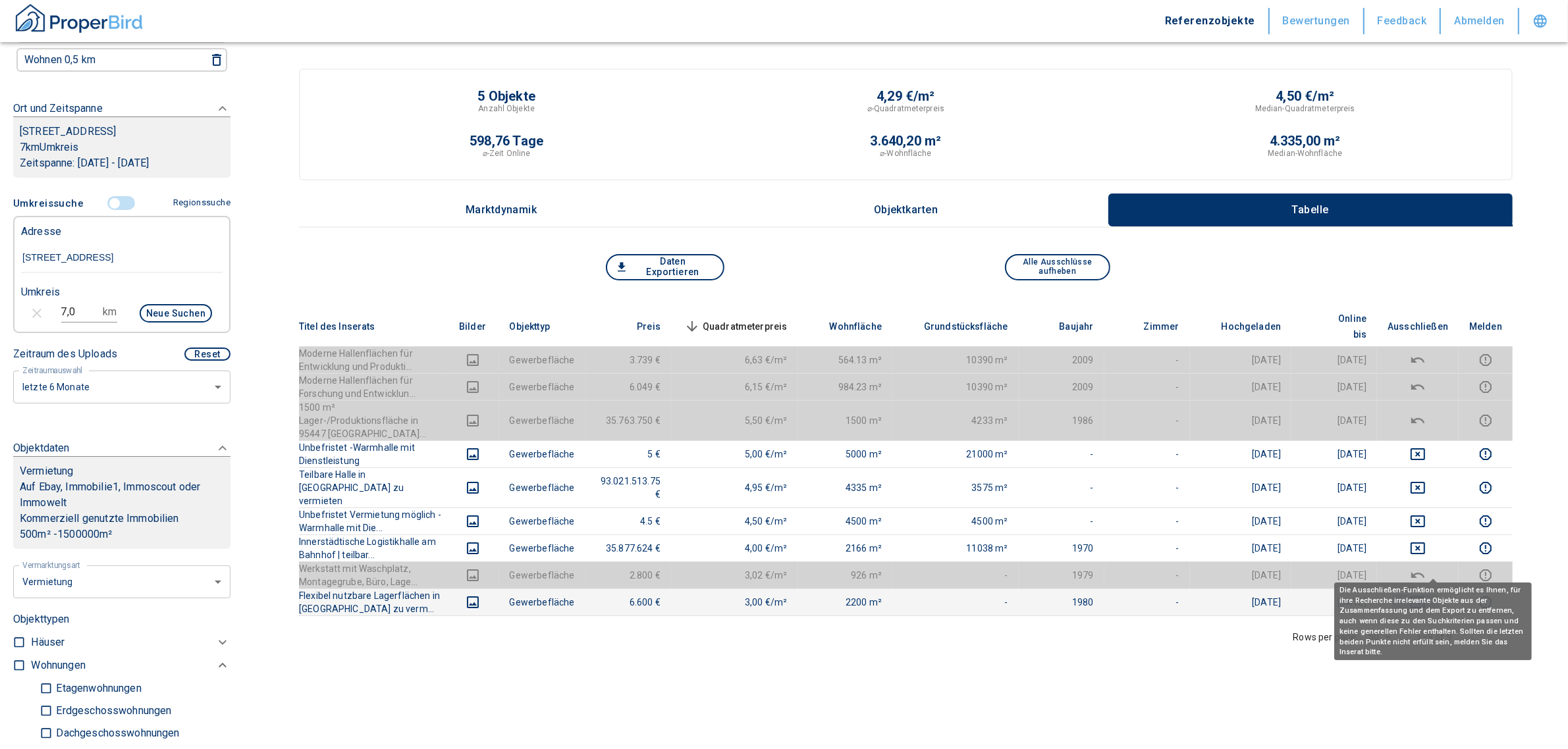
click at [1425, 597] on icon "deselect this listing" at bounding box center [1418, 602] width 14 height 12
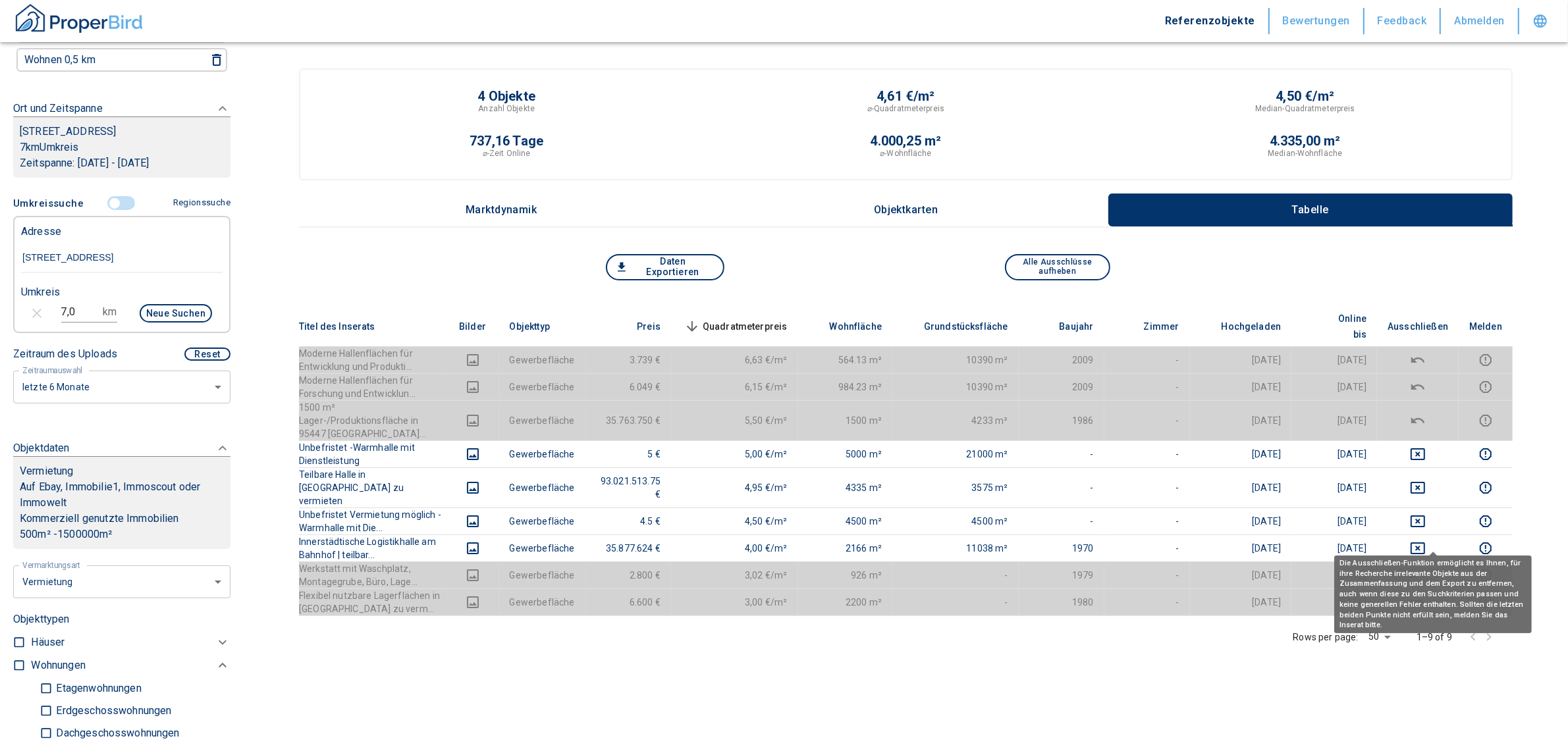
click at [1426, 568] on icon "deselect this listing" at bounding box center [1418, 575] width 16 height 16
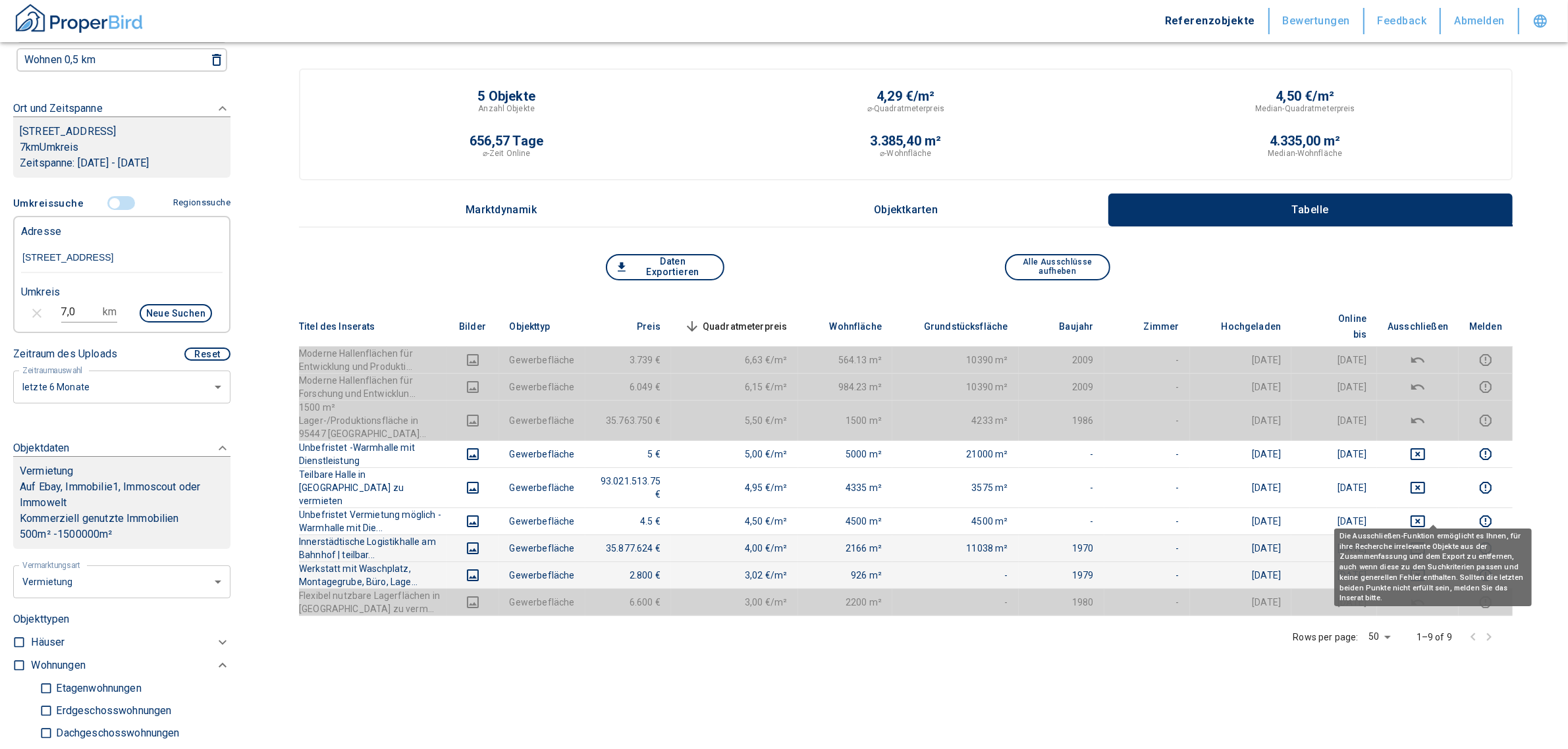
click at [1426, 541] on icon "deselect this listing" at bounding box center [1418, 548] width 16 height 16
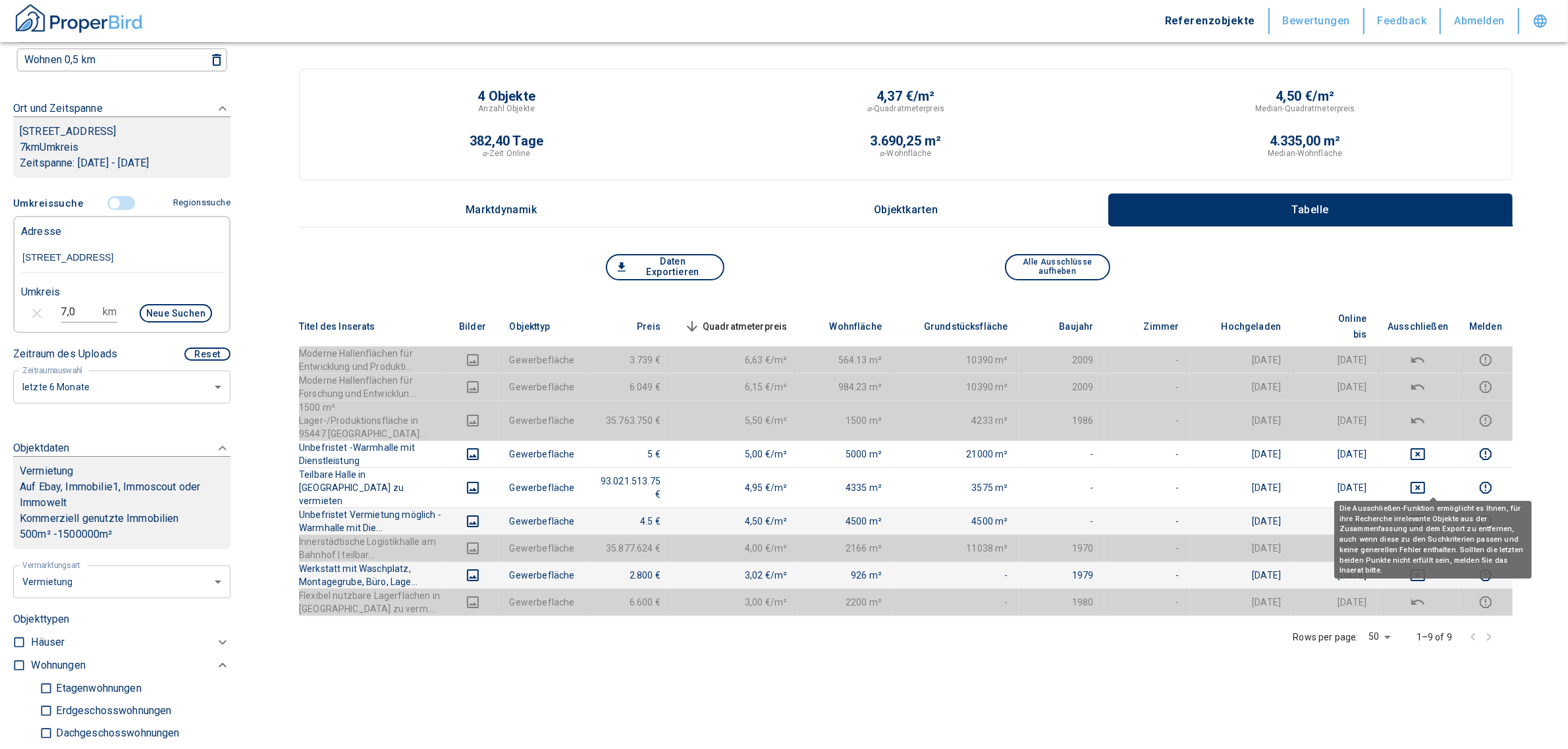
click at [1426, 513] on icon "deselect this listing" at bounding box center [1418, 521] width 16 height 16
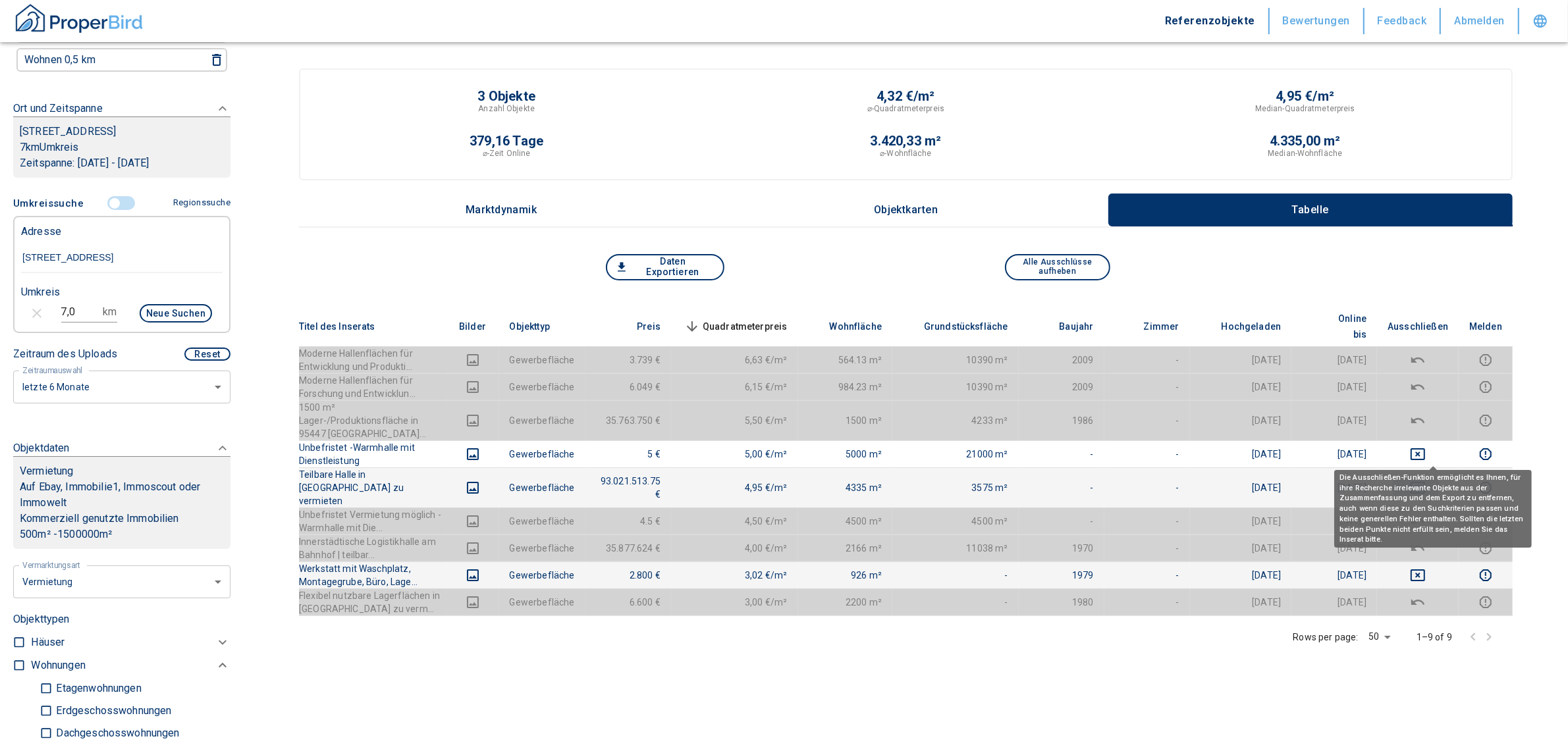
click at [1426, 480] on icon "deselect this listing" at bounding box center [1418, 488] width 16 height 16
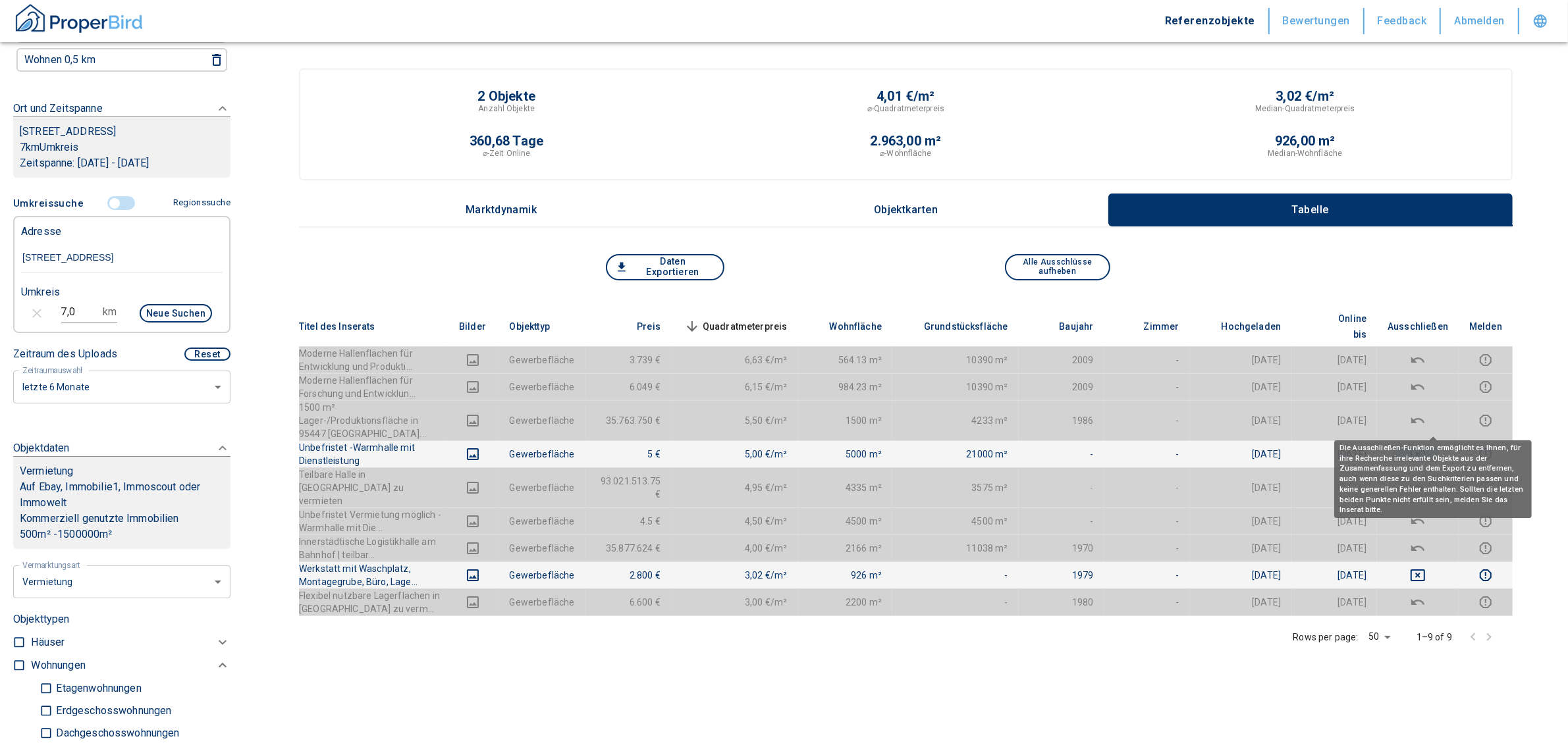
drag, startPoint x: 1431, startPoint y: 426, endPoint x: 1437, endPoint y: 412, distance: 15.2
click at [1426, 446] on icon "deselect this listing" at bounding box center [1418, 454] width 16 height 16
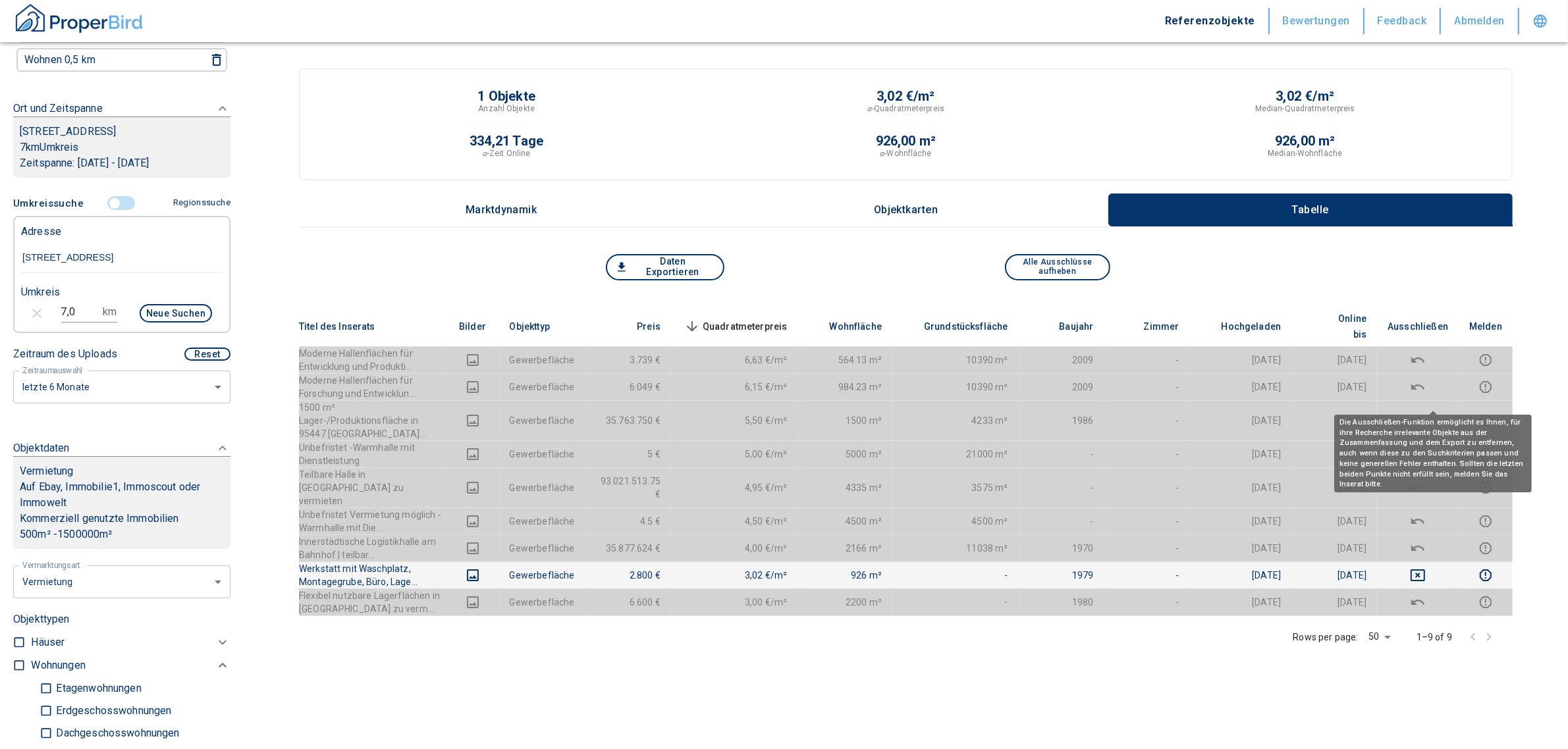
click at [1424, 417] on icon "deselect this listing" at bounding box center [1418, 420] width 13 height 6
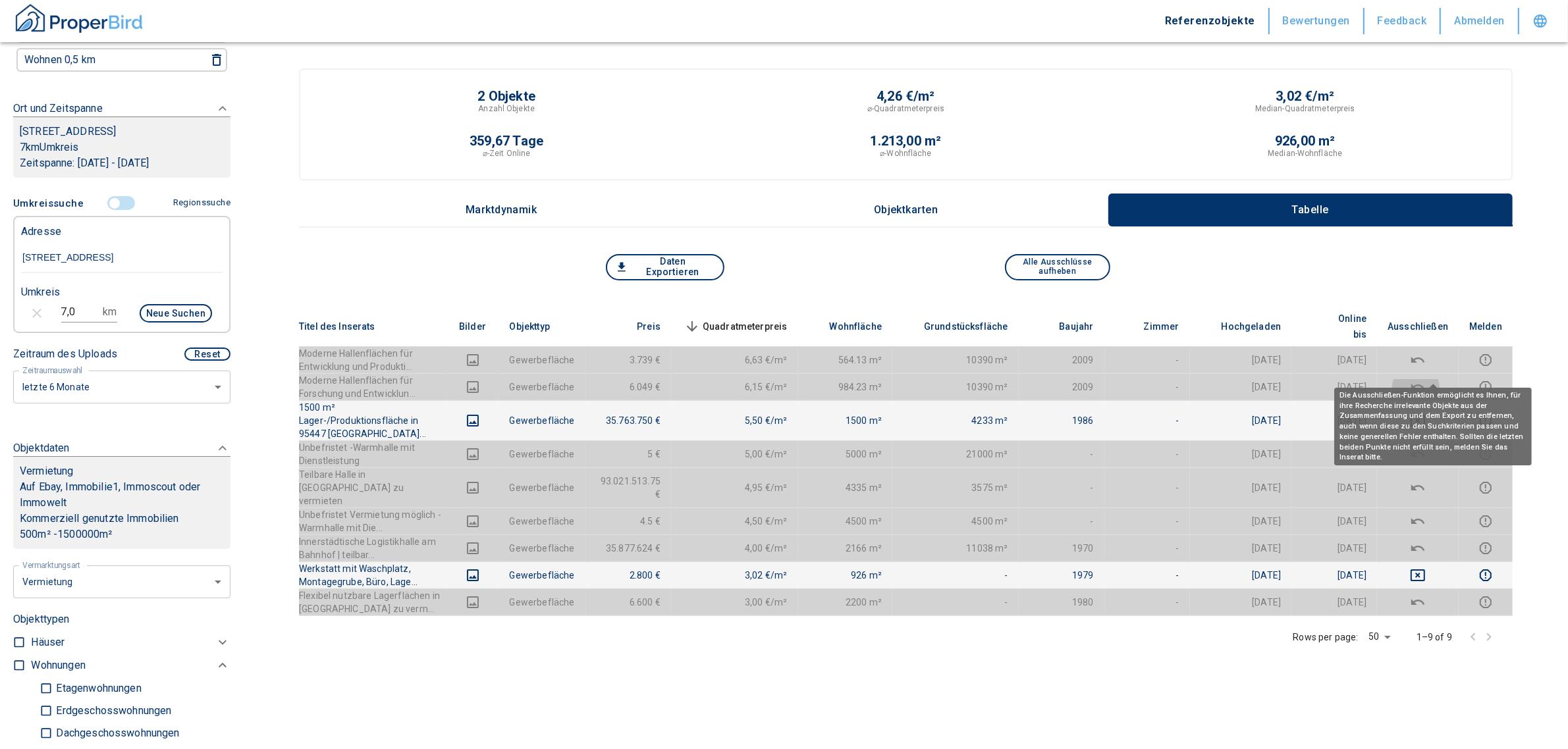
click at [1426, 379] on icon "deselect this listing" at bounding box center [1418, 387] width 16 height 16
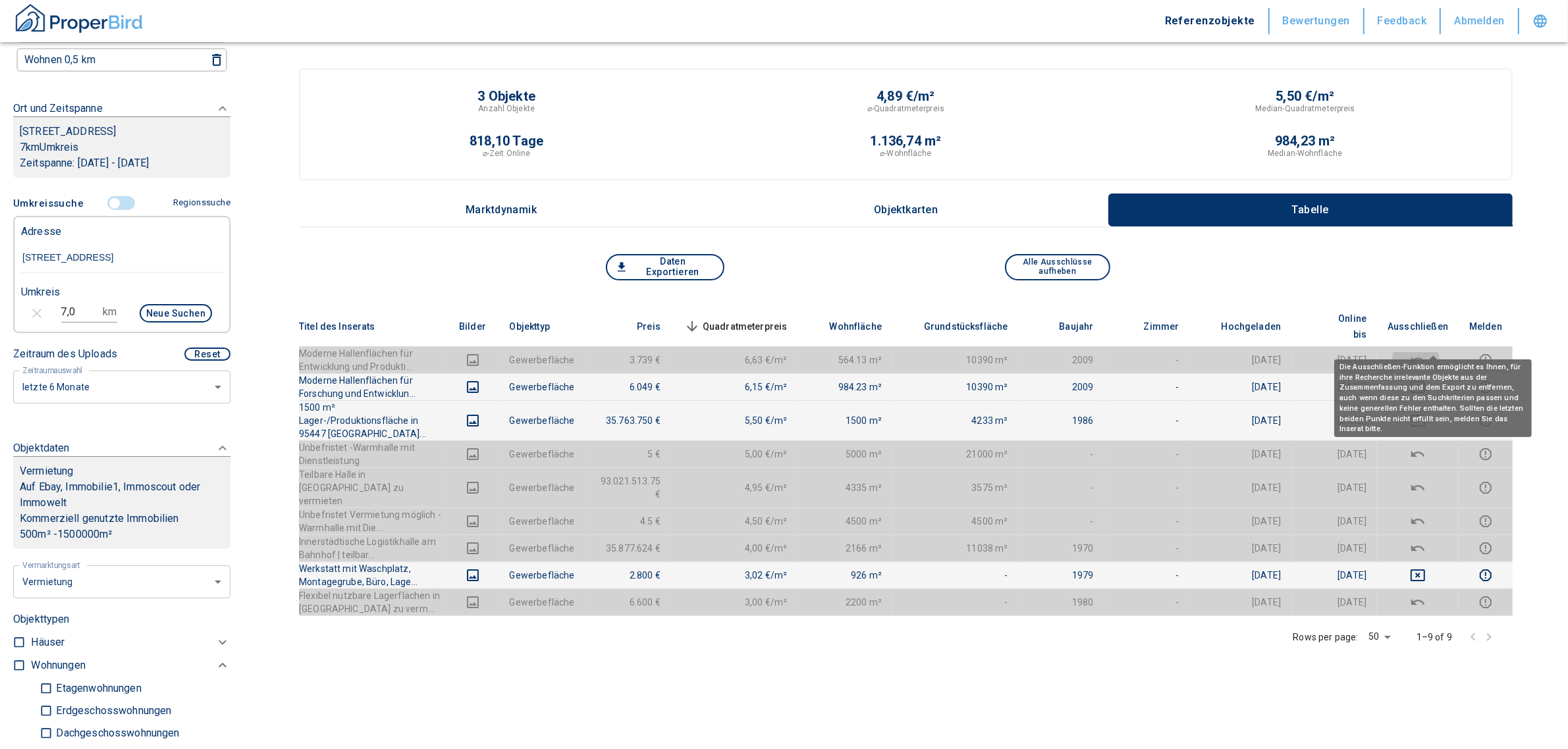
click at [1426, 352] on icon "deselect this listing" at bounding box center [1418, 360] width 16 height 16
